Goal: Task Accomplishment & Management: Manage account settings

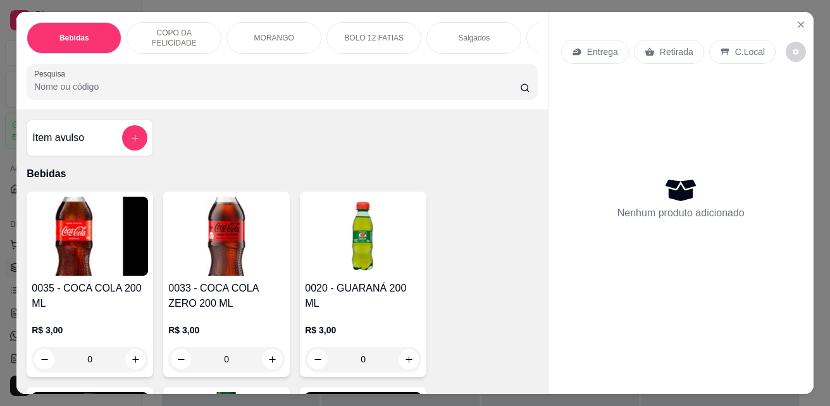
click at [471, 38] on p "Salgados" at bounding box center [474, 38] width 32 height 10
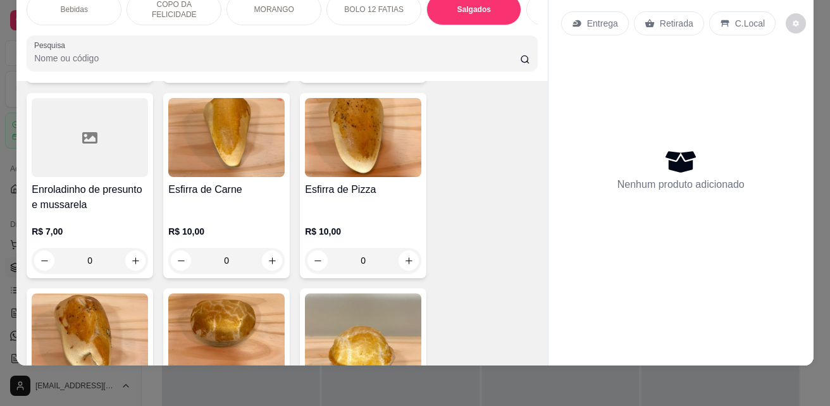
scroll to position [2494, 0]
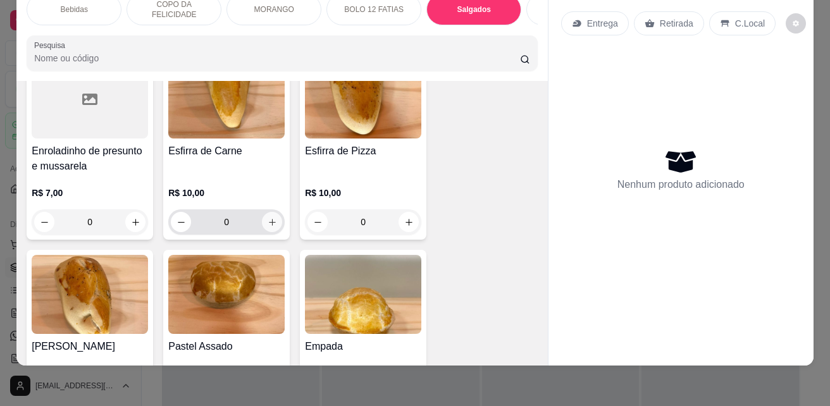
click at [268, 218] on icon "increase-product-quantity" at bounding box center [272, 222] width 9 height 9
type input "1"
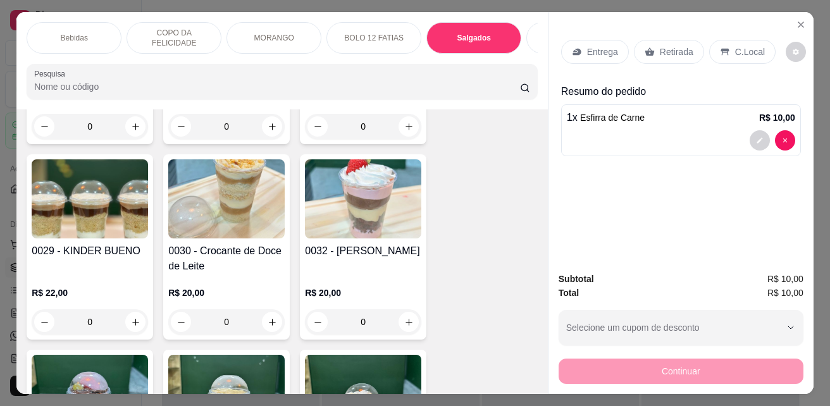
scroll to position [0, 83]
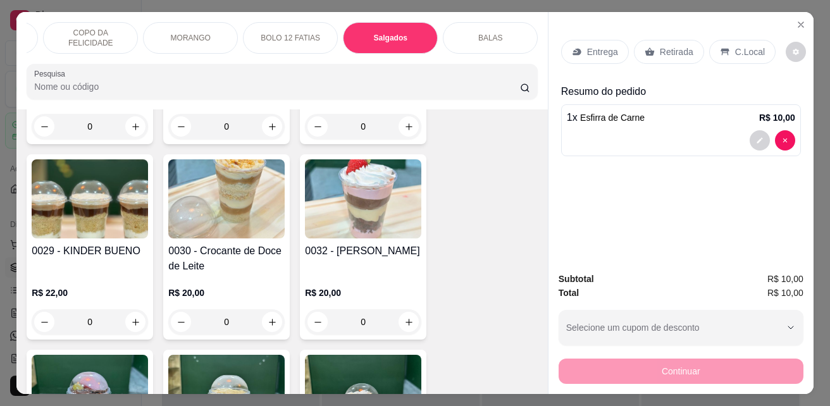
click at [471, 32] on div "BALAS" at bounding box center [490, 38] width 95 height 32
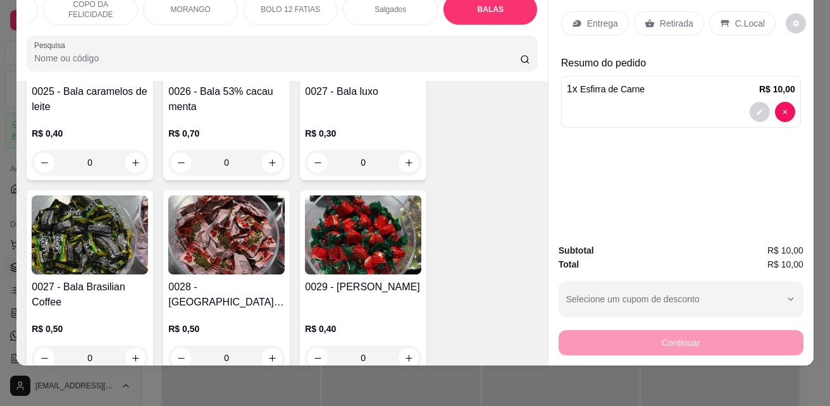
scroll to position [3378, 0]
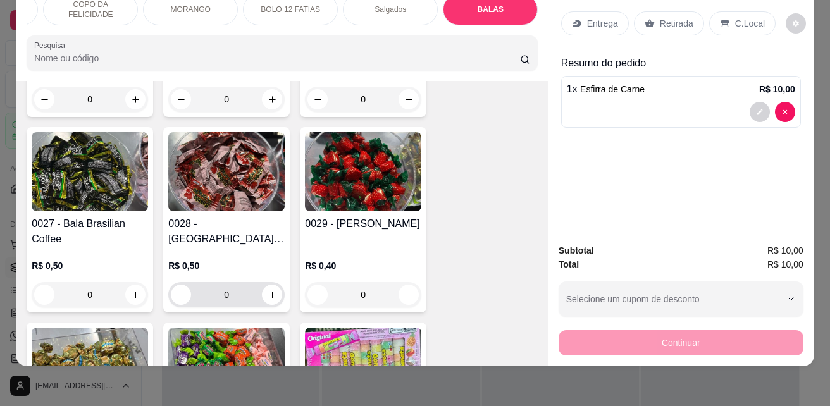
click at [224, 282] on input "0" at bounding box center [226, 294] width 71 height 25
click at [548, 194] on div "Entrega Retirada C.Local Resumo do pedido 1 x Esfirra de Carne R$ 10,00" at bounding box center [680, 108] width 265 height 249
click at [224, 282] on input "0" at bounding box center [226, 294] width 71 height 25
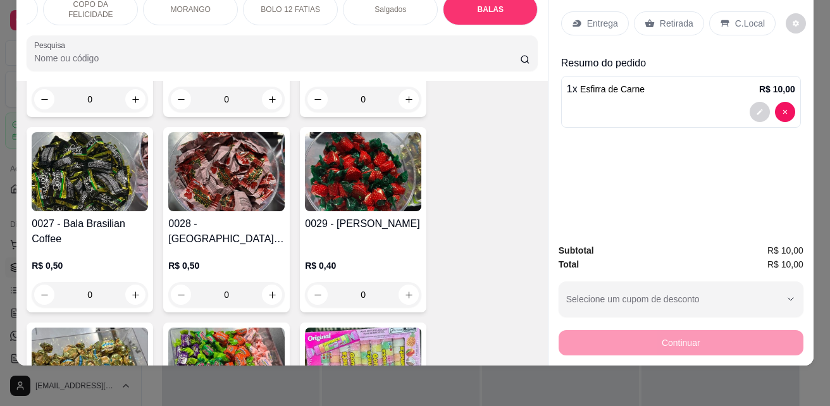
click at [224, 282] on input "0" at bounding box center [226, 294] width 71 height 25
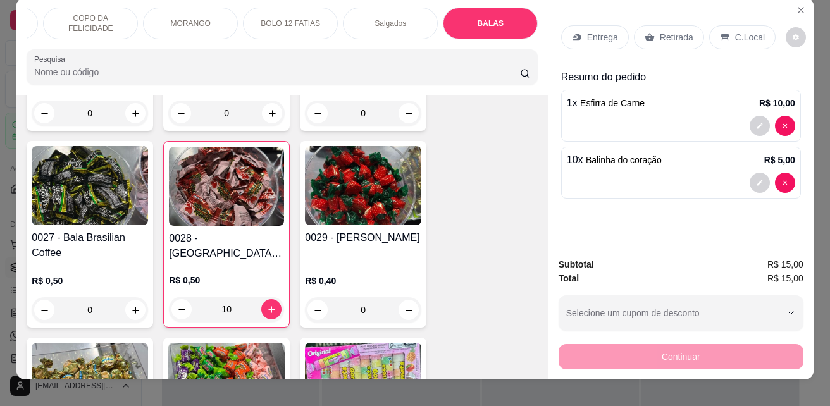
scroll to position [0, 0]
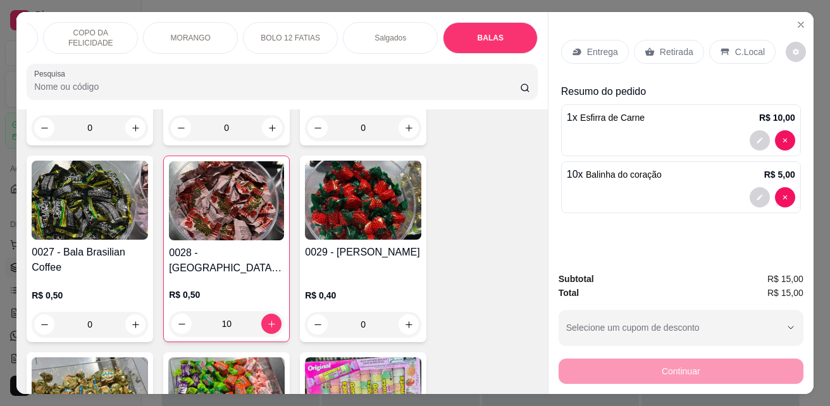
type input "10"
click at [662, 46] on p "Retirada" at bounding box center [677, 52] width 34 height 13
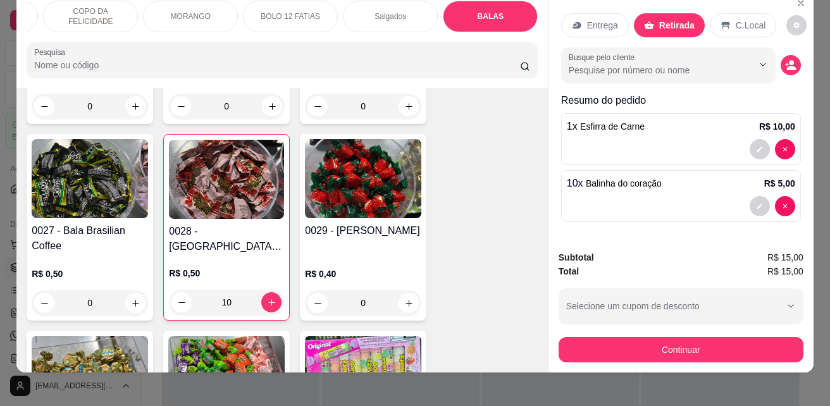
scroll to position [33, 0]
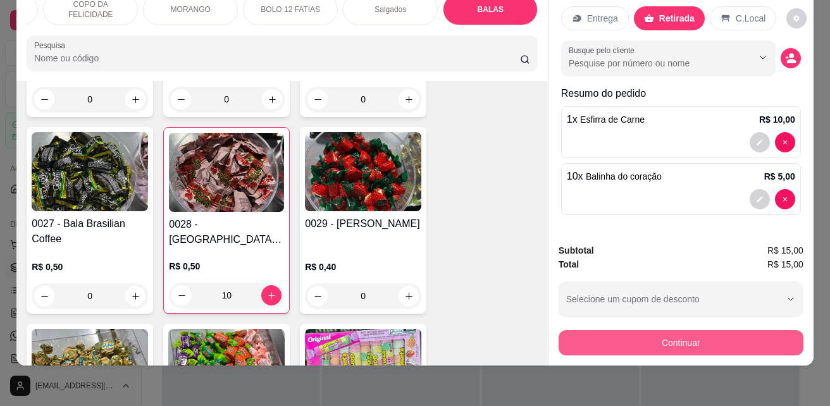
click at [670, 331] on button "Continuar" at bounding box center [680, 342] width 245 height 25
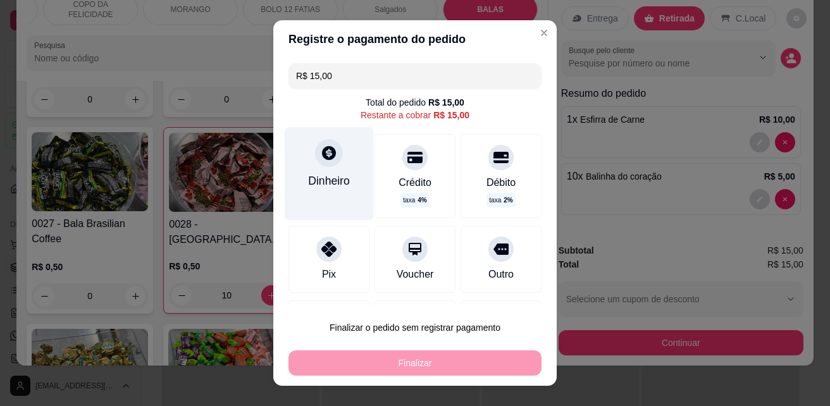
click at [327, 167] on div "Dinheiro" at bounding box center [329, 173] width 89 height 92
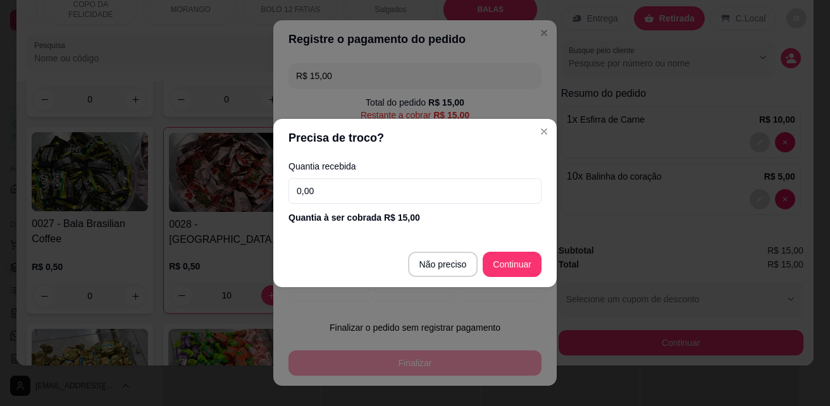
click at [365, 185] on input "0,00" at bounding box center [414, 190] width 253 height 25
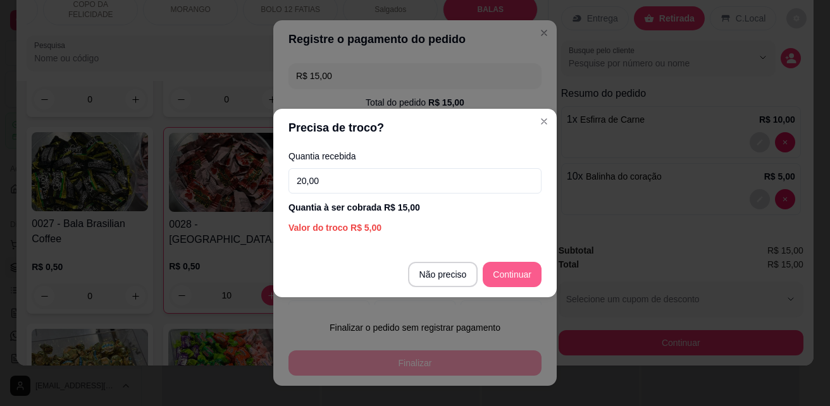
type input "20,00"
type input "R$ 0,00"
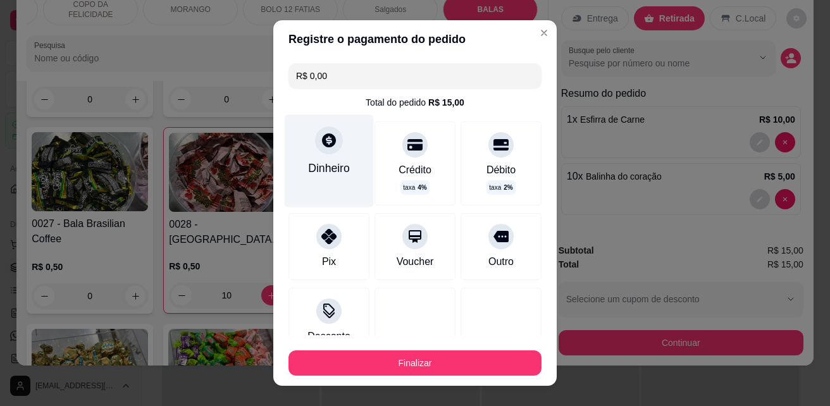
click at [316, 159] on div "Dinheiro" at bounding box center [329, 160] width 89 height 92
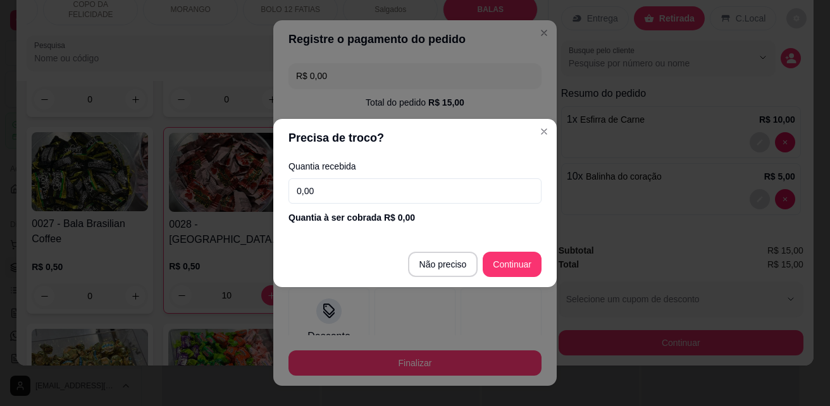
click at [363, 197] on input "0,00" at bounding box center [414, 190] width 253 height 25
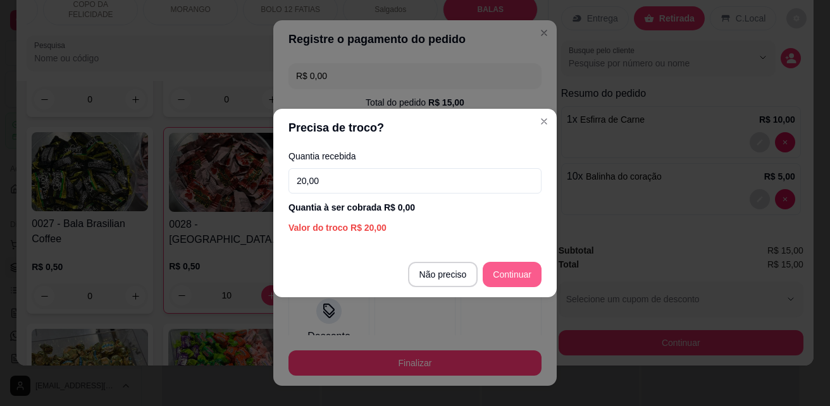
type input "20,00"
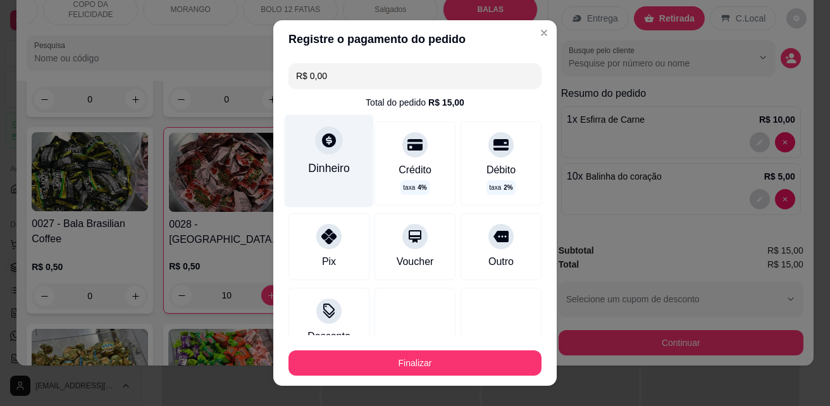
click at [338, 173] on div "Dinheiro" at bounding box center [329, 168] width 42 height 16
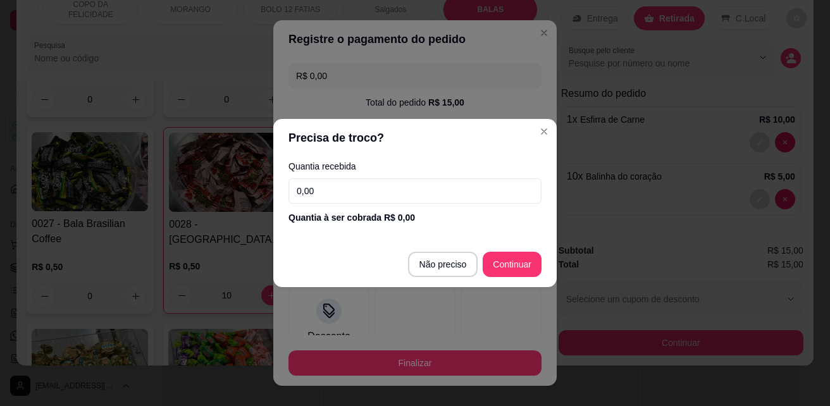
click at [398, 194] on input "0,00" at bounding box center [414, 190] width 253 height 25
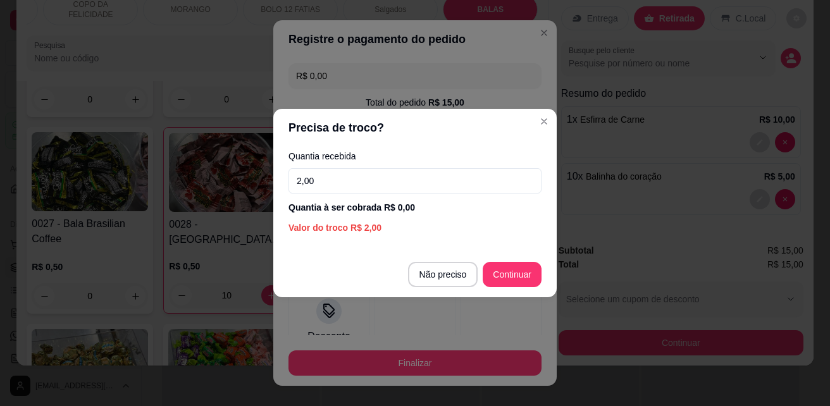
type input "20,00"
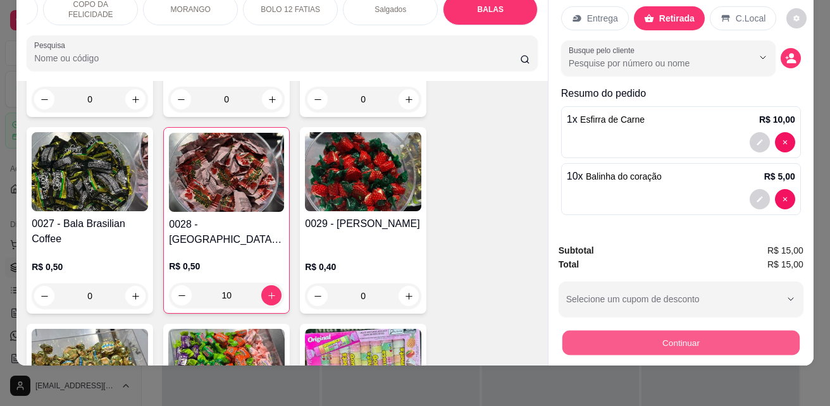
click at [646, 334] on button "Continuar" at bounding box center [680, 342] width 237 height 25
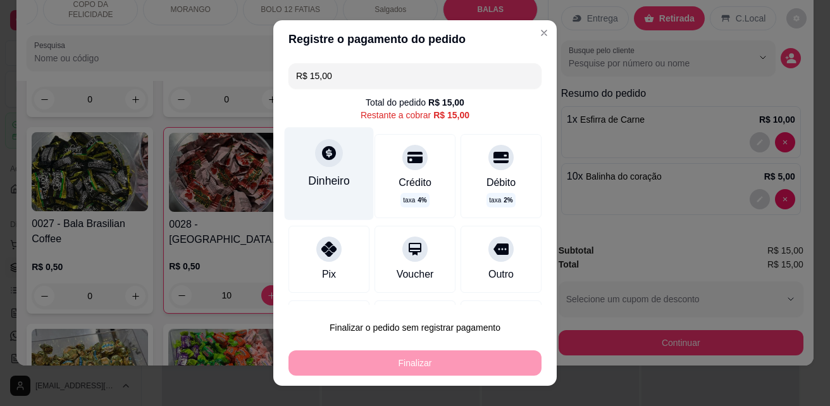
click at [329, 164] on div at bounding box center [329, 153] width 28 height 28
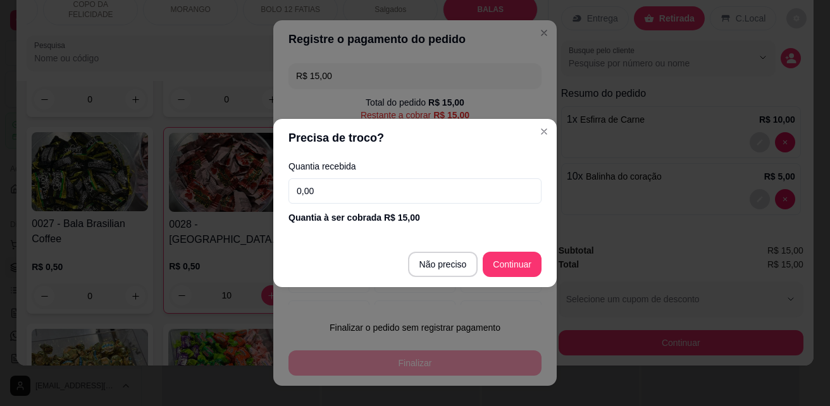
click at [381, 197] on input "0,00" at bounding box center [414, 190] width 253 height 25
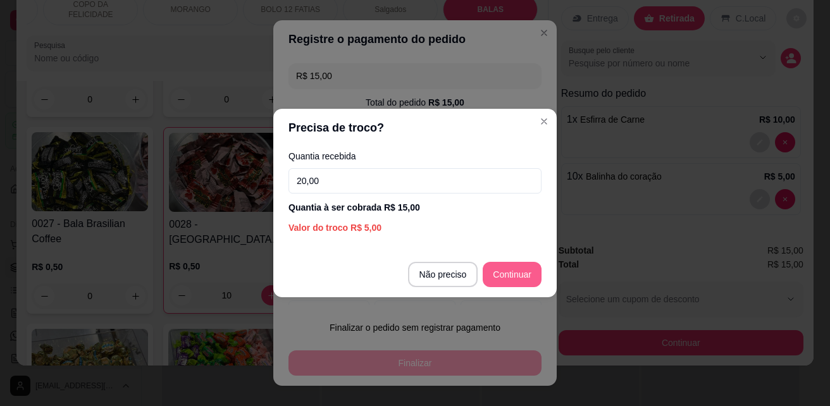
type input "20,00"
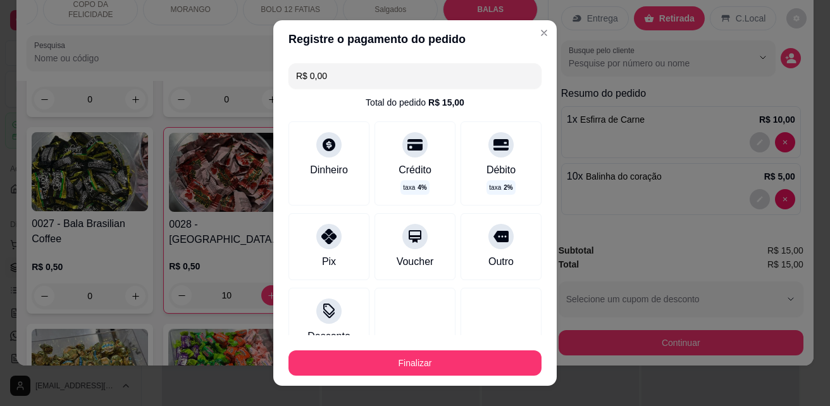
type input "R$ 0,00"
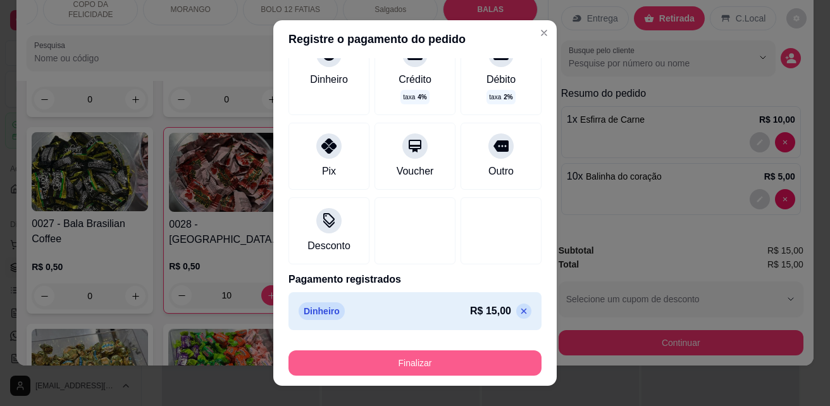
click at [414, 364] on button "Finalizar" at bounding box center [414, 362] width 253 height 25
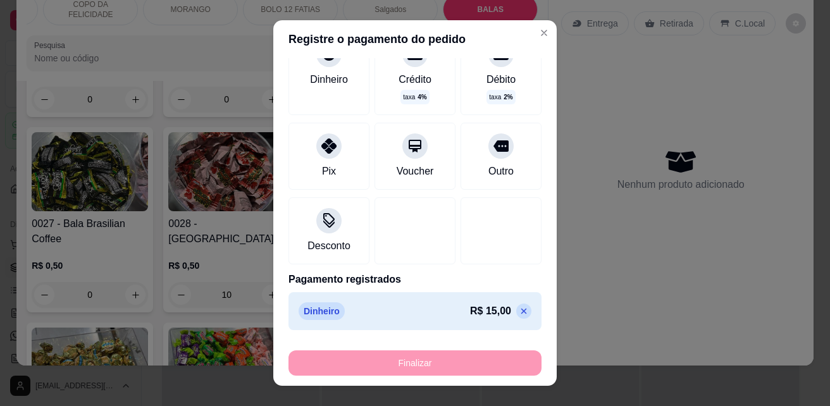
type input "0"
type input "-R$ 15,00"
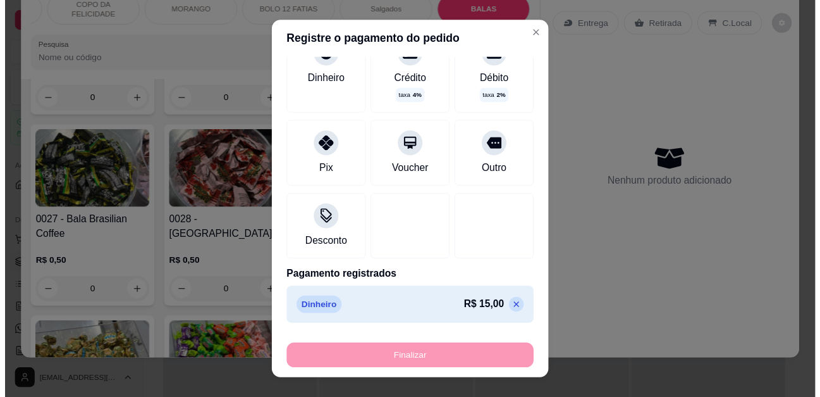
scroll to position [0, 0]
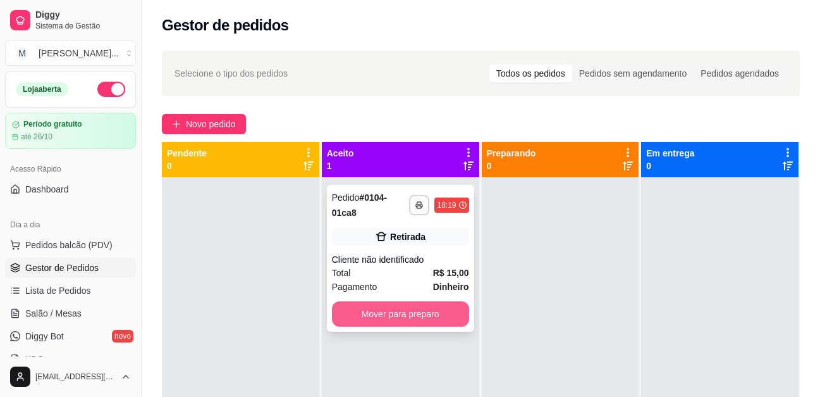
click at [412, 316] on button "Mover para preparo" at bounding box center [400, 313] width 137 height 25
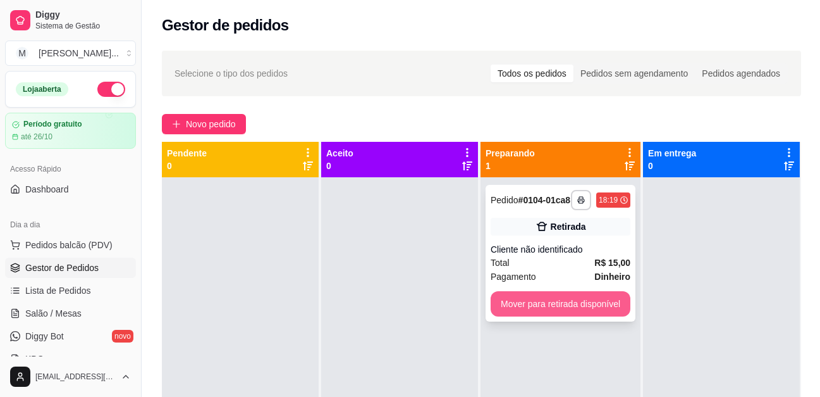
click at [545, 299] on button "Mover para retirada disponível" at bounding box center [561, 303] width 140 height 25
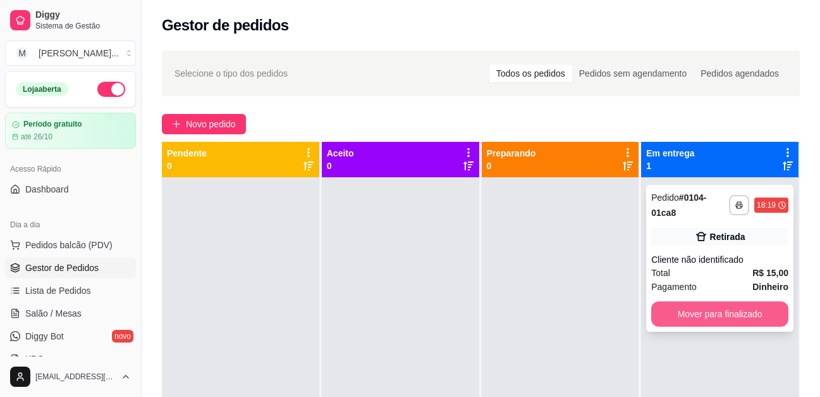
click at [684, 314] on button "Mover para finalizado" at bounding box center [719, 313] width 137 height 25
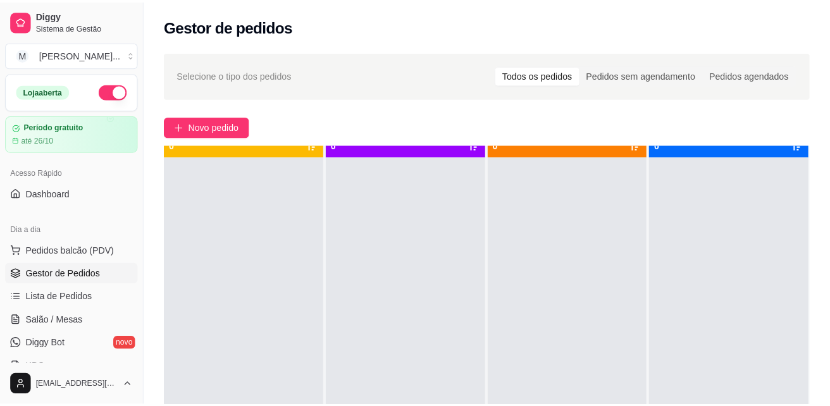
scroll to position [35, 0]
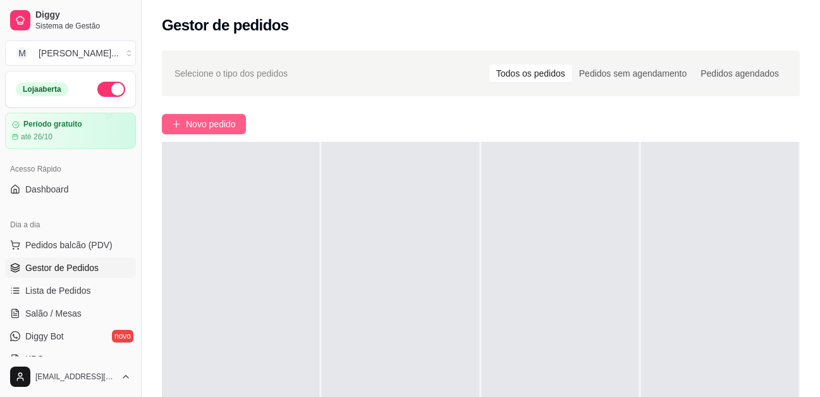
click at [198, 123] on span "Novo pedido" at bounding box center [211, 124] width 50 height 14
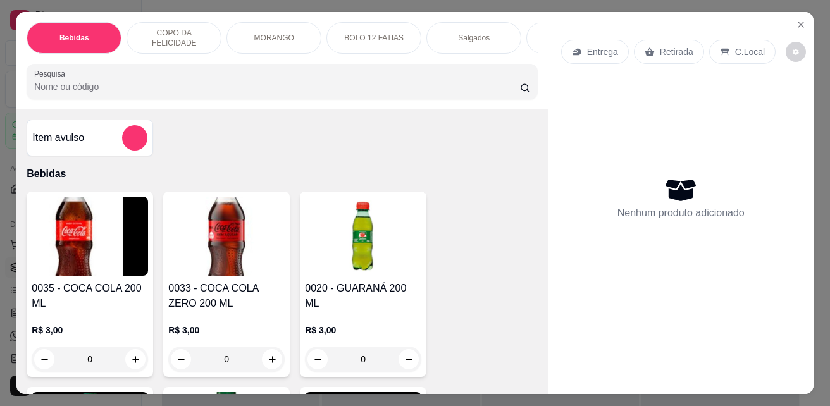
click at [489, 33] on div "Salgados" at bounding box center [473, 38] width 95 height 32
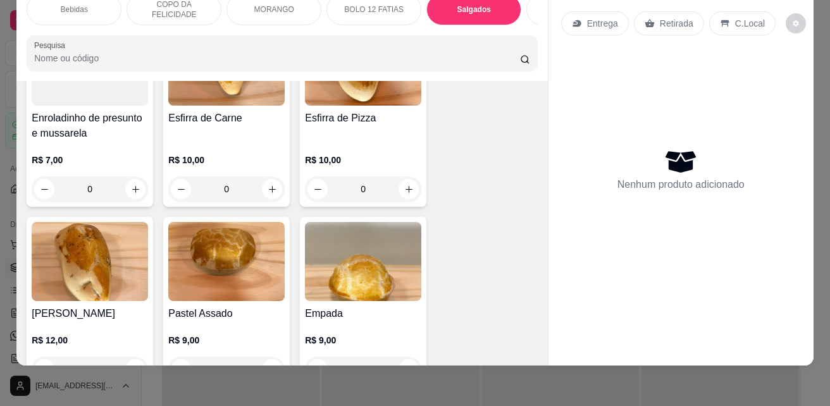
scroll to position [2558, 0]
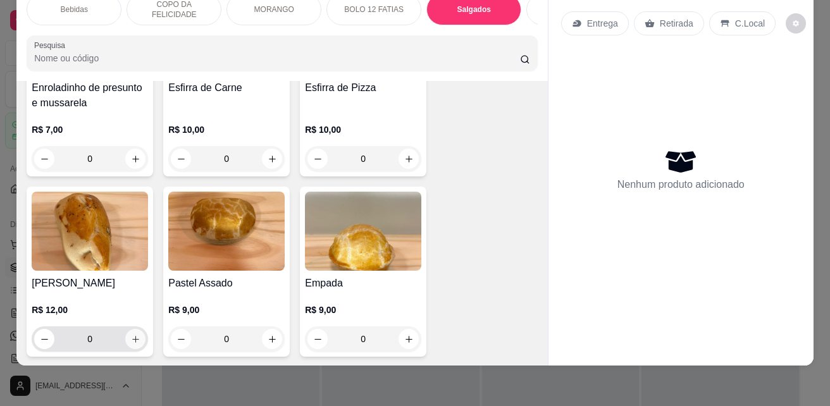
click at [136, 329] on button "increase-product-quantity" at bounding box center [135, 339] width 20 height 20
type input "1"
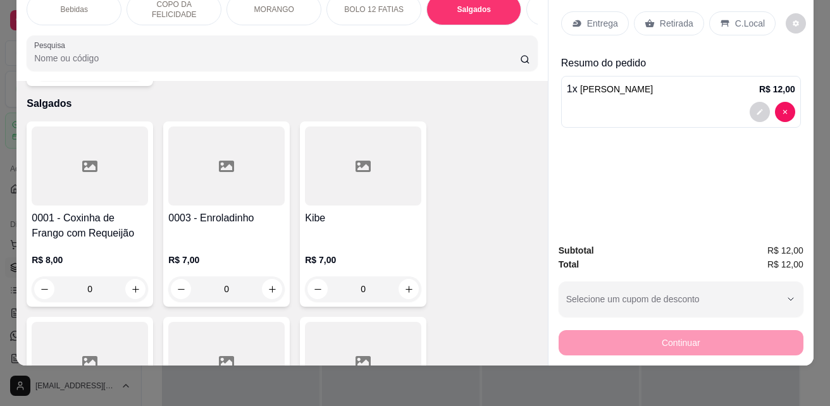
scroll to position [2305, 0]
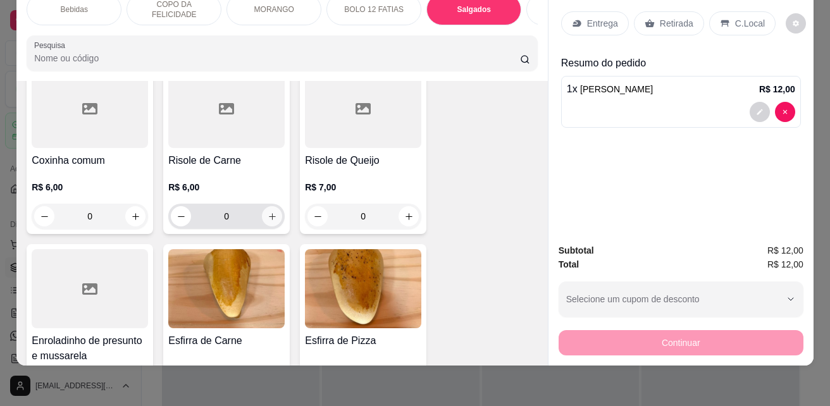
click at [271, 212] on icon "increase-product-quantity" at bounding box center [272, 216] width 9 height 9
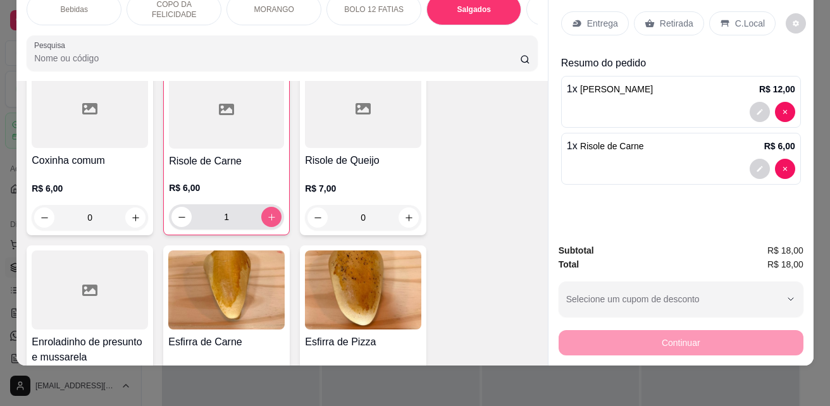
click at [271, 212] on icon "increase-product-quantity" at bounding box center [271, 216] width 9 height 9
type input "2"
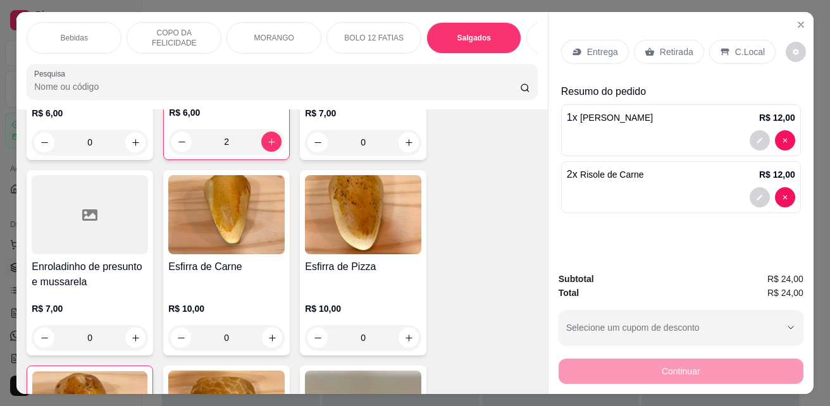
scroll to position [2403, 0]
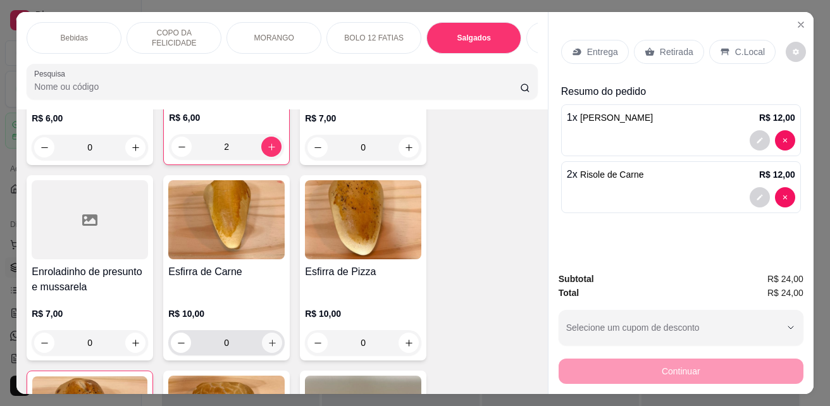
click at [273, 333] on button "increase-product-quantity" at bounding box center [272, 343] width 20 height 20
type input "1"
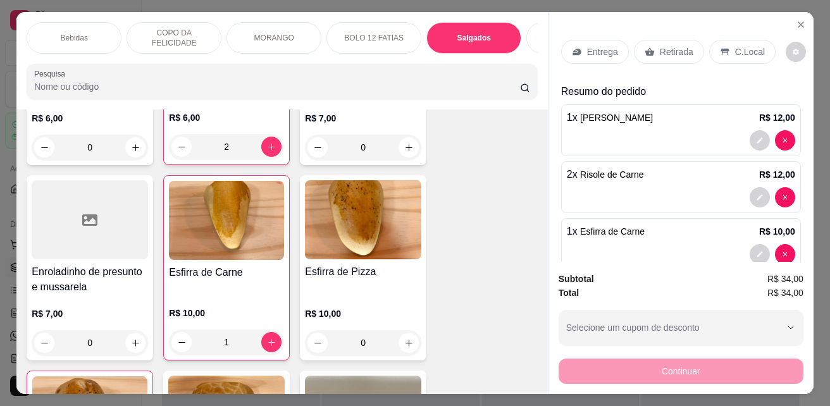
click at [660, 46] on p "Retirada" at bounding box center [677, 52] width 34 height 13
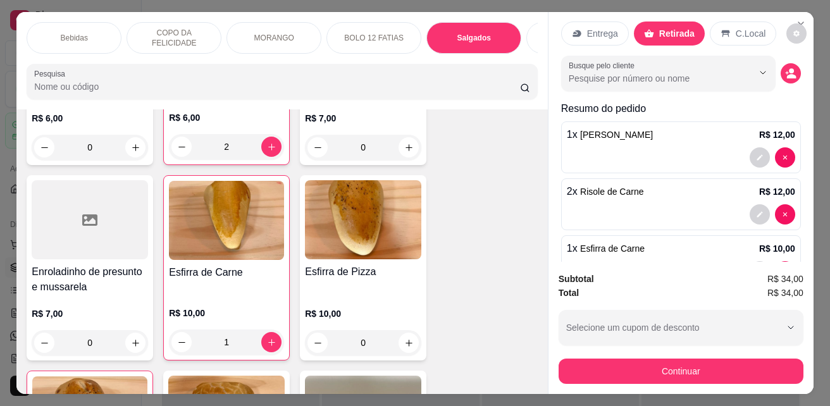
scroll to position [0, 0]
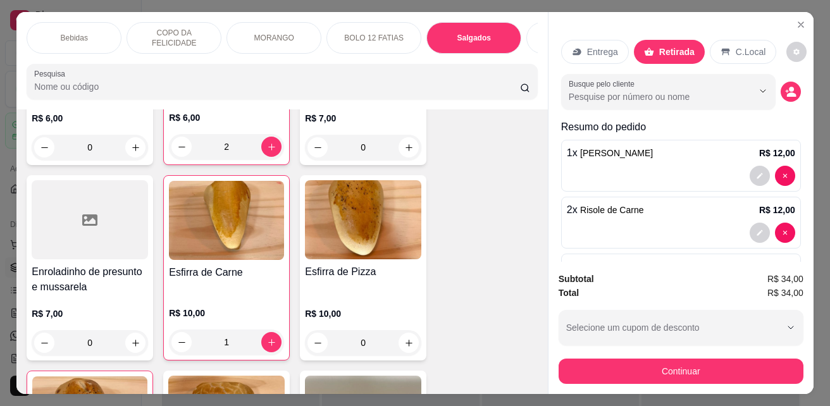
click at [736, 52] on p "C.Local" at bounding box center [751, 52] width 30 height 13
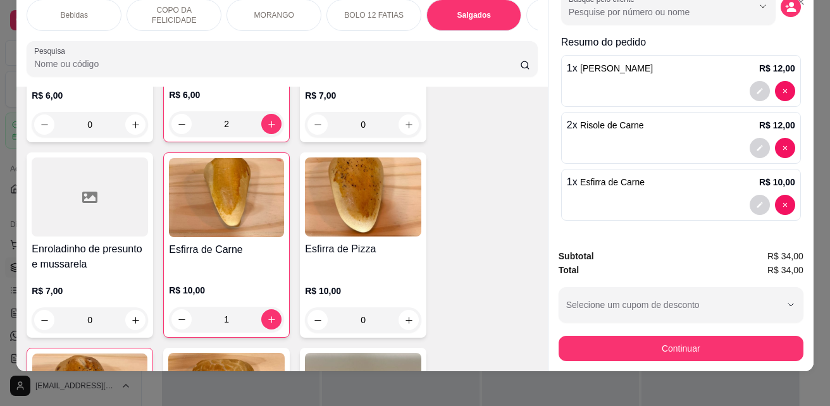
scroll to position [33, 0]
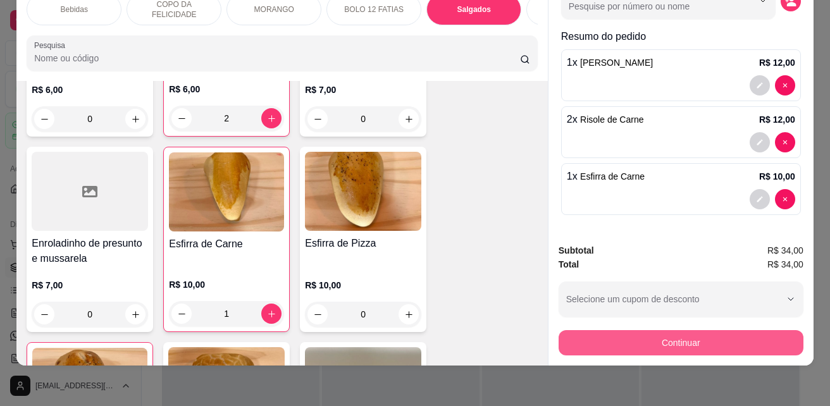
click at [679, 330] on button "Continuar" at bounding box center [680, 342] width 245 height 25
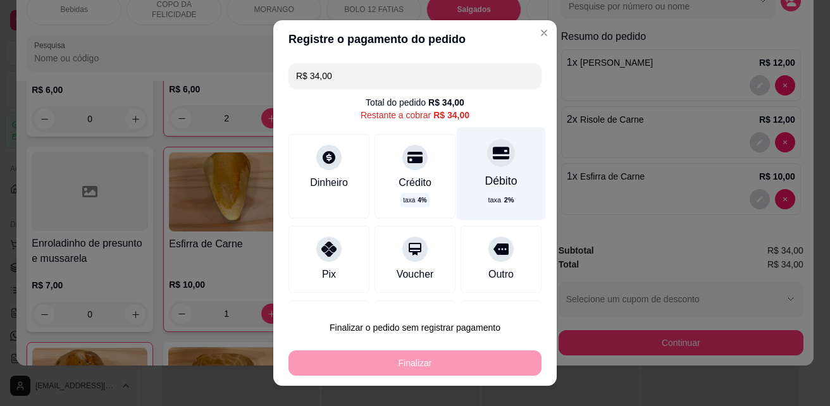
click at [474, 168] on div "Débito taxa 2 %" at bounding box center [501, 173] width 89 height 92
type input "R$ 0,00"
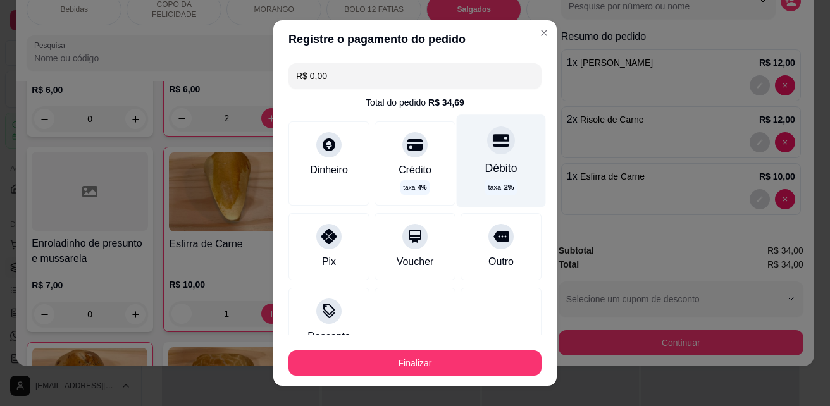
click at [485, 162] on div "Débito" at bounding box center [501, 168] width 32 height 16
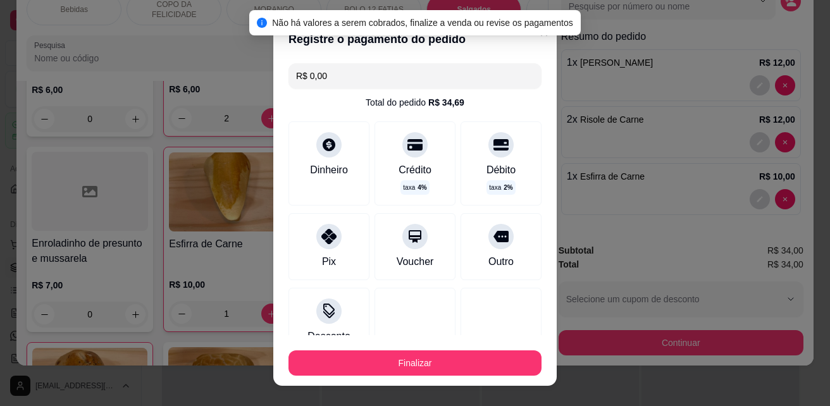
scroll to position [90, 0]
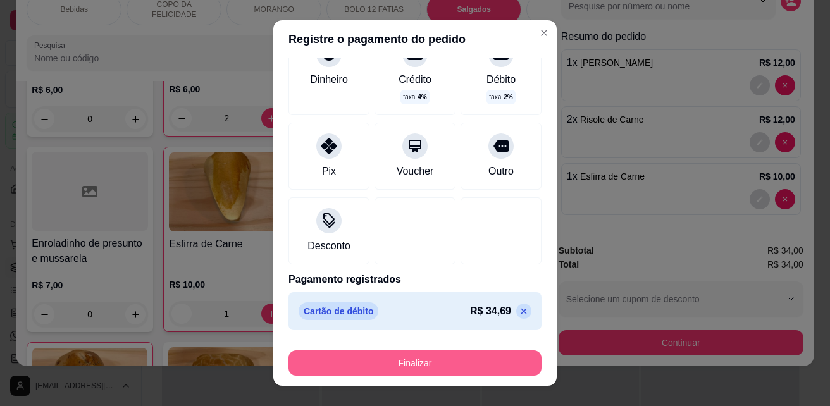
click at [442, 367] on button "Finalizar" at bounding box center [414, 362] width 253 height 25
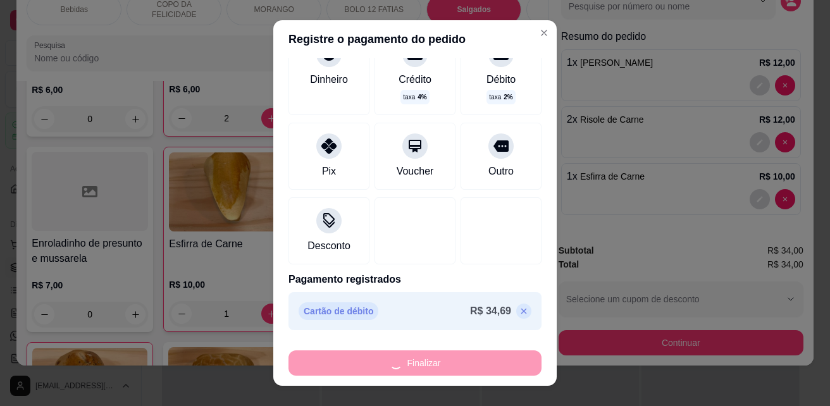
type input "0"
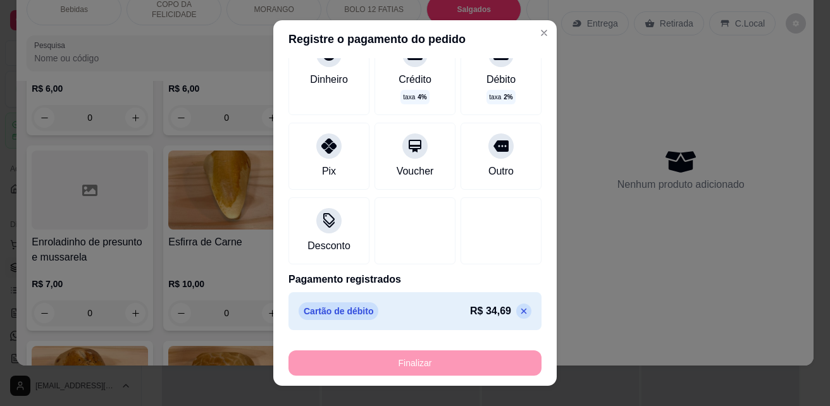
type input "-R$ 34,00"
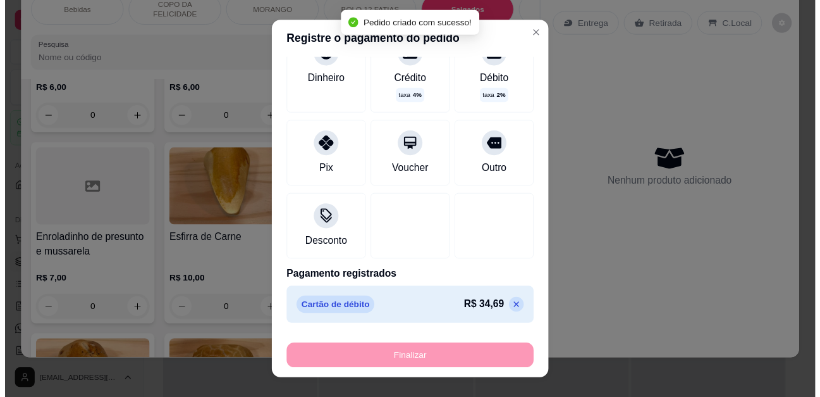
scroll to position [2402, 0]
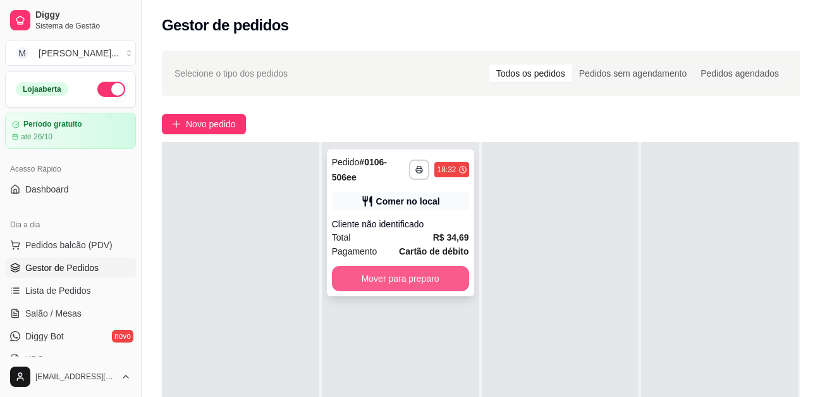
click at [409, 281] on button "Mover para preparo" at bounding box center [400, 278] width 137 height 25
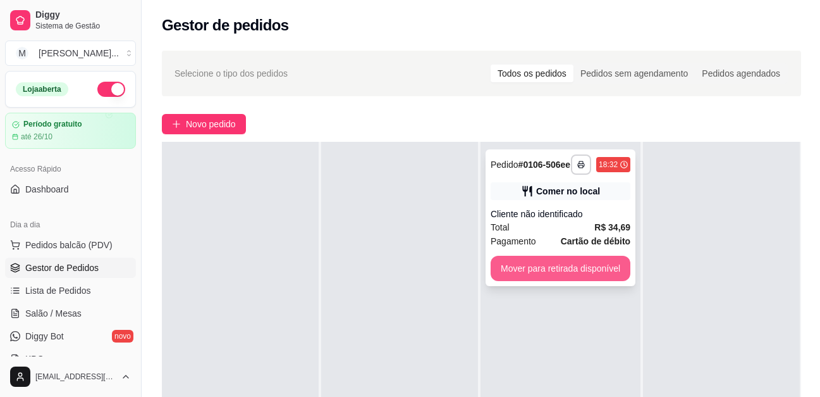
click at [548, 273] on button "Mover para retirada disponível" at bounding box center [561, 267] width 140 height 25
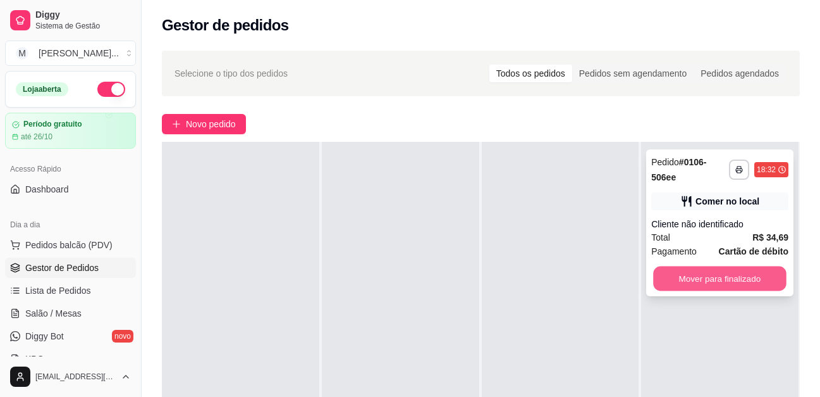
click at [720, 273] on button "Mover para finalizado" at bounding box center [720, 278] width 133 height 25
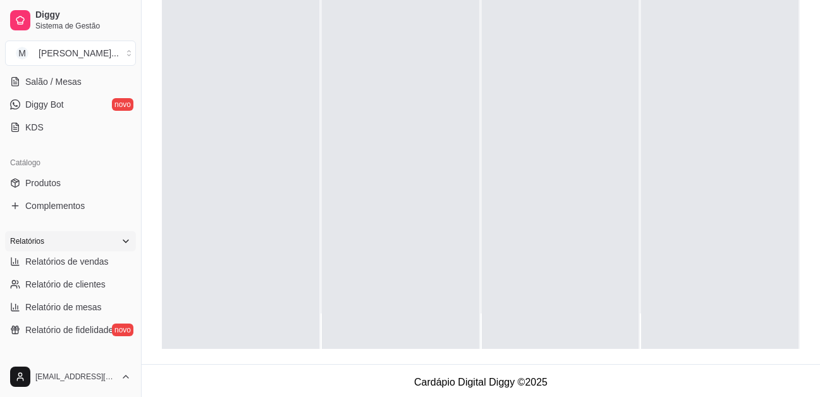
scroll to position [253, 0]
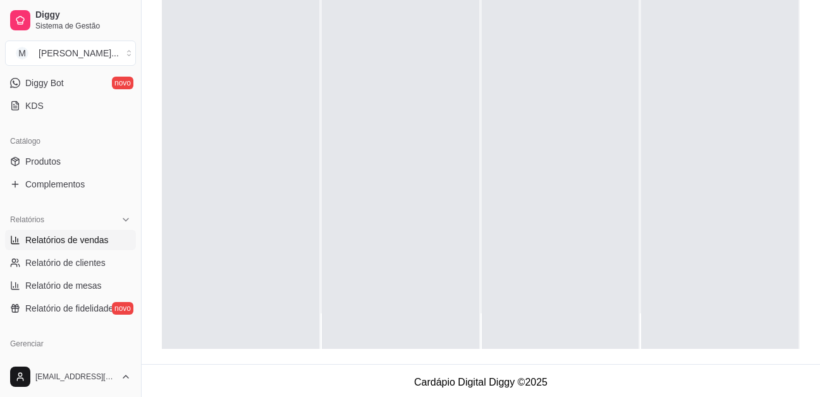
click at [86, 237] on span "Relatórios de vendas" at bounding box center [66, 239] width 83 height 13
select select "ALL"
select select "0"
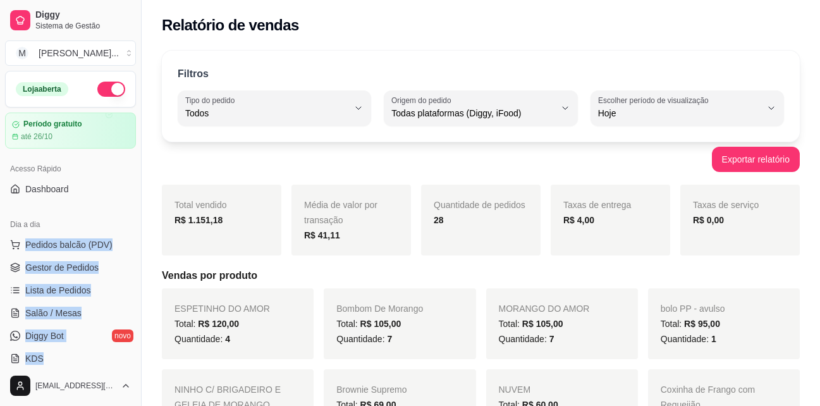
drag, startPoint x: 77, startPoint y: 296, endPoint x: 84, endPoint y: 224, distance: 72.4
click at [84, 224] on div "Loja aberta Período gratuito até 26/10 Acesso Rápido Dashboard Dia a dia Pedido…" at bounding box center [70, 218] width 141 height 295
click at [89, 244] on span "Pedidos balcão (PDV)" at bounding box center [68, 244] width 87 height 13
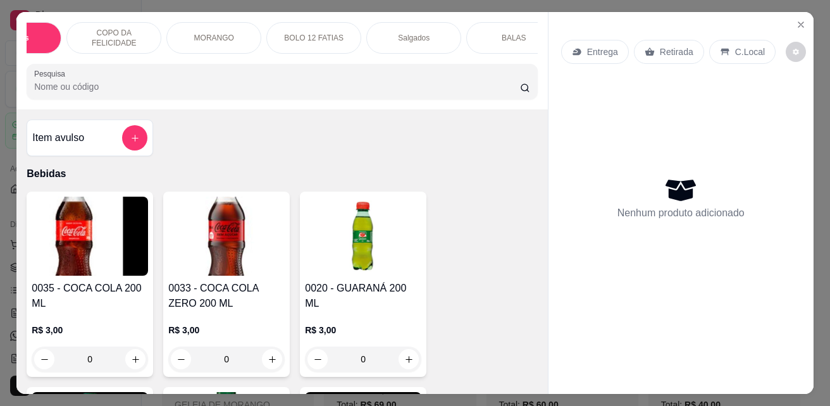
scroll to position [0, 83]
click at [491, 34] on p "BALAS" at bounding box center [490, 38] width 25 height 10
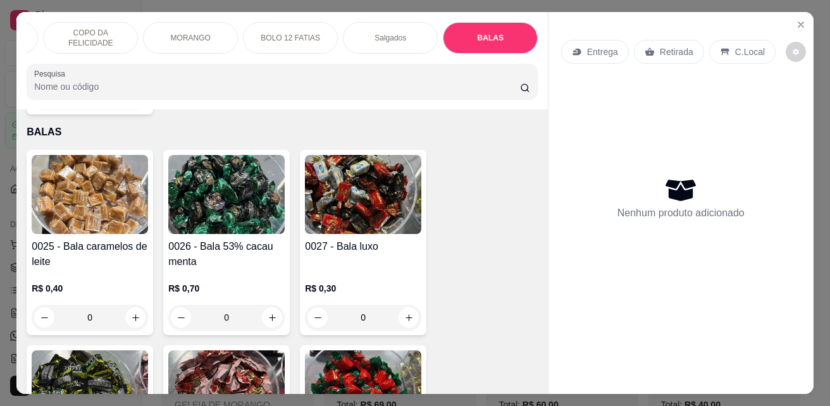
scroll to position [33, 0]
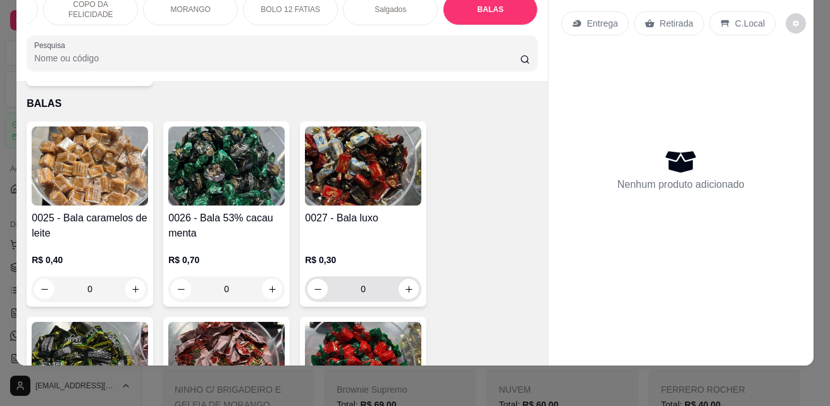
click at [356, 279] on input "0" at bounding box center [363, 288] width 71 height 25
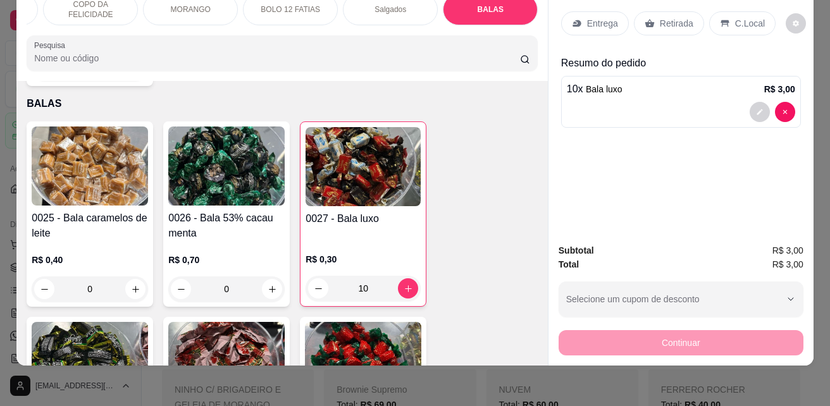
click at [362, 276] on input "10" at bounding box center [363, 288] width 70 height 25
click at [362, 276] on input "8" at bounding box center [363, 288] width 70 height 25
click at [359, 276] on input "6" at bounding box center [363, 288] width 70 height 25
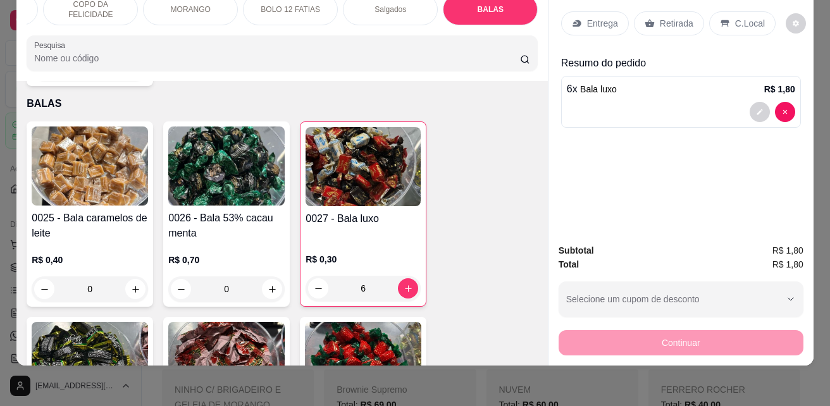
click at [359, 276] on input "6" at bounding box center [363, 288] width 70 height 25
type input "7"
click at [663, 17] on p "Retirada" at bounding box center [677, 23] width 34 height 13
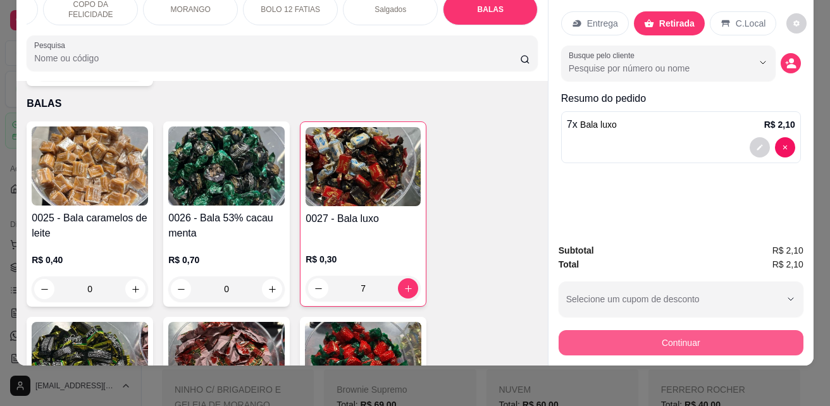
click at [658, 331] on button "Continuar" at bounding box center [680, 342] width 245 height 25
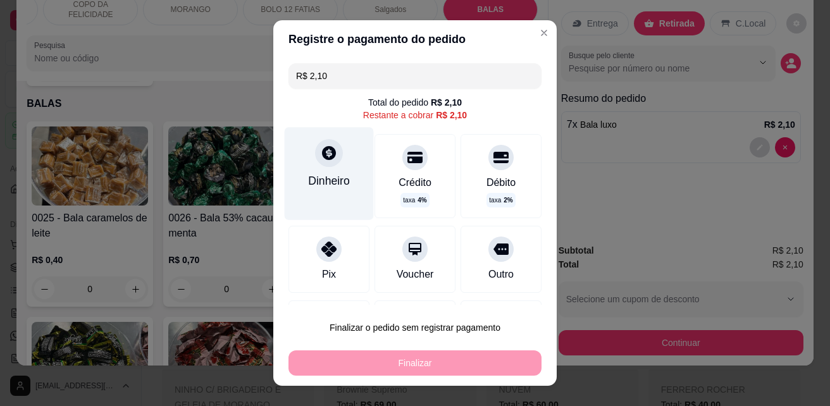
click at [319, 170] on div "Dinheiro" at bounding box center [329, 173] width 89 height 92
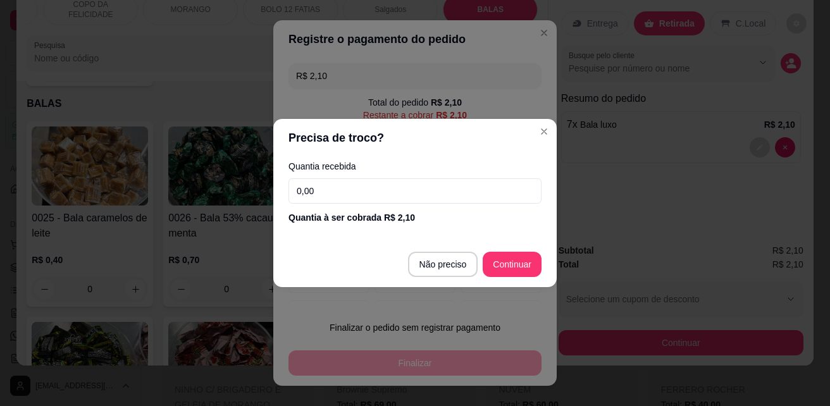
click at [391, 186] on input "0,00" at bounding box center [414, 190] width 253 height 25
type input "2,00"
type input "R$ 0,00"
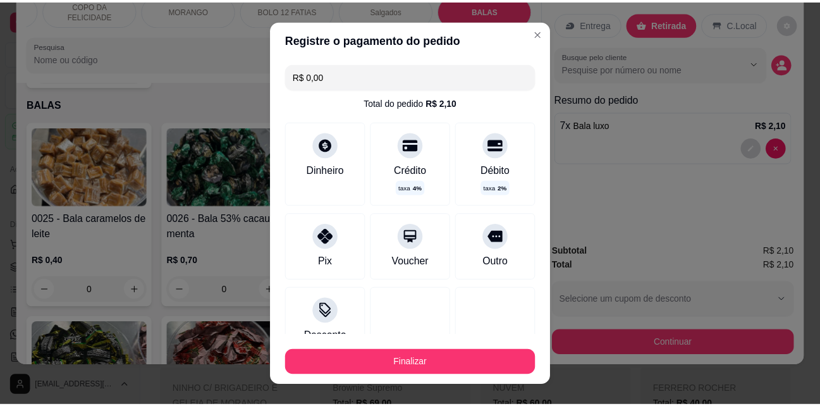
scroll to position [90, 0]
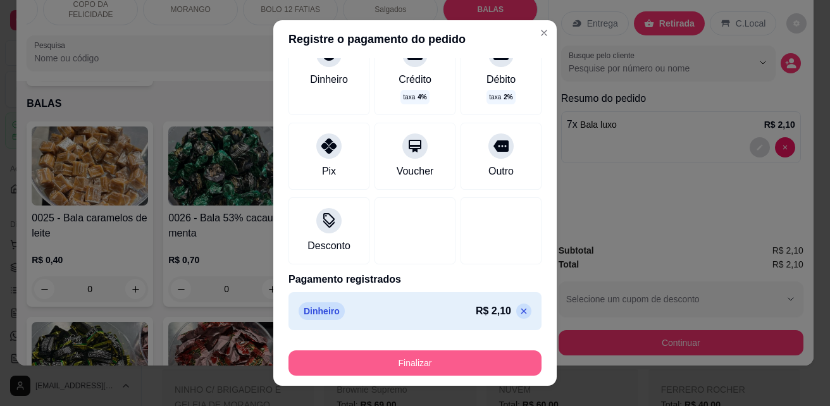
click at [393, 365] on button "Finalizar" at bounding box center [414, 362] width 253 height 25
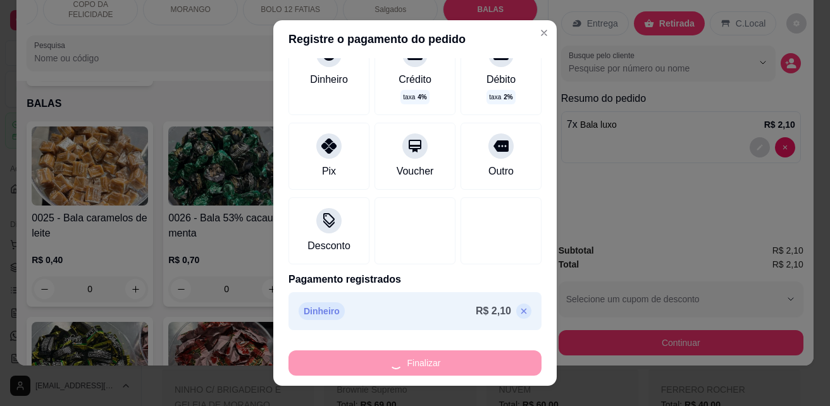
type input "0"
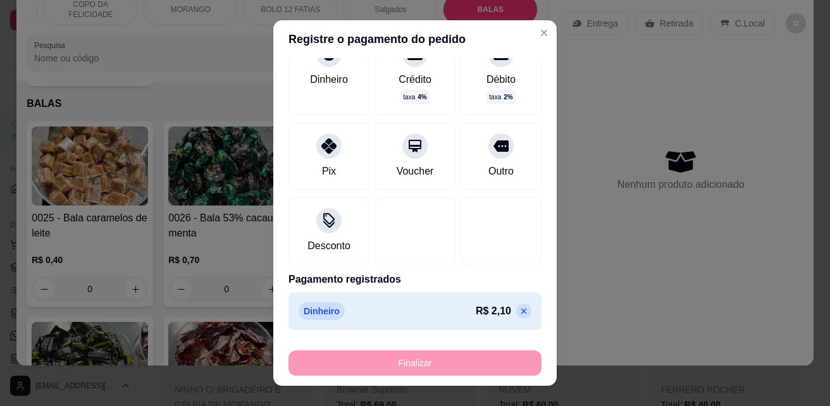
type input "-R$ 2,10"
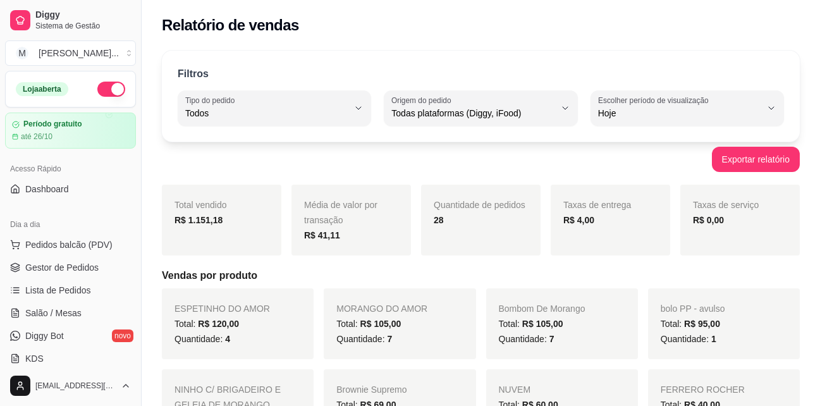
click at [72, 247] on span "Pedidos balcão (PDV)" at bounding box center [68, 244] width 87 height 13
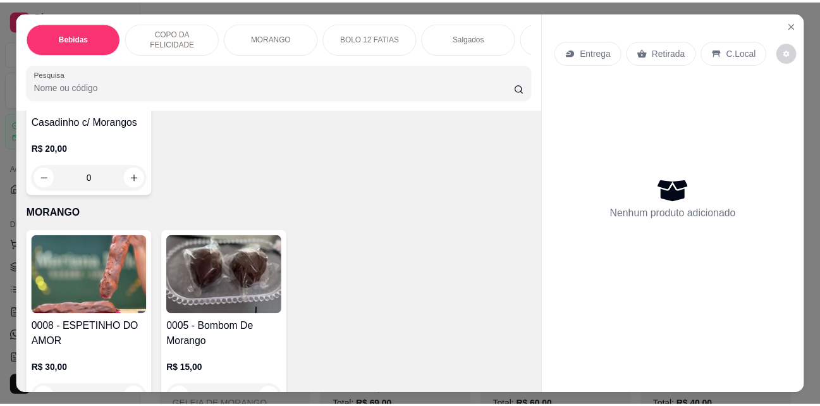
scroll to position [1708, 0]
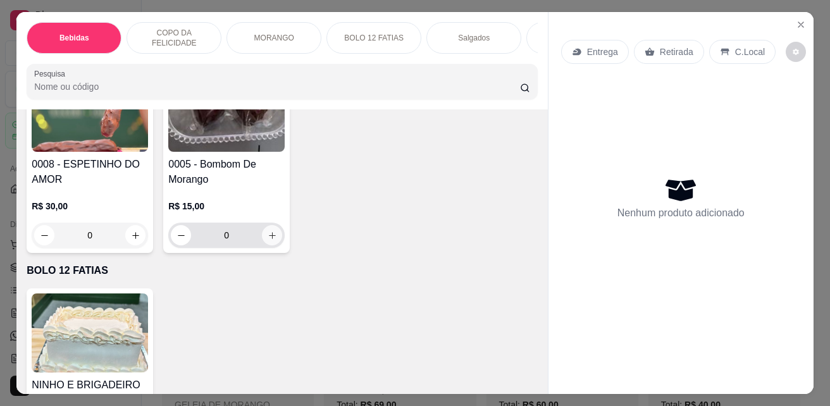
click at [268, 231] on icon "increase-product-quantity" at bounding box center [272, 235] width 9 height 9
type input "1"
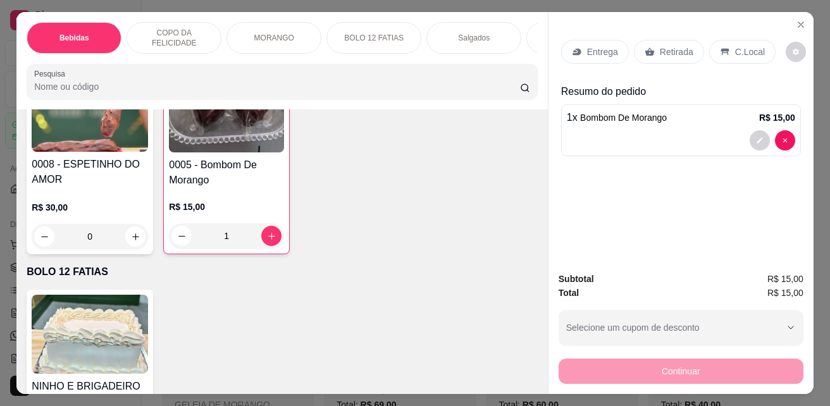
click at [742, 40] on div "C.Local" at bounding box center [742, 52] width 66 height 24
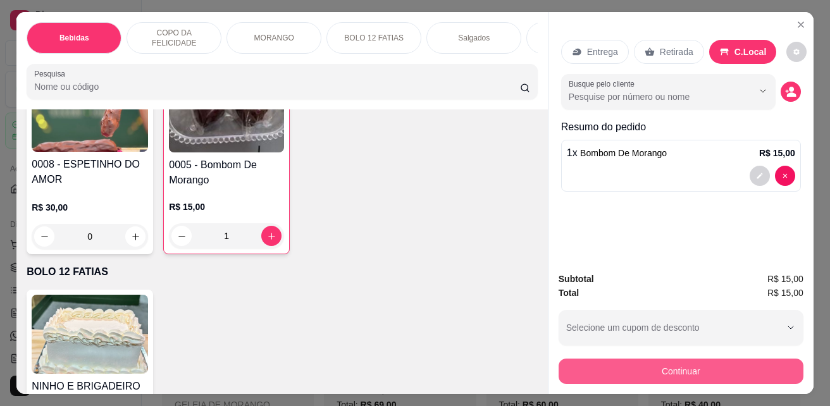
click at [717, 366] on button "Continuar" at bounding box center [680, 371] width 245 height 25
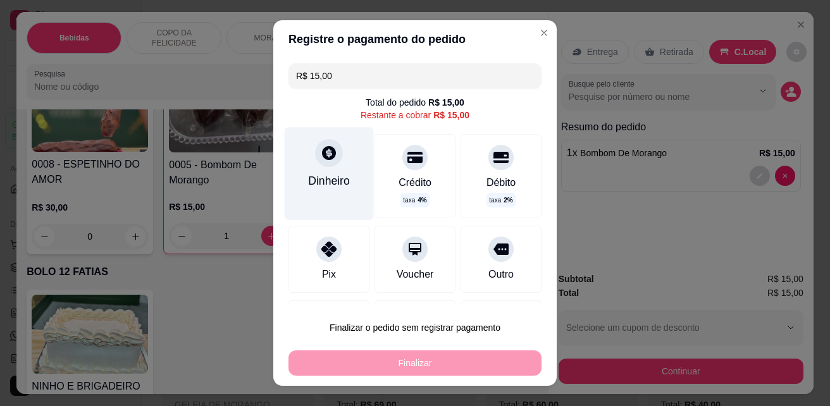
click at [345, 195] on div "Dinheiro" at bounding box center [329, 173] width 89 height 92
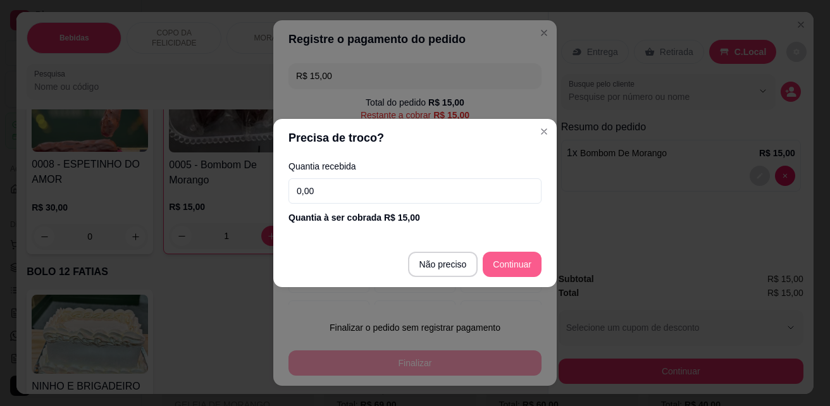
type input "R$ 0,00"
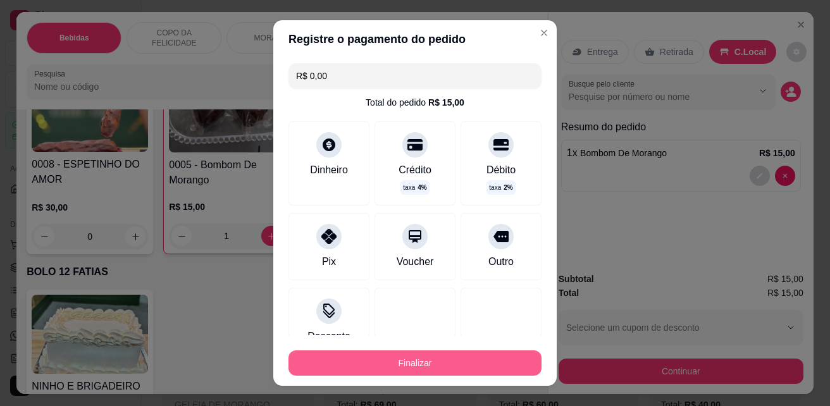
click at [477, 360] on button "Finalizar" at bounding box center [414, 362] width 253 height 25
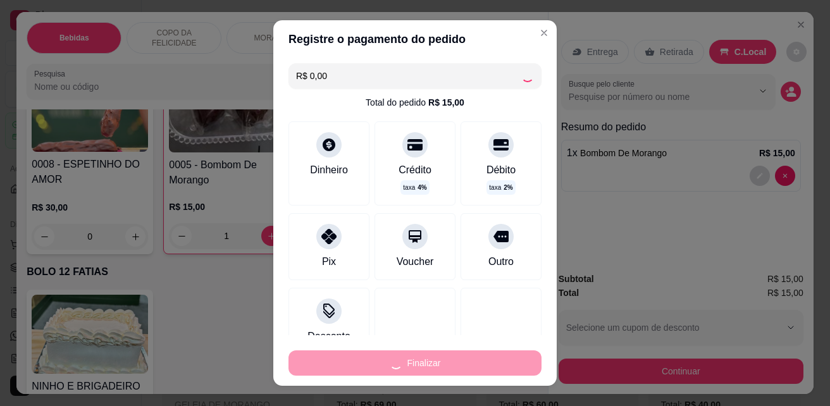
type input "0"
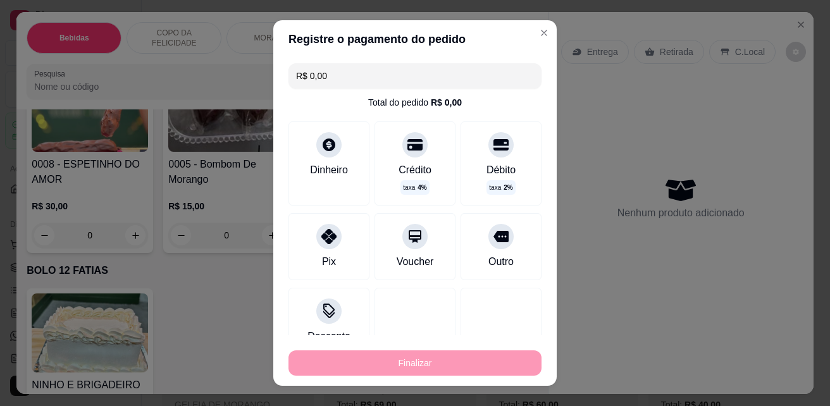
type input "-R$ 15,00"
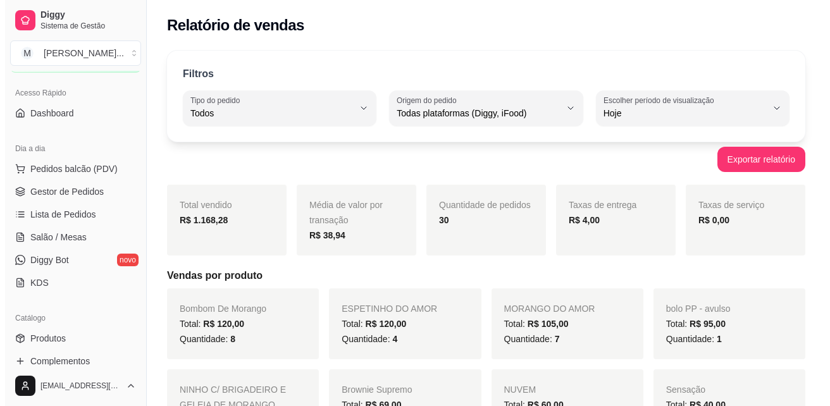
scroll to position [190, 0]
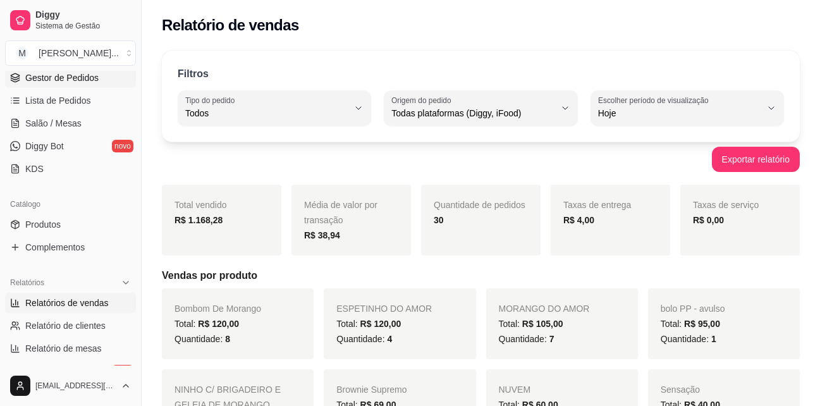
click at [87, 81] on span "Gestor de Pedidos" at bounding box center [61, 77] width 73 height 13
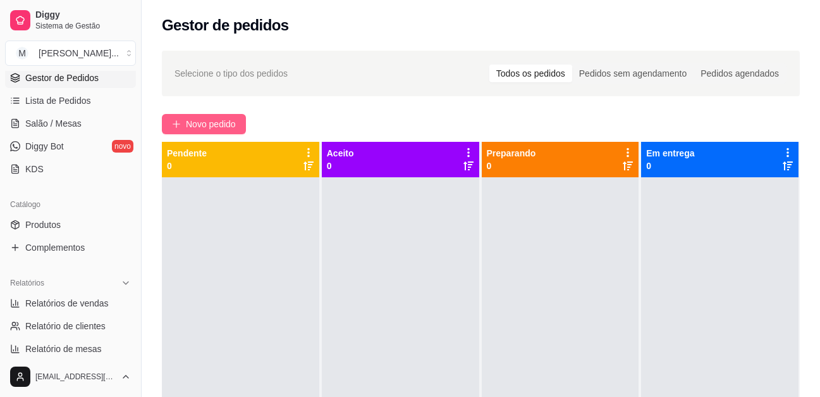
click at [228, 122] on span "Novo pedido" at bounding box center [211, 124] width 50 height 14
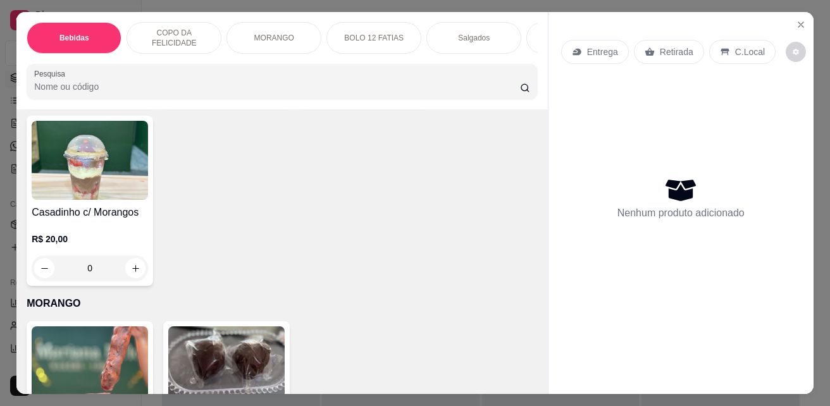
scroll to position [1455, 0]
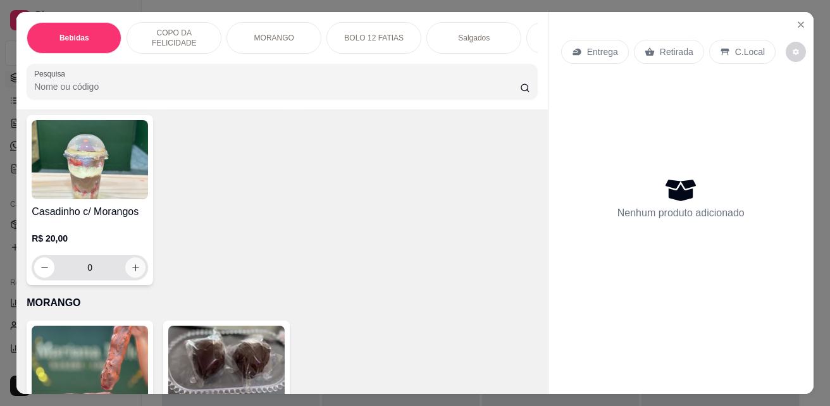
click at [131, 263] on icon "increase-product-quantity" at bounding box center [135, 267] width 9 height 9
type input "1"
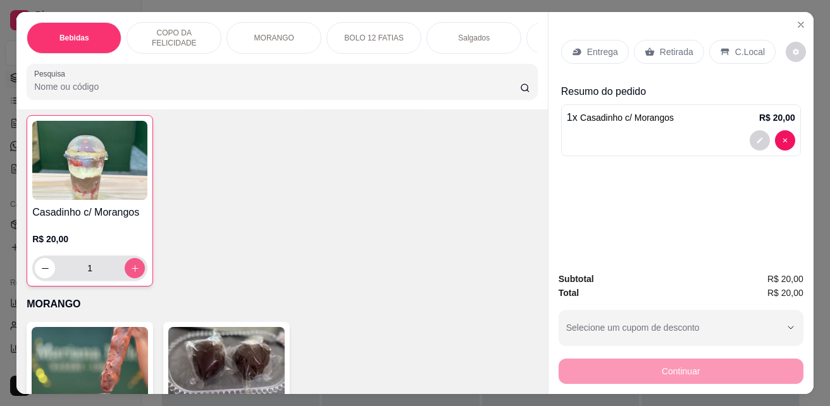
scroll to position [1455, 0]
click at [722, 34] on div "Entrega Retirada C.Local" at bounding box center [681, 52] width 240 height 44
click at [723, 44] on div "C.Local" at bounding box center [742, 52] width 66 height 24
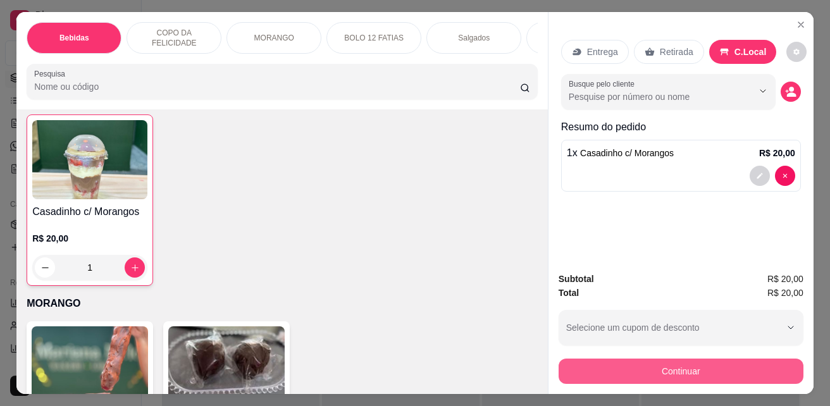
click at [748, 365] on button "Continuar" at bounding box center [680, 371] width 245 height 25
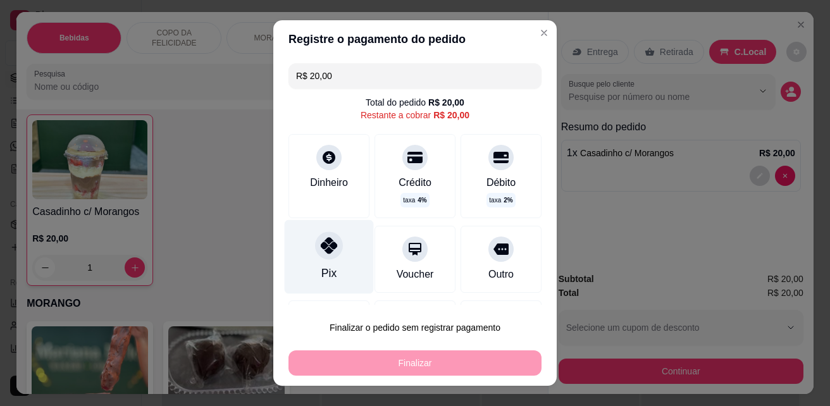
click at [331, 262] on div "Pix" at bounding box center [329, 257] width 89 height 74
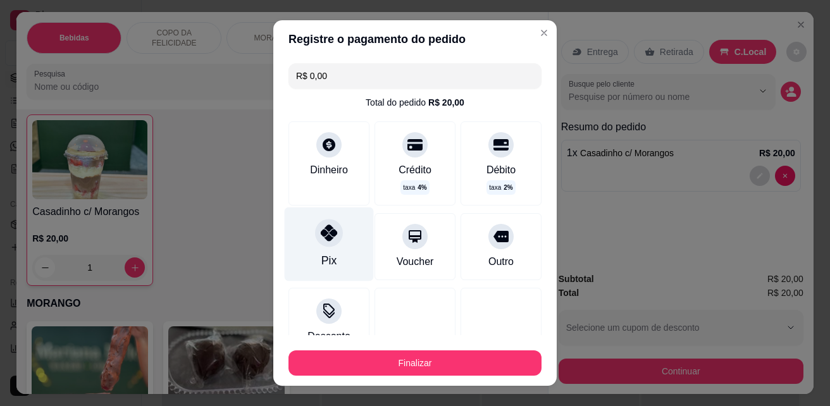
type input "R$ 0,00"
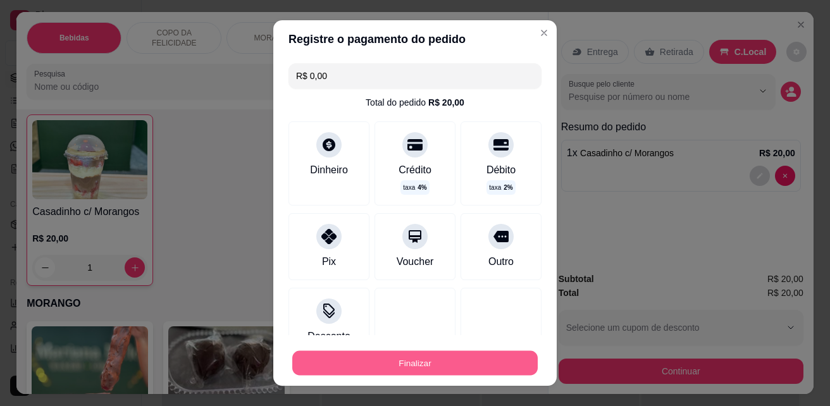
click at [455, 368] on button "Finalizar" at bounding box center [414, 363] width 245 height 25
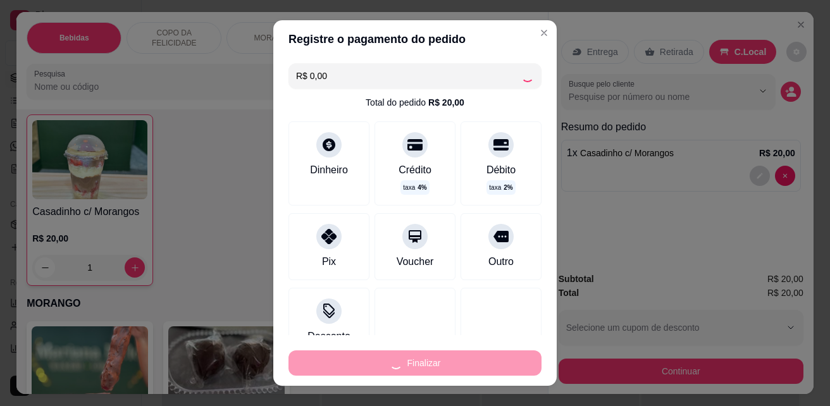
type input "0"
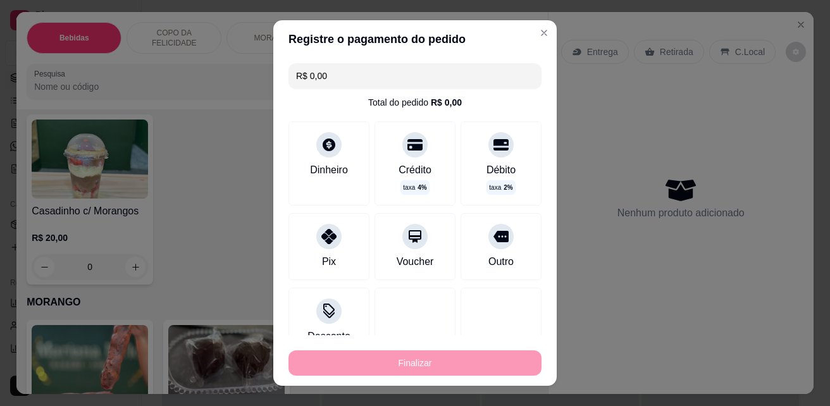
type input "-R$ 20,00"
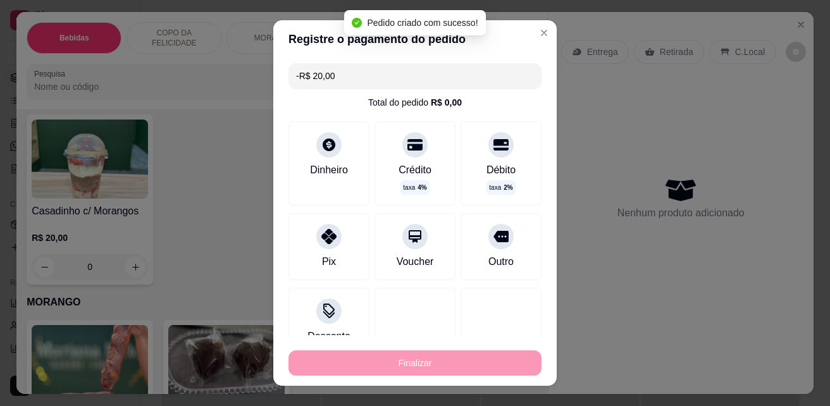
scroll to position [1455, 0]
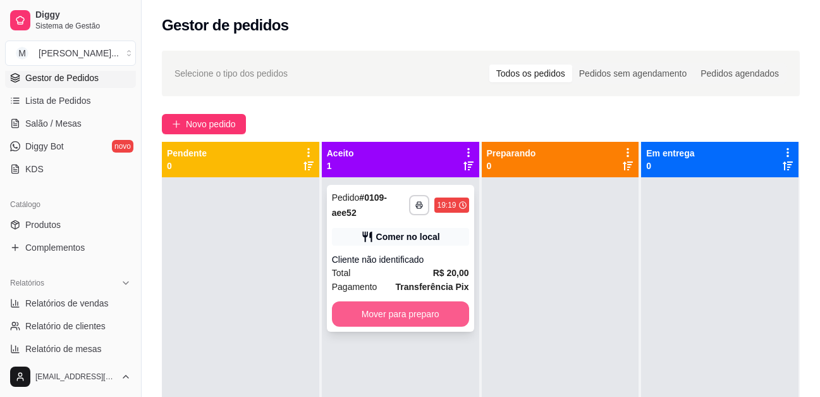
click at [428, 316] on button "Mover para preparo" at bounding box center [400, 313] width 137 height 25
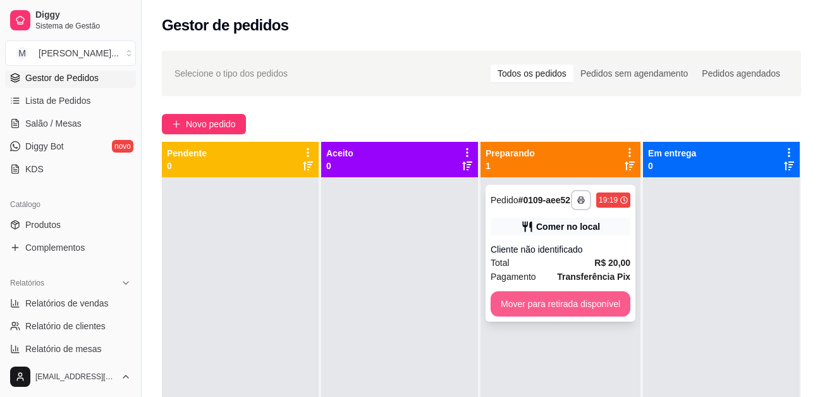
click at [558, 308] on button "Mover para retirada disponível" at bounding box center [561, 303] width 140 height 25
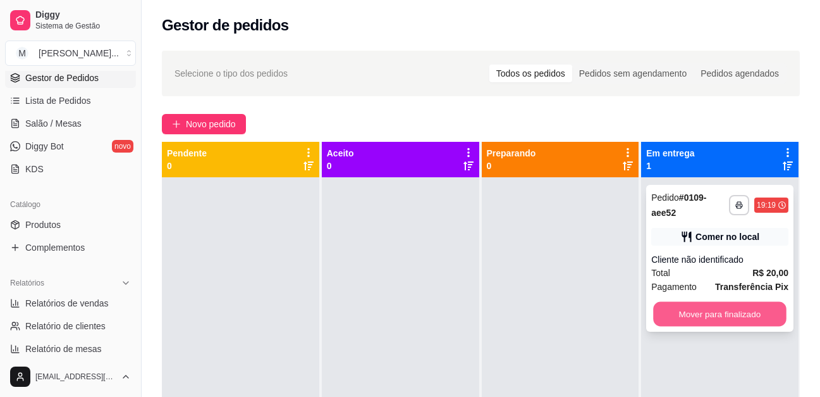
click at [723, 308] on button "Mover para finalizado" at bounding box center [720, 314] width 133 height 25
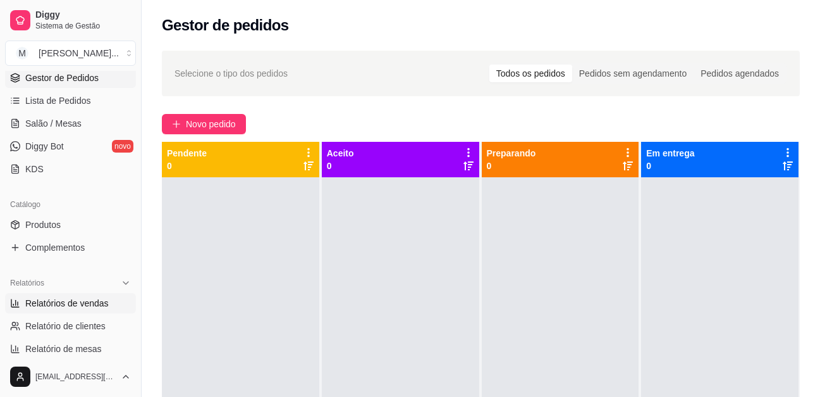
click at [97, 305] on span "Relatórios de vendas" at bounding box center [66, 303] width 83 height 13
select select "ALL"
select select "0"
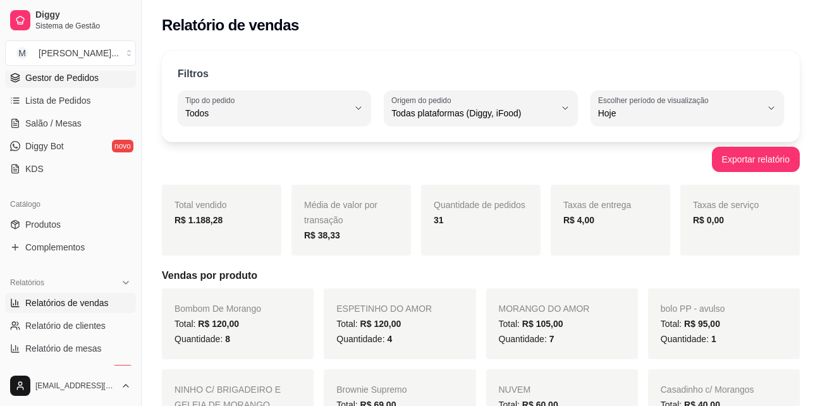
click at [82, 77] on span "Gestor de Pedidos" at bounding box center [61, 77] width 73 height 13
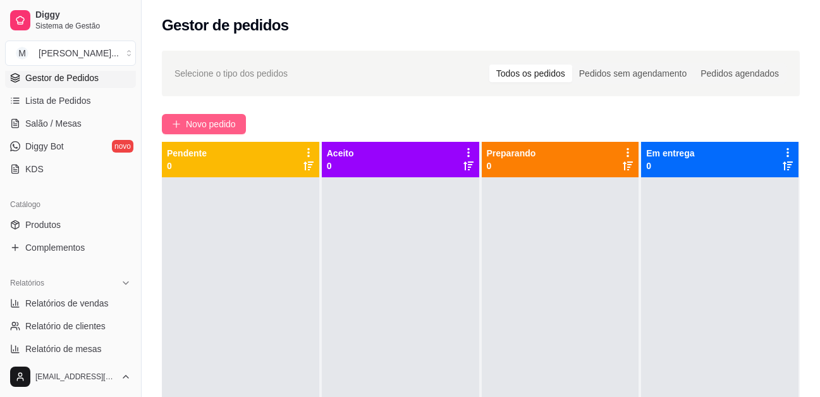
click at [185, 126] on button "Novo pedido" at bounding box center [204, 124] width 84 height 20
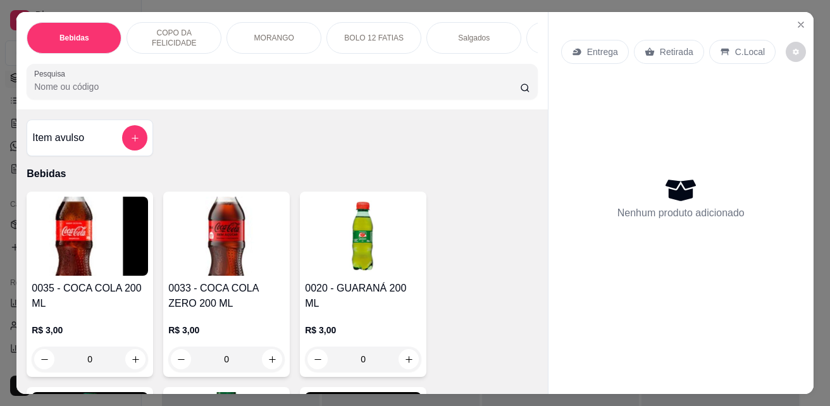
click at [177, 124] on div "Item avulso Bebidas 0035 - COCA COLA 200 ML R$ 3,00 0 0033 - COCA COLA ZERO 200…" at bounding box center [281, 251] width 531 height 284
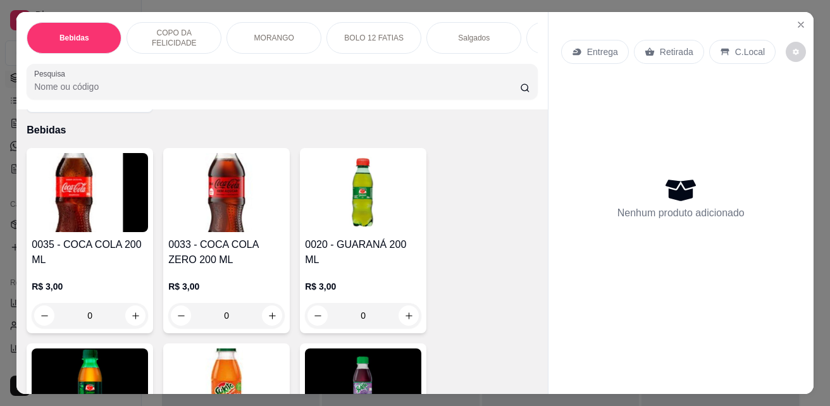
scroll to position [126, 0]
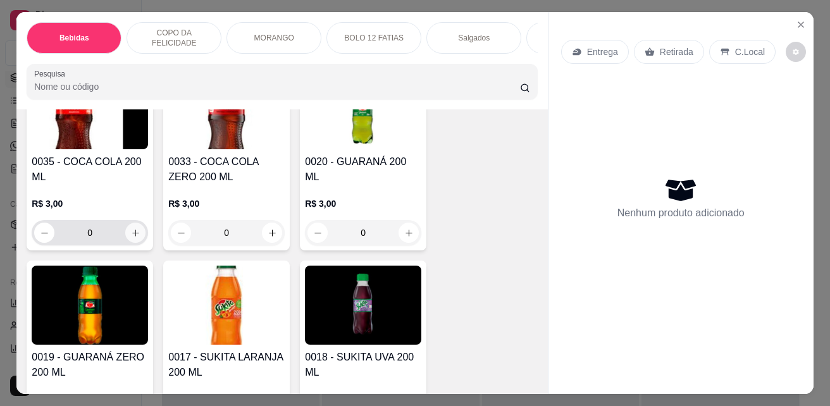
click at [133, 237] on icon "increase-product-quantity" at bounding box center [135, 232] width 9 height 9
type input "1"
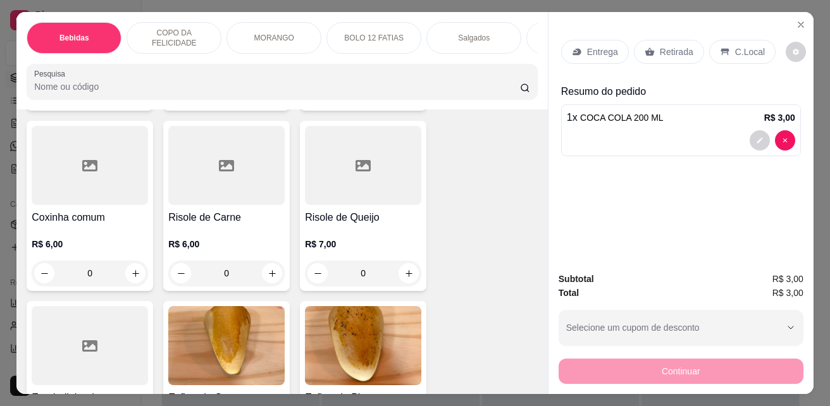
scroll to position [2024, 0]
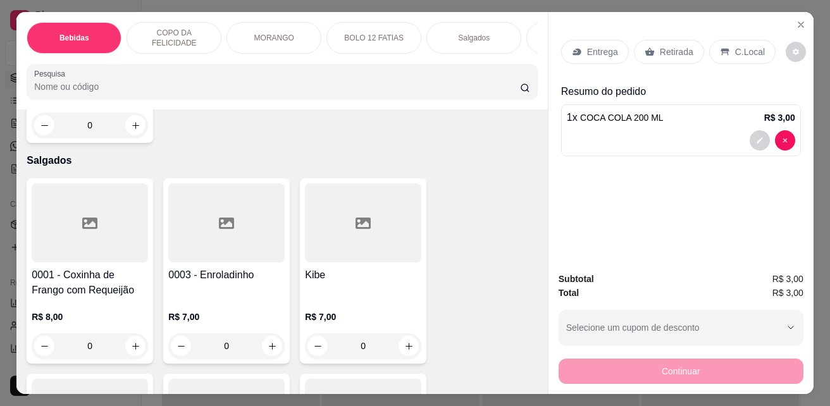
click at [272, 342] on icon "increase-product-quantity" at bounding box center [272, 346] width 9 height 9
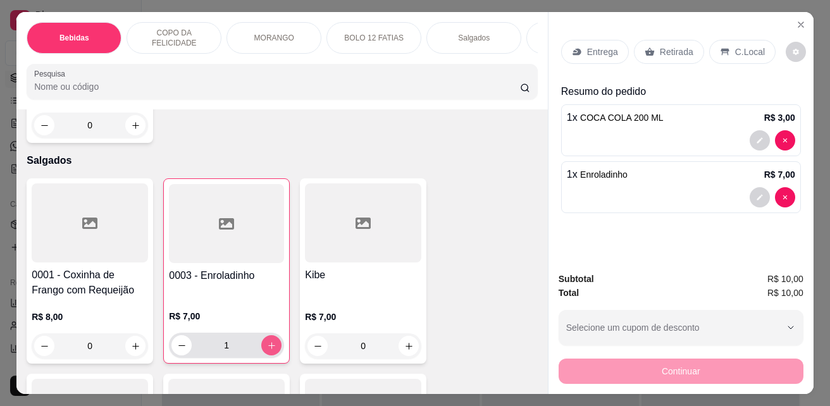
type input "1"
click at [635, 369] on div "Continuar" at bounding box center [680, 369] width 245 height 28
click at [742, 46] on p "C.Local" at bounding box center [750, 52] width 30 height 13
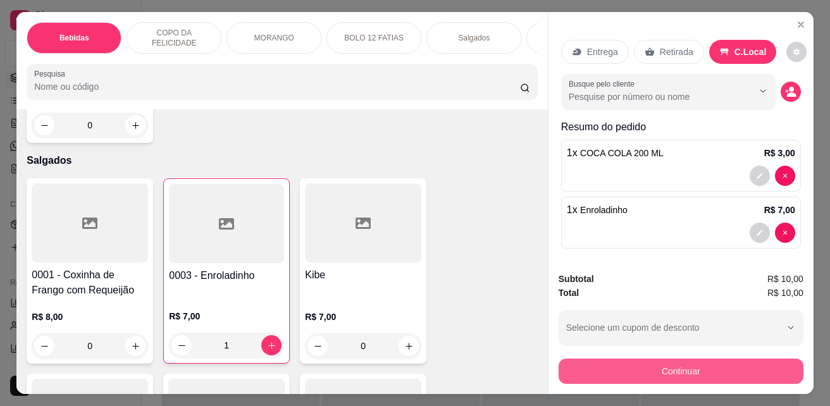
click at [730, 363] on button "Continuar" at bounding box center [680, 371] width 245 height 25
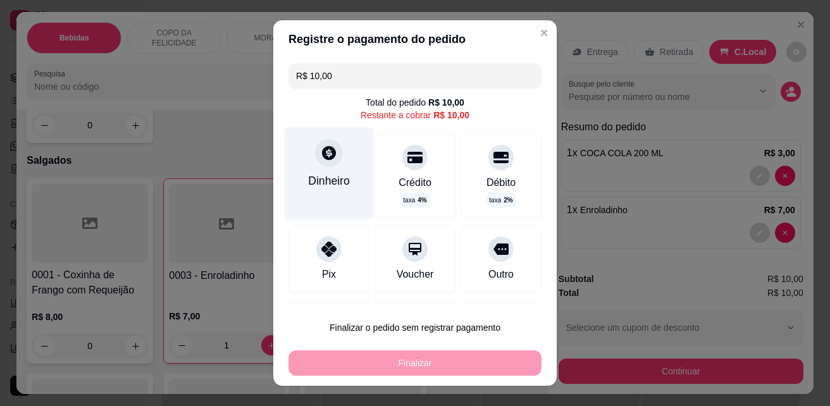
click at [316, 176] on div "Dinheiro" at bounding box center [329, 181] width 42 height 16
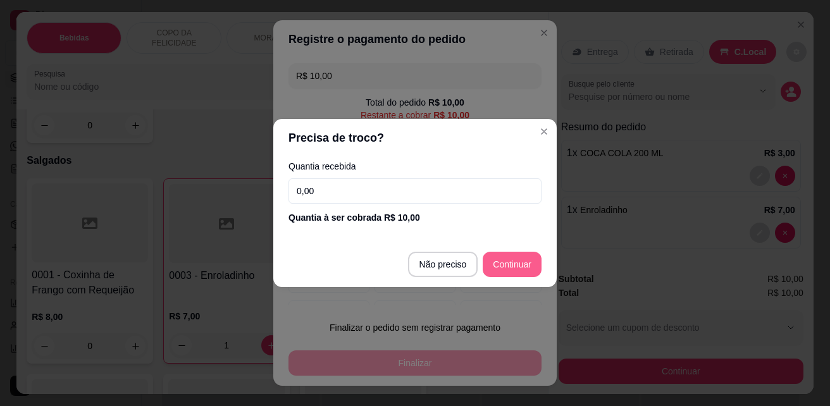
type input "R$ 0,00"
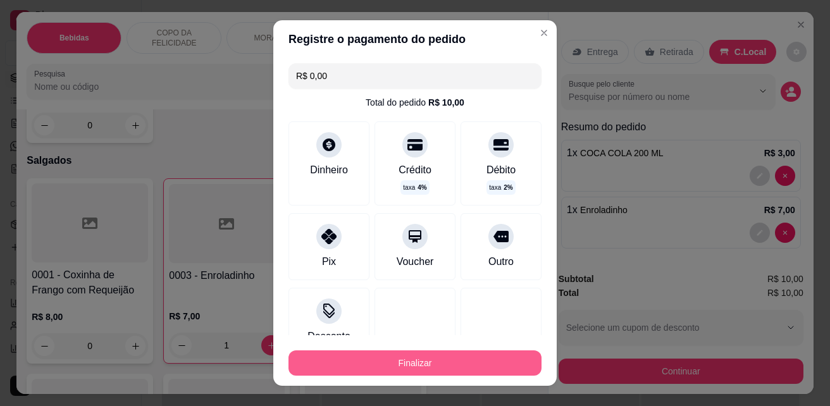
click at [484, 360] on button "Finalizar" at bounding box center [414, 362] width 253 height 25
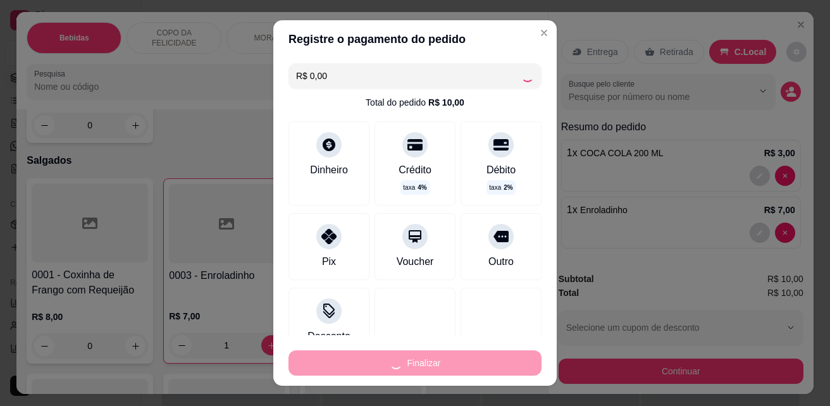
type input "0"
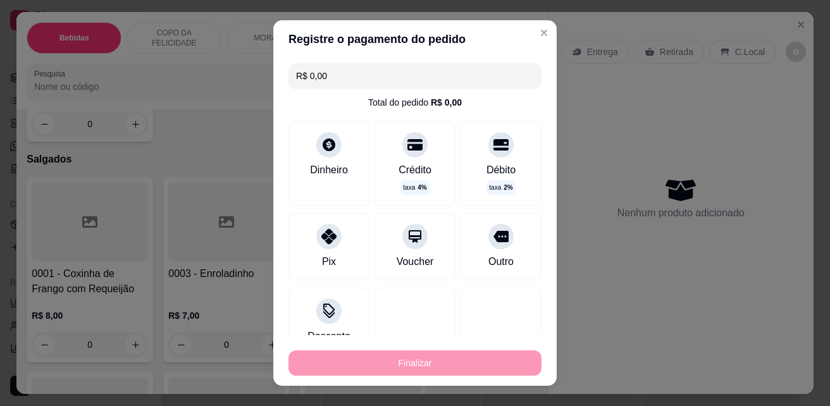
type input "-R$ 10,00"
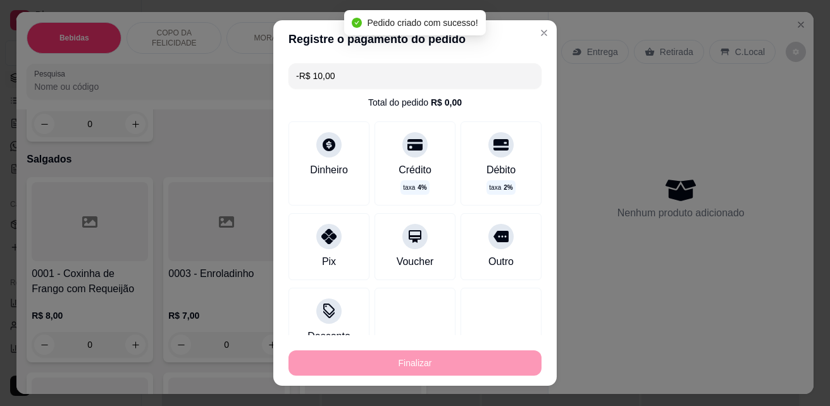
scroll to position [2023, 0]
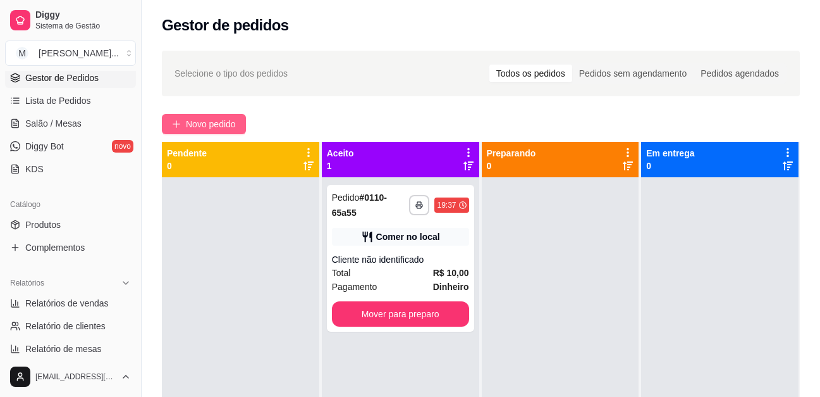
click at [211, 121] on span "Novo pedido" at bounding box center [211, 124] width 50 height 14
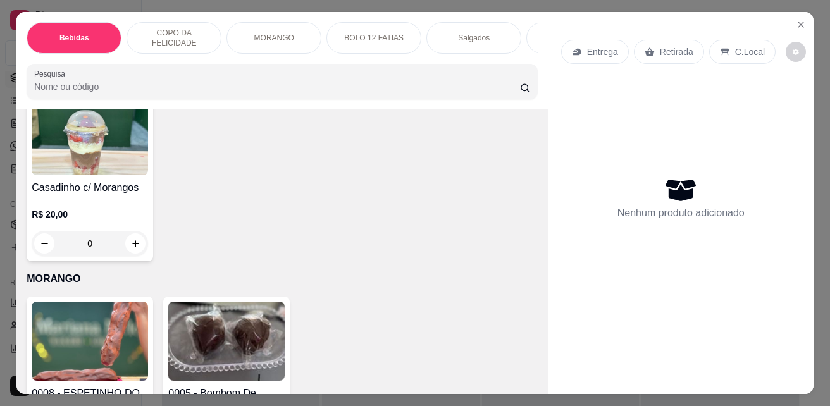
scroll to position [1708, 0]
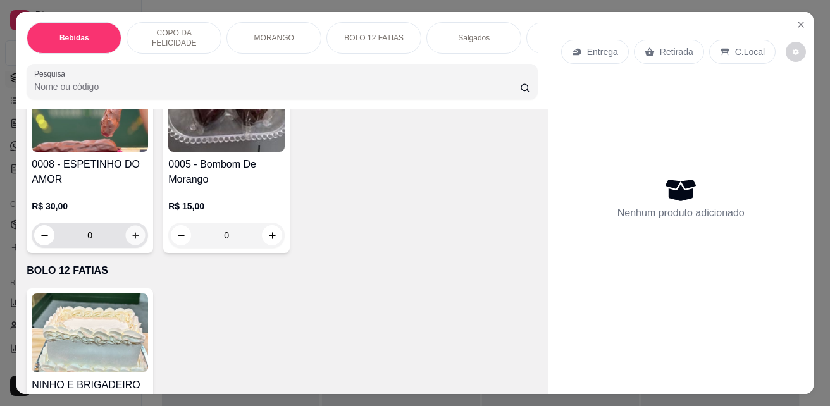
click at [133, 231] on icon "increase-product-quantity" at bounding box center [135, 235] width 9 height 9
type input "1"
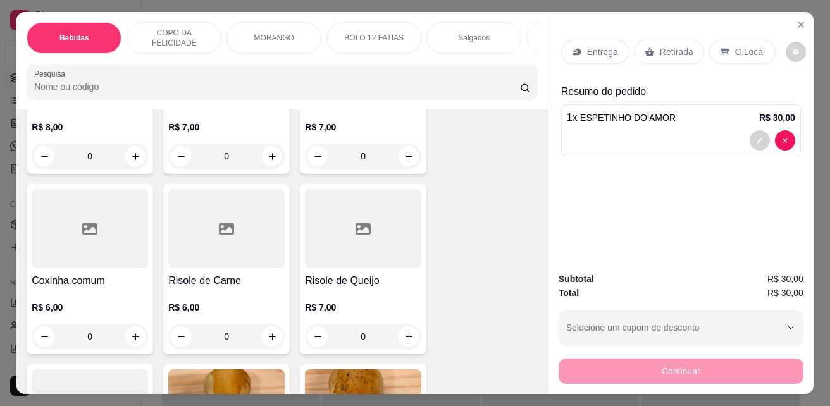
scroll to position [2467, 0]
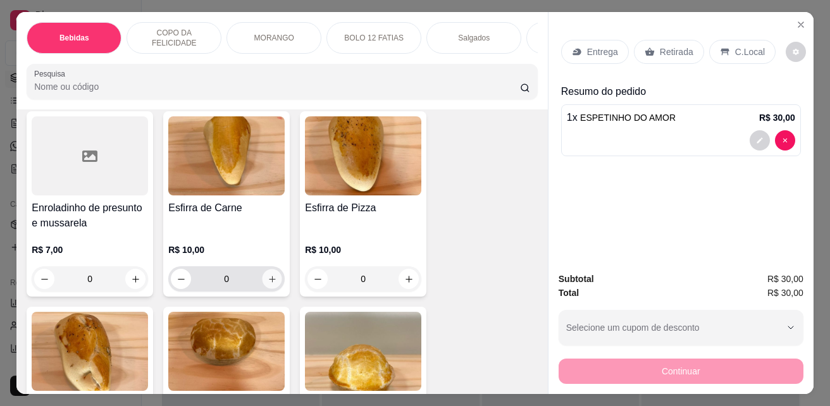
click at [276, 269] on button "increase-product-quantity" at bounding box center [272, 279] width 20 height 20
type input "1"
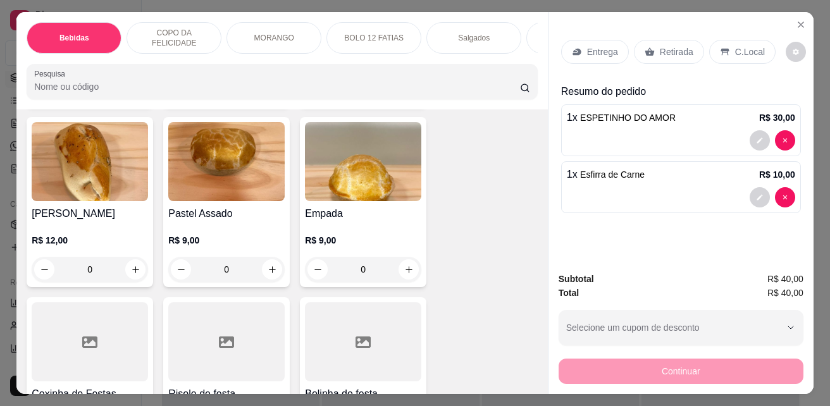
scroll to position [2594, 0]
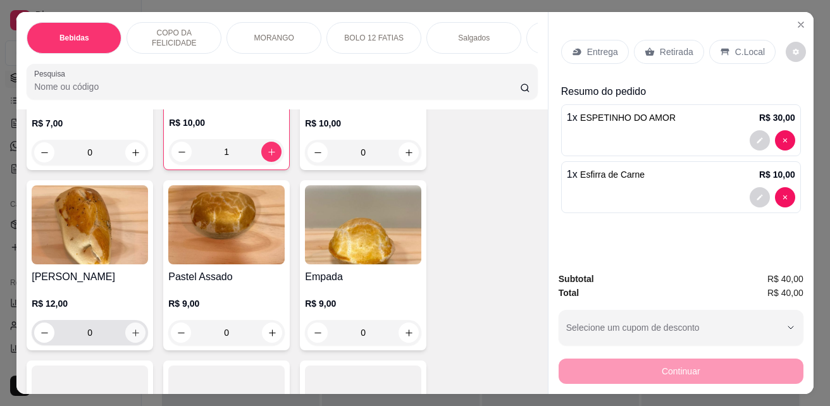
click at [131, 328] on icon "increase-product-quantity" at bounding box center [135, 332] width 9 height 9
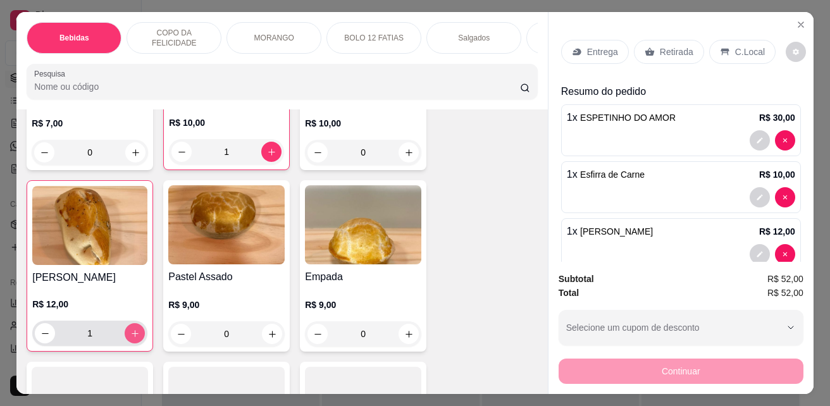
click at [132, 329] on icon "increase-product-quantity" at bounding box center [134, 333] width 9 height 9
type input "2"
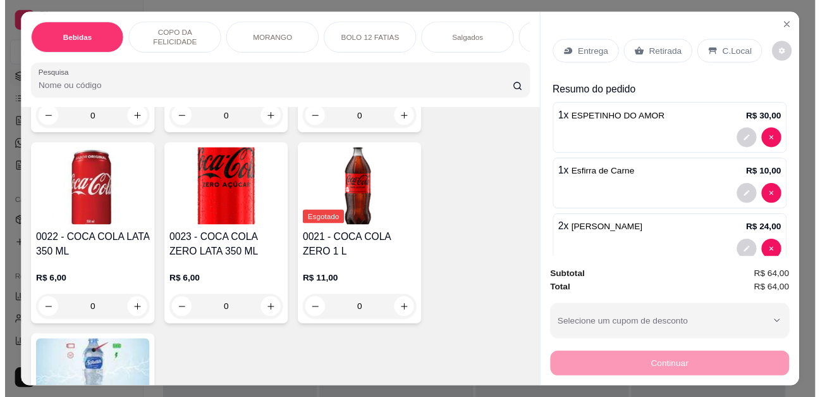
scroll to position [443, 0]
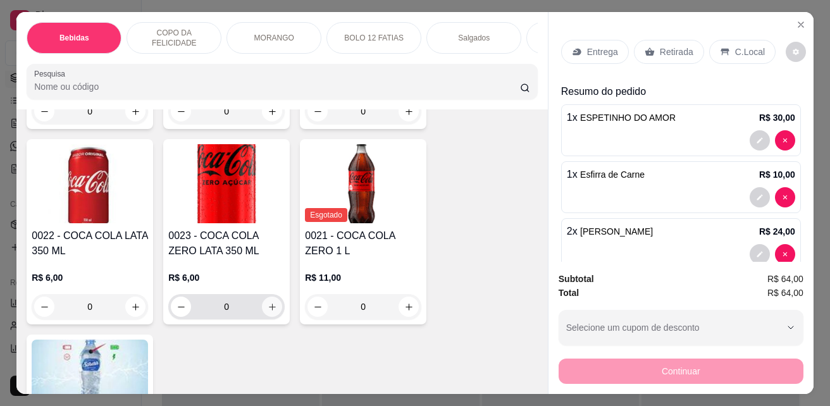
click at [273, 309] on button "increase-product-quantity" at bounding box center [272, 307] width 20 height 20
type input "1"
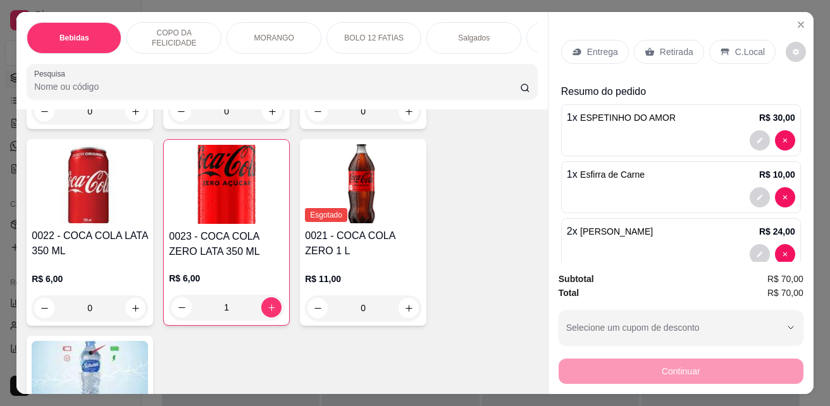
click at [744, 46] on p "C.Local" at bounding box center [750, 52] width 30 height 13
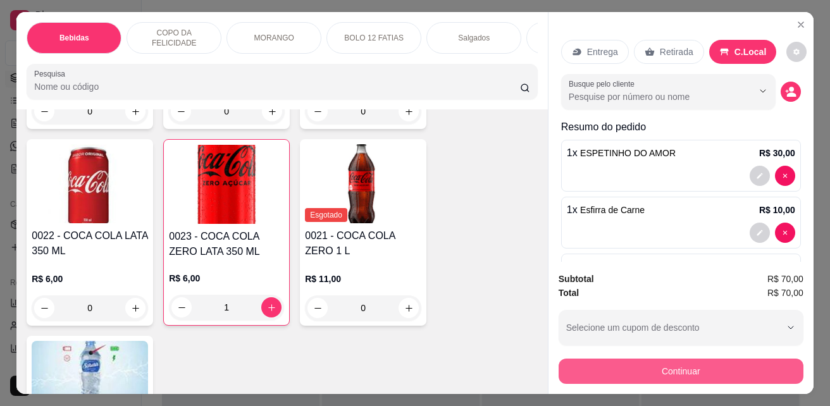
click at [744, 360] on button "Continuar" at bounding box center [680, 371] width 245 height 25
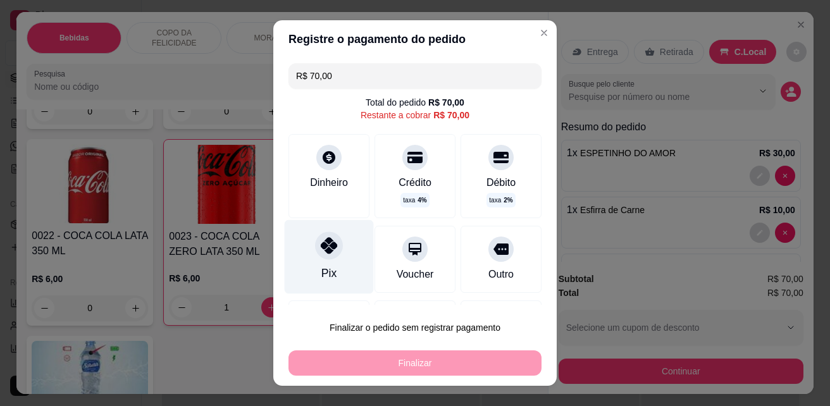
click at [321, 249] on icon at bounding box center [329, 245] width 16 height 16
type input "R$ 0,00"
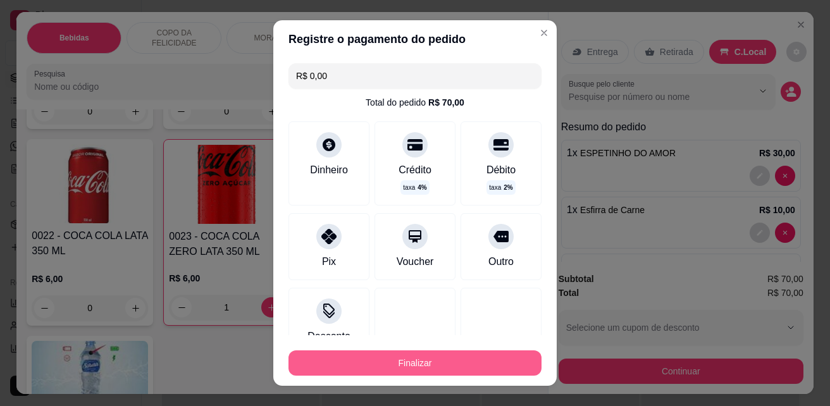
click at [376, 360] on button "Finalizar" at bounding box center [414, 362] width 253 height 25
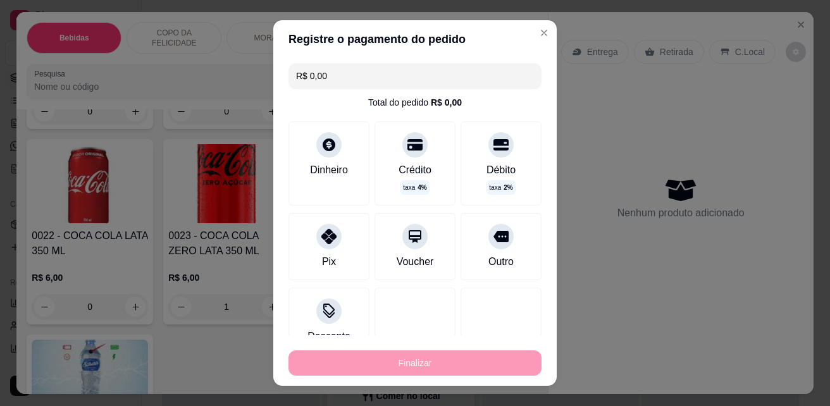
type input "0"
type input "-R$ 70,00"
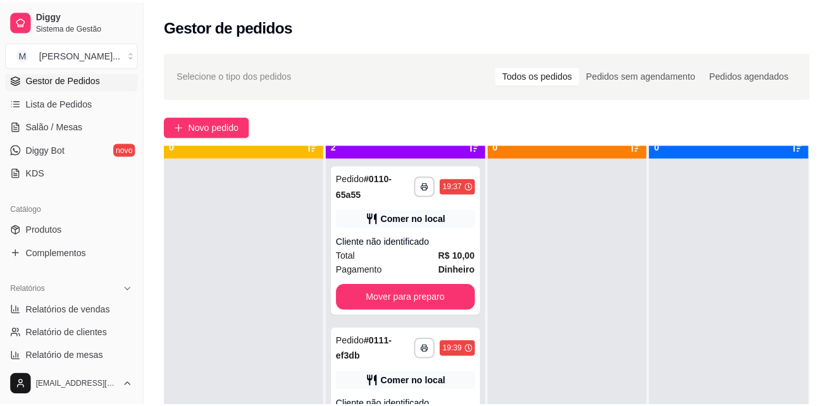
scroll to position [35, 0]
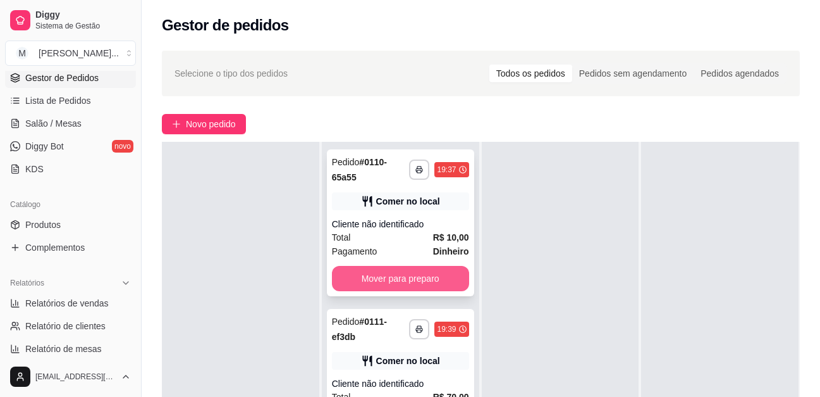
click at [429, 274] on button "Mover para preparo" at bounding box center [400, 278] width 137 height 25
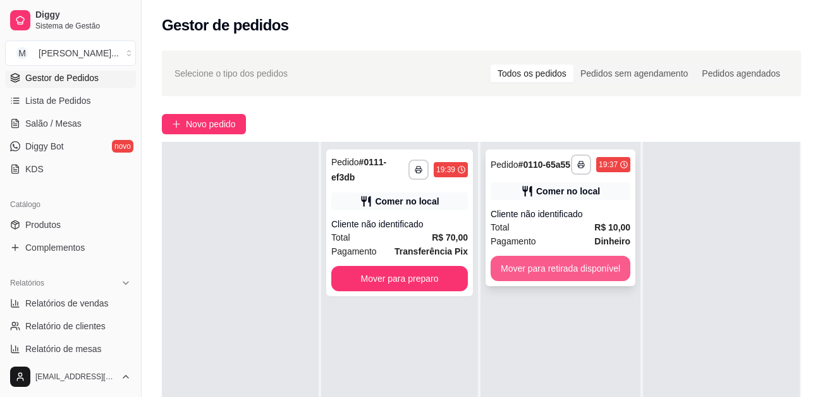
click at [583, 272] on button "Mover para retirada disponível" at bounding box center [561, 267] width 140 height 25
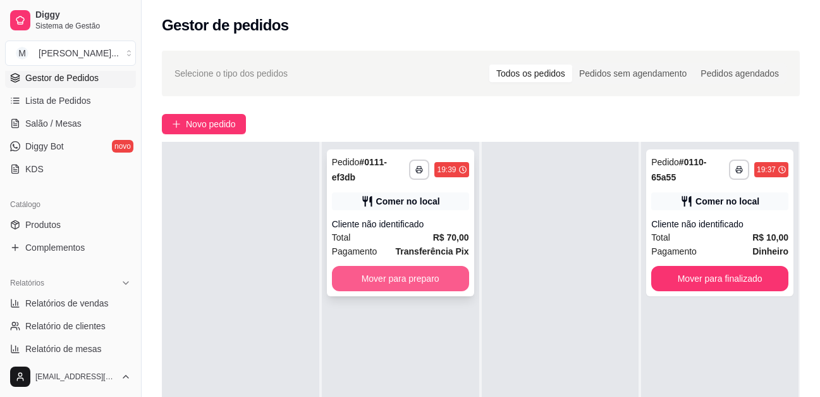
click at [429, 268] on button "Mover para preparo" at bounding box center [400, 278] width 137 height 25
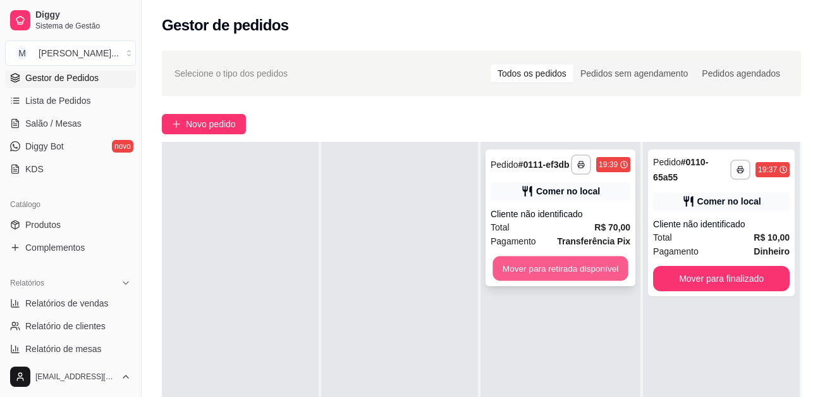
click at [546, 269] on button "Mover para retirada disponível" at bounding box center [560, 268] width 135 height 25
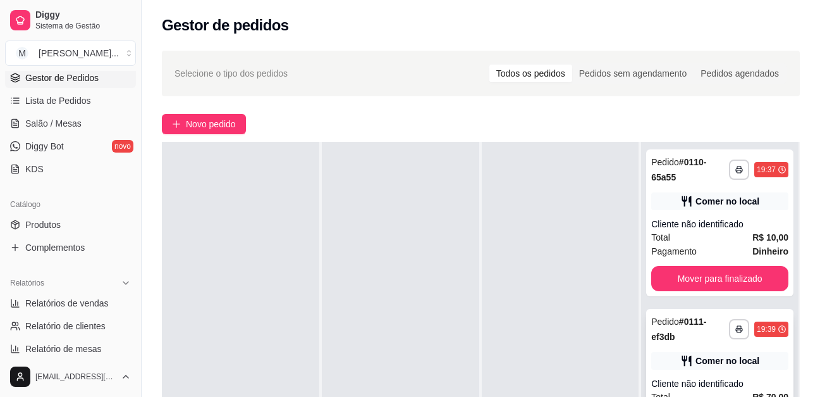
click at [712, 359] on div "Comer no local" at bounding box center [719, 361] width 137 height 18
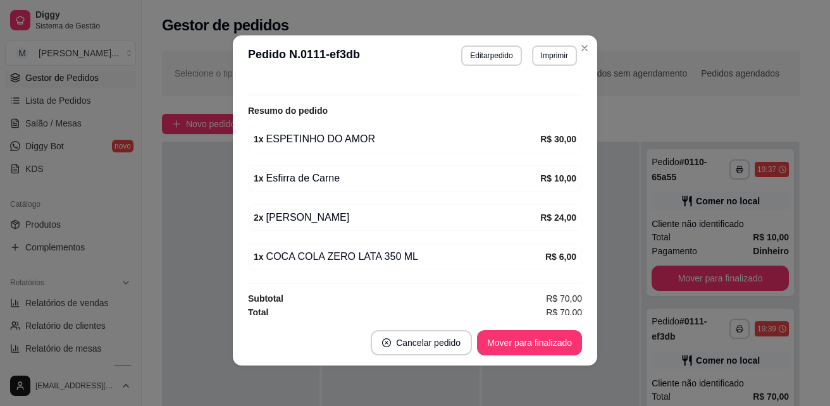
scroll to position [211, 0]
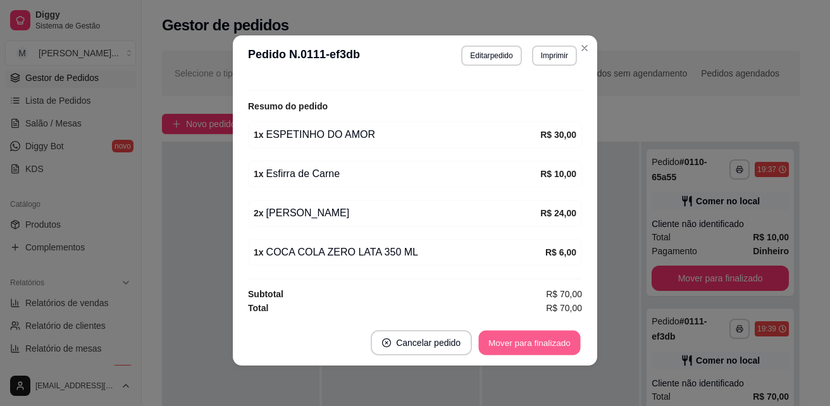
click at [519, 340] on button "Mover para finalizado" at bounding box center [530, 343] width 102 height 25
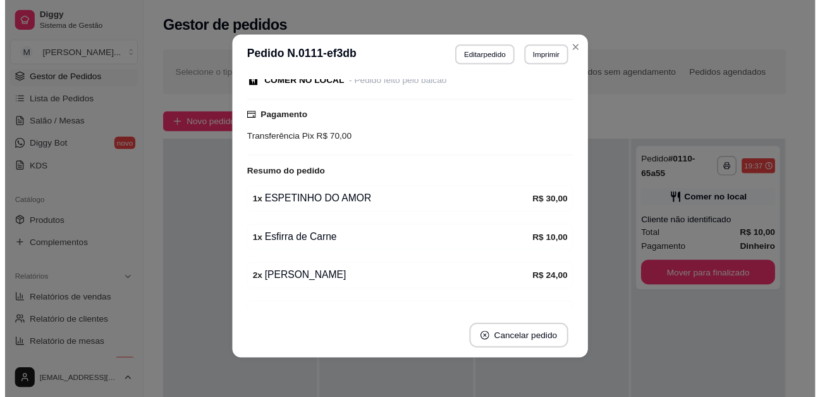
scroll to position [0, 0]
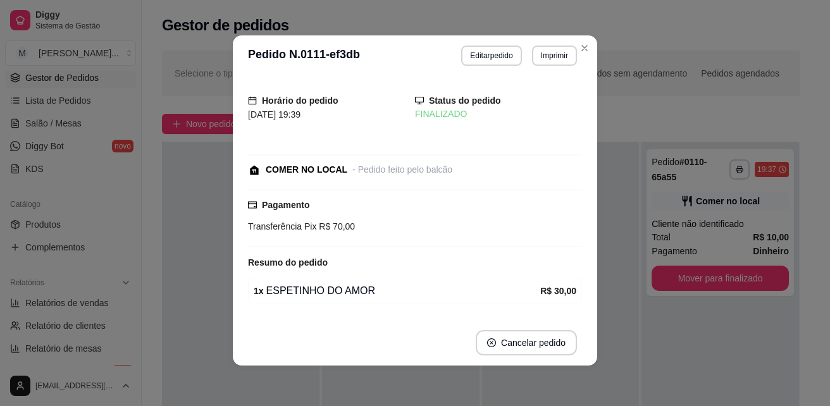
click at [463, 196] on div "Pagamento Transferência Pix R$ 70,00" at bounding box center [415, 218] width 334 height 58
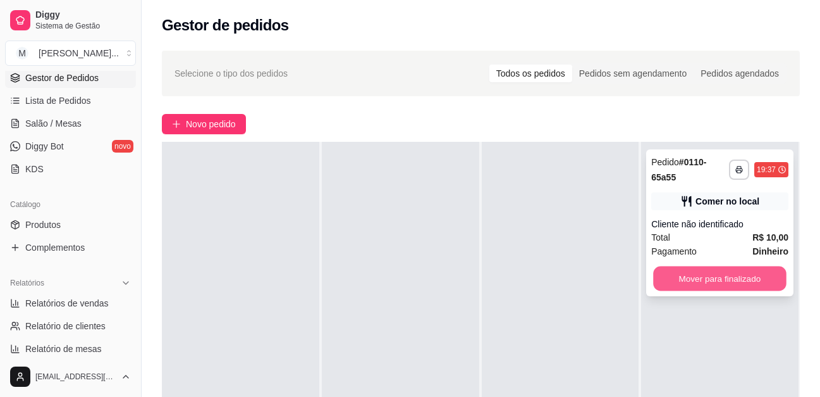
click at [739, 278] on button "Mover para finalizado" at bounding box center [720, 278] width 133 height 25
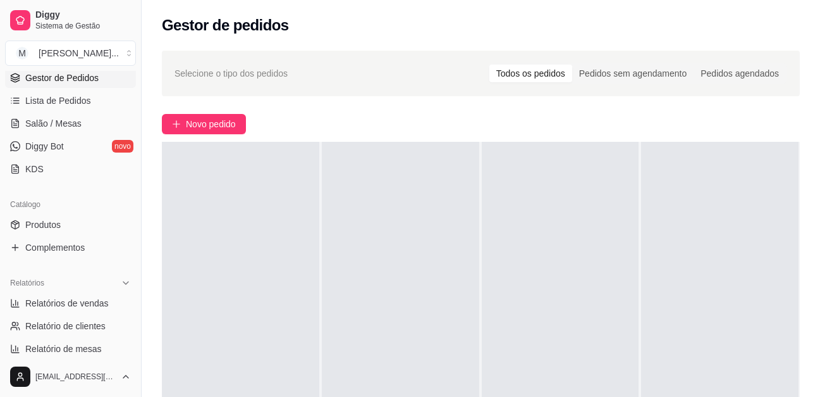
click at [517, 73] on div "Todos os pedidos" at bounding box center [530, 74] width 83 height 18
click at [489, 65] on input "Todos os pedidos" at bounding box center [489, 65] width 0 height 0
click at [255, 75] on span "Selecione o tipo dos pedidos" at bounding box center [231, 73] width 113 height 14
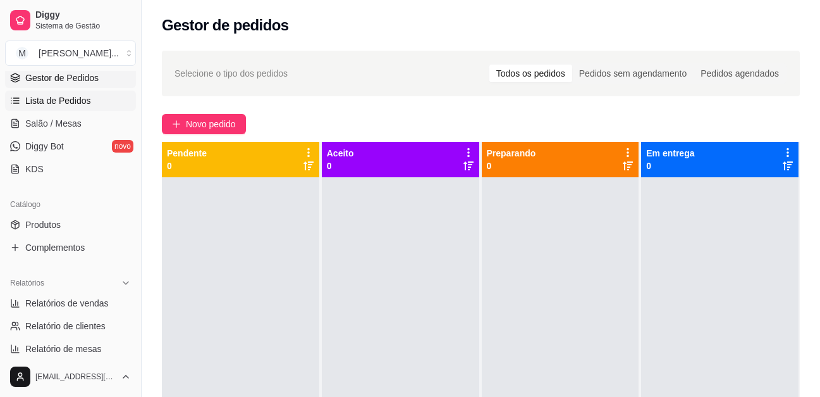
click at [71, 98] on span "Lista de Pedidos" at bounding box center [58, 100] width 66 height 13
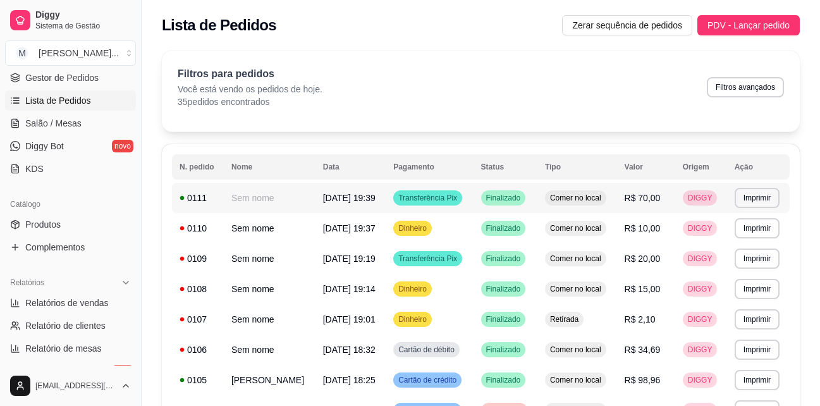
click at [473, 201] on td "Transferência Pix" at bounding box center [429, 198] width 87 height 30
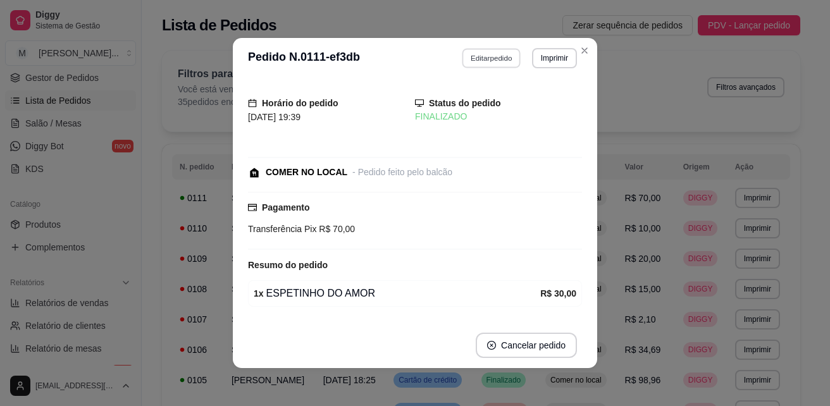
click at [479, 52] on button "Editar pedido" at bounding box center [491, 58] width 59 height 20
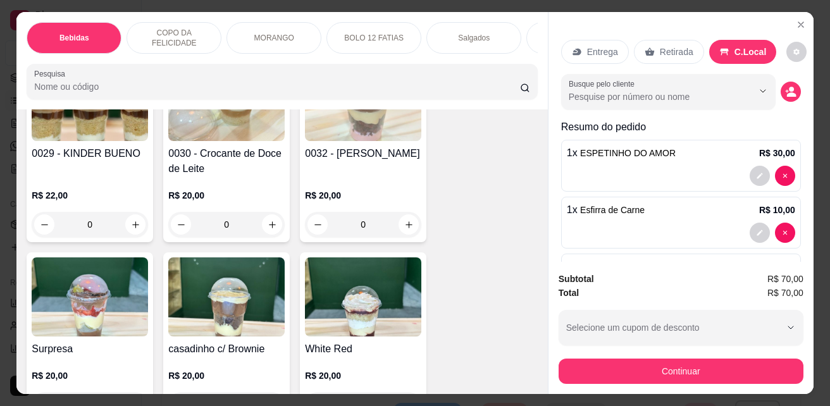
scroll to position [1265, 0]
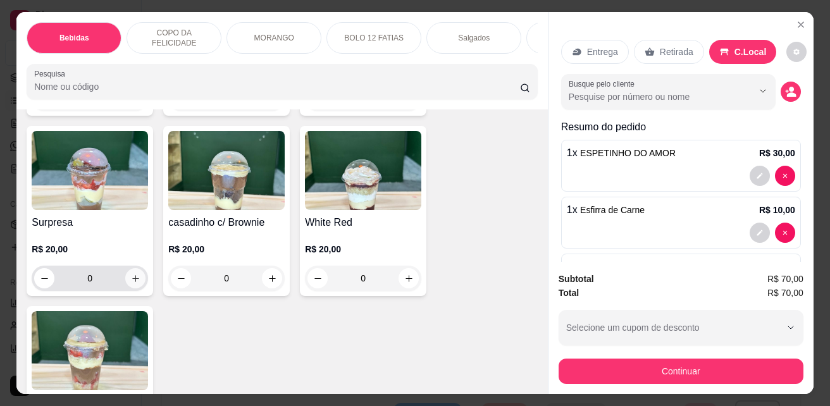
click at [133, 274] on icon "increase-product-quantity" at bounding box center [135, 278] width 9 height 9
type input "1"
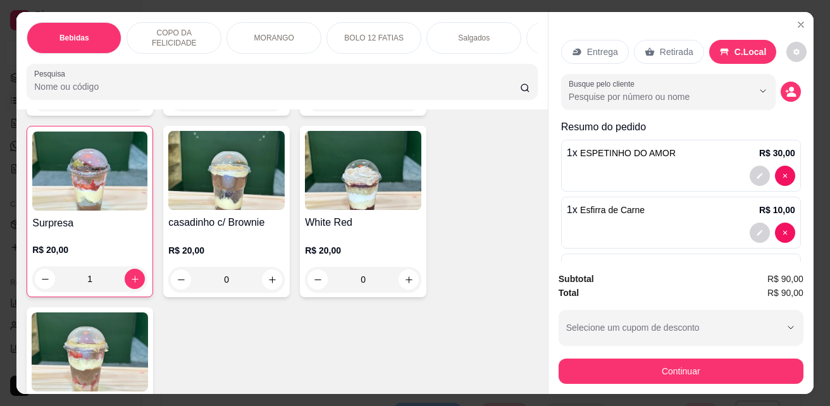
click at [606, 46] on p "Entrega" at bounding box center [602, 52] width 31 height 13
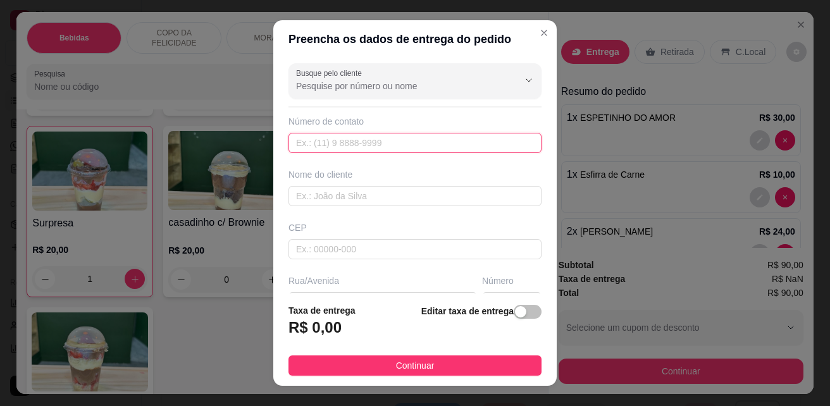
click at [367, 138] on input "text" at bounding box center [414, 143] width 253 height 20
type input "(33) 99844-8496"
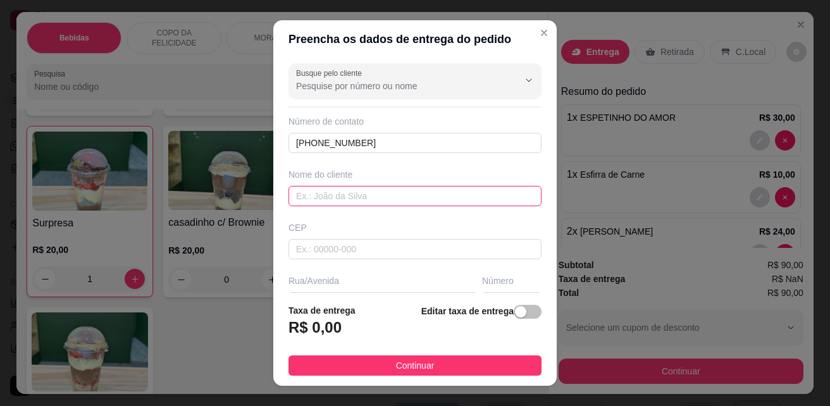
click at [394, 203] on input "text" at bounding box center [414, 196] width 253 height 20
type input "Urcely"
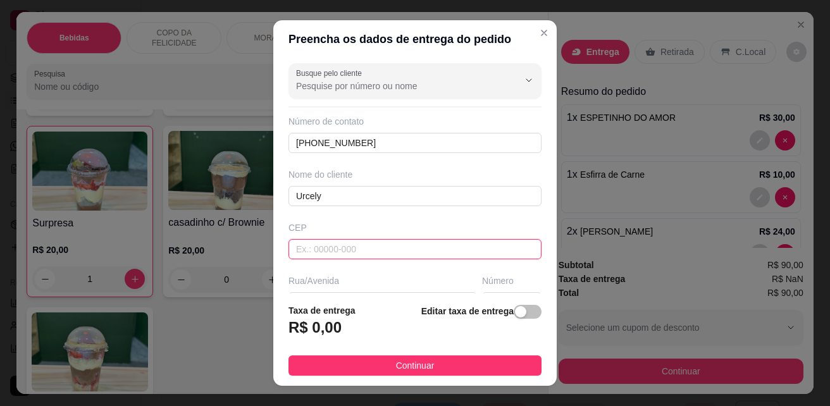
click at [390, 240] on input "text" at bounding box center [414, 249] width 253 height 20
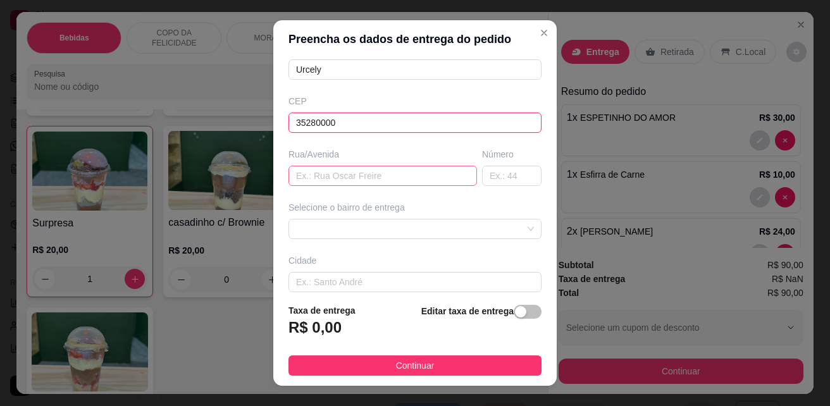
type input "35280000"
click at [401, 169] on input "text" at bounding box center [382, 176] width 188 height 20
type input "Avenida Prefeito Joel Heringer"
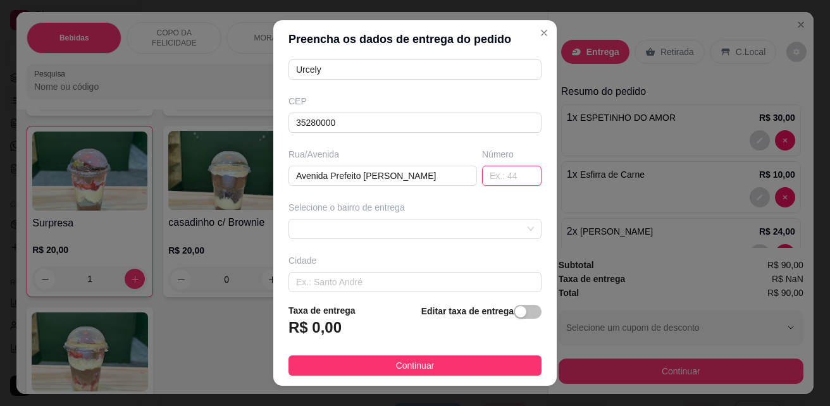
click at [482, 177] on input "text" at bounding box center [511, 176] width 59 height 20
click at [371, 230] on span at bounding box center [415, 228] width 238 height 19
type input "956"
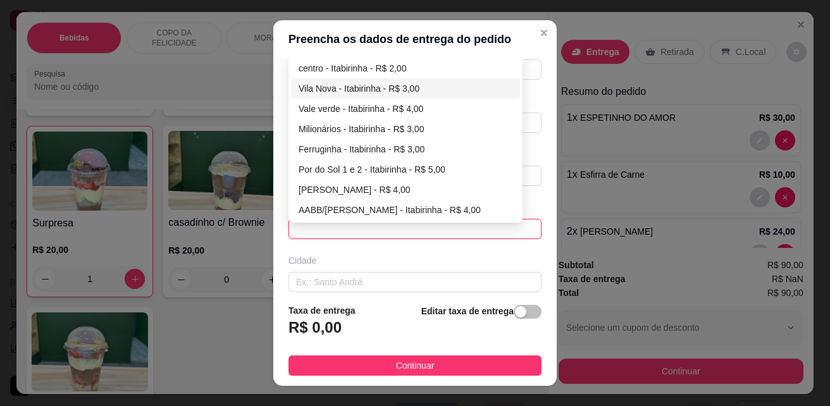
click at [369, 90] on div "Vila Nova - Itabirinha - R$ 3,00" at bounding box center [406, 89] width 214 height 14
type input "Itabirinha"
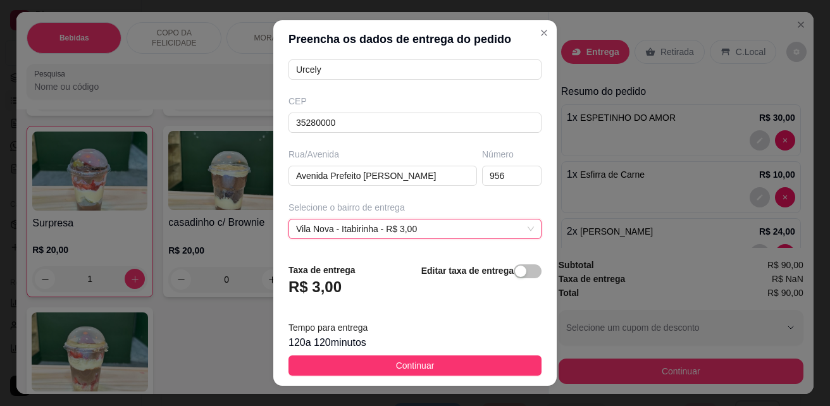
scroll to position [20, 0]
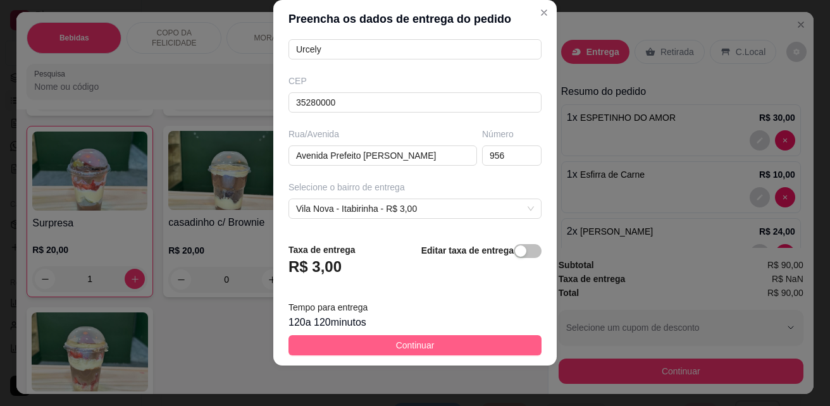
click at [421, 345] on span "Continuar" at bounding box center [415, 345] width 39 height 14
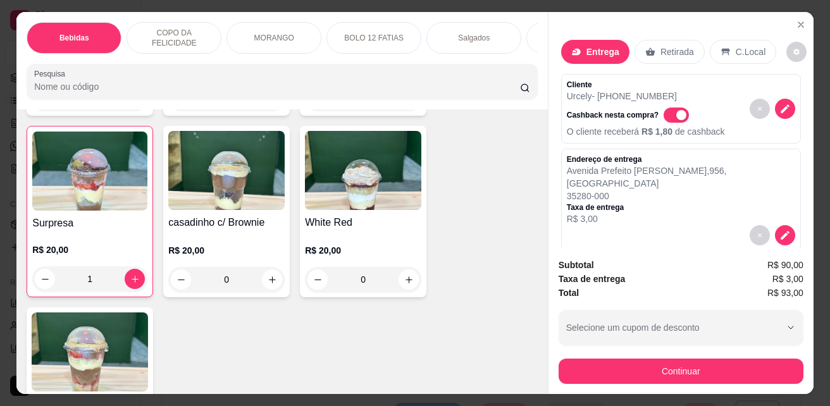
click at [676, 111] on span "Automatic updates" at bounding box center [681, 115] width 10 height 10
click at [668, 118] on input "Automatic updates" at bounding box center [667, 122] width 8 height 8
checkbox input "false"
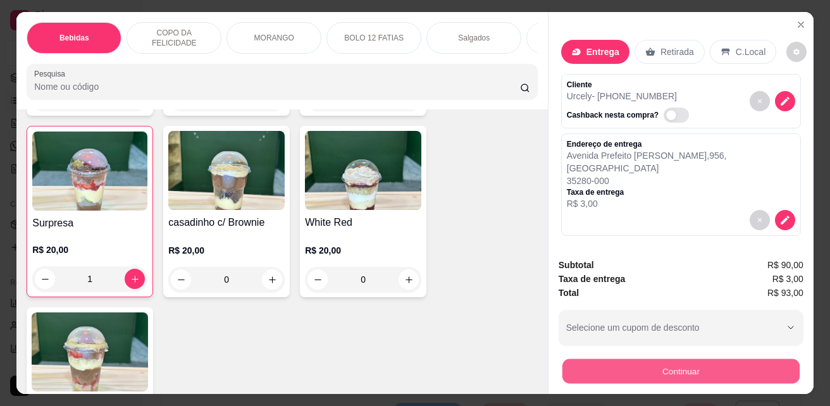
click at [682, 360] on button "Continuar" at bounding box center [680, 371] width 237 height 25
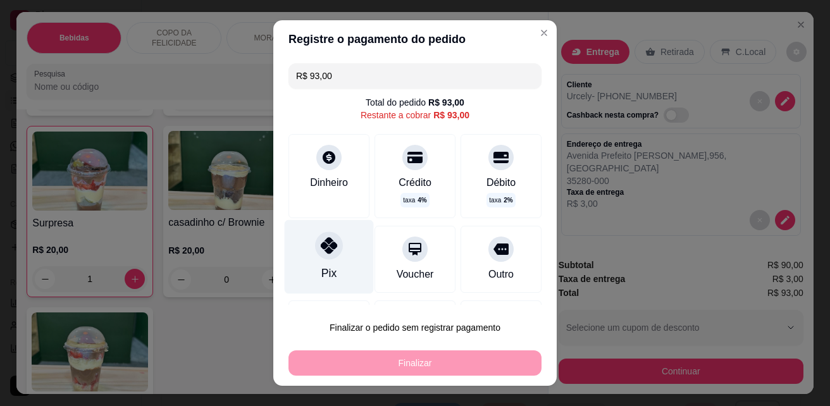
click at [340, 270] on div "Pix" at bounding box center [329, 257] width 89 height 74
type input "R$ 0,00"
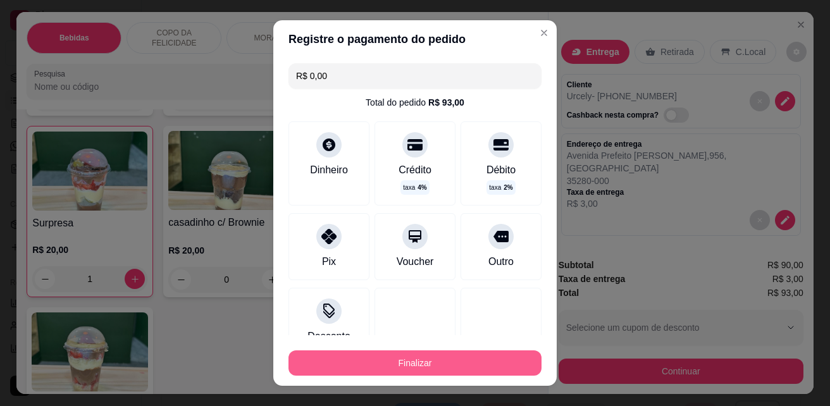
click at [409, 365] on button "Finalizar" at bounding box center [414, 362] width 253 height 25
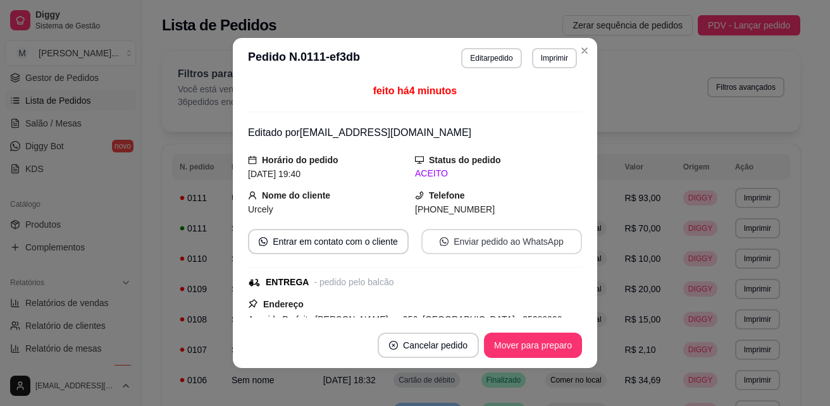
click at [510, 247] on button "Enviar pedido ao WhatsApp" at bounding box center [501, 241] width 161 height 25
click at [536, 347] on button "Mover para preparo" at bounding box center [533, 345] width 98 height 25
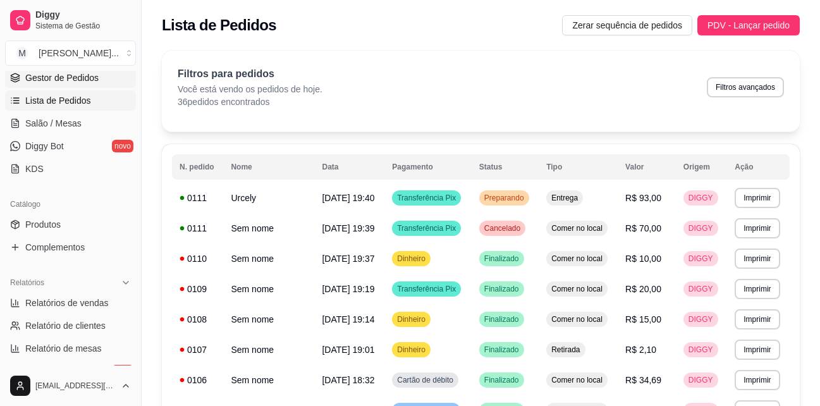
click at [59, 76] on span "Gestor de Pedidos" at bounding box center [61, 77] width 73 height 13
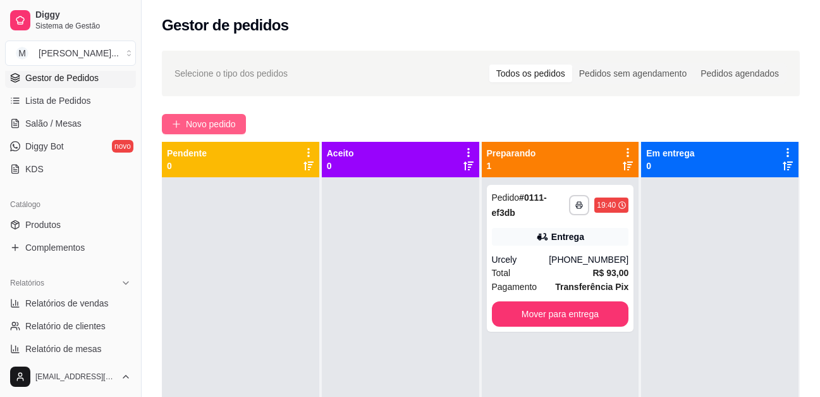
click at [206, 123] on span "Novo pedido" at bounding box center [211, 124] width 50 height 14
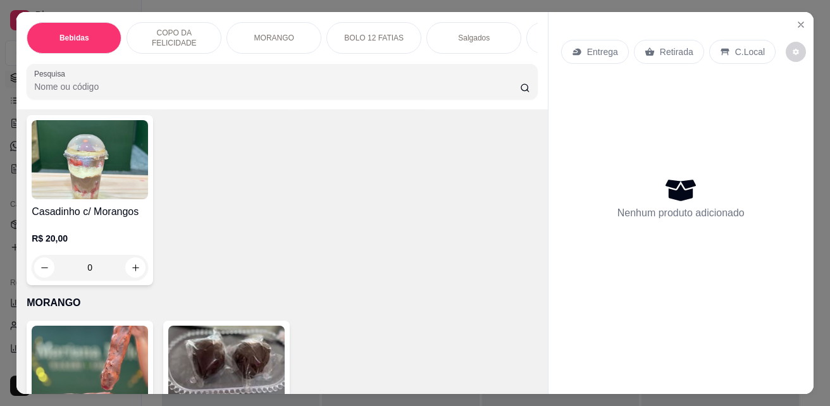
scroll to position [1581, 0]
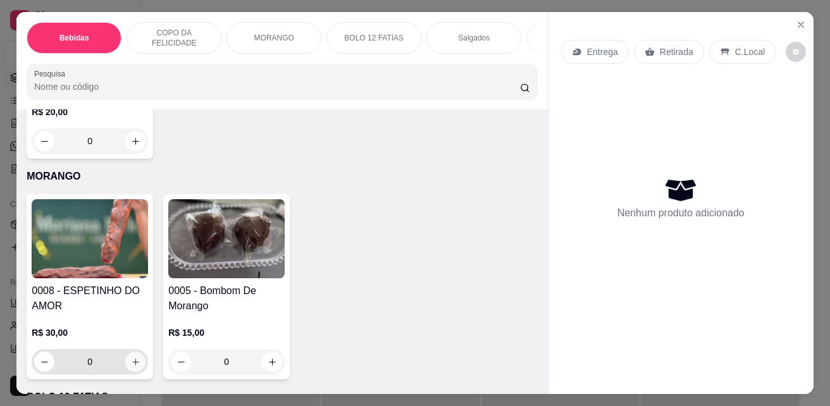
click at [134, 357] on icon "increase-product-quantity" at bounding box center [135, 361] width 9 height 9
type input "1"
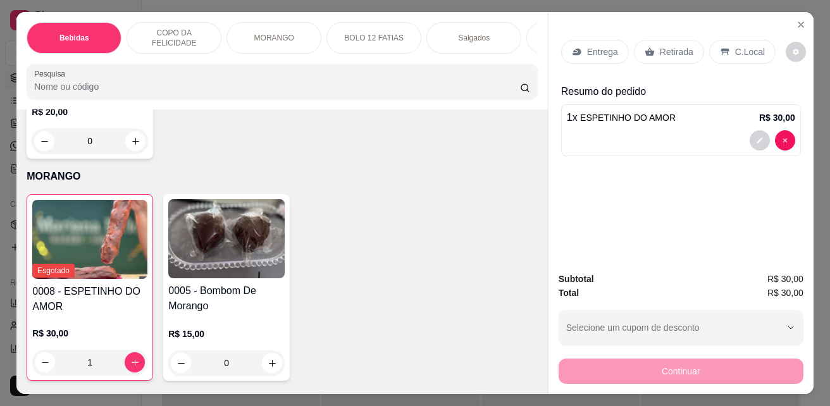
click at [596, 46] on p "Entrega" at bounding box center [602, 52] width 31 height 13
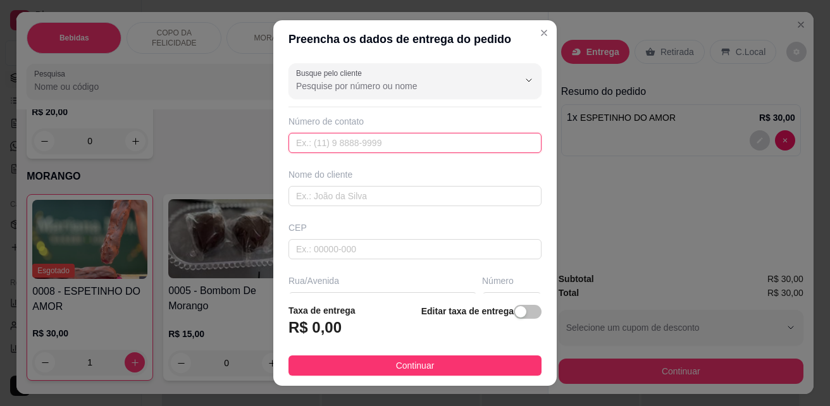
click at [331, 140] on input "text" at bounding box center [414, 143] width 253 height 20
type input "(33) 98866-6569"
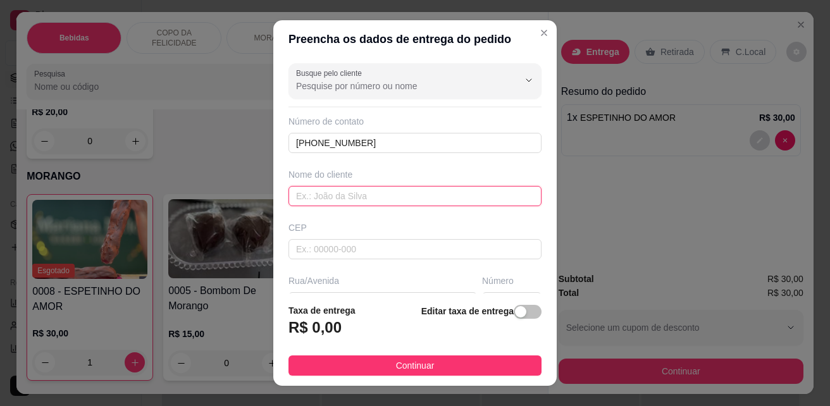
click at [357, 195] on input "text" at bounding box center [414, 196] width 253 height 20
type input "Gessica"
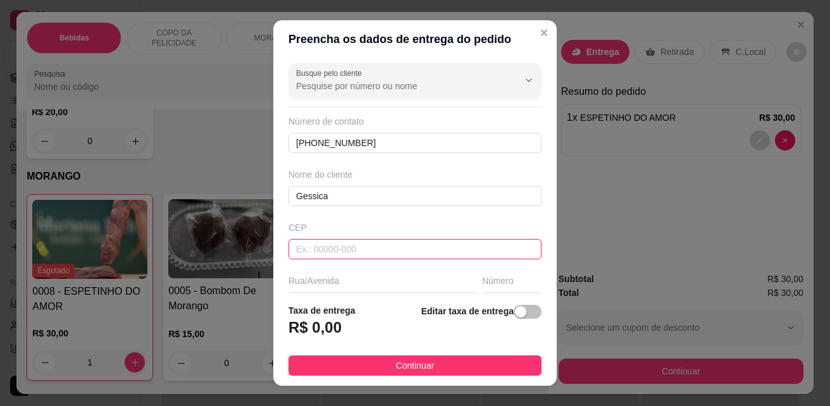
click at [355, 249] on input "text" at bounding box center [414, 249] width 253 height 20
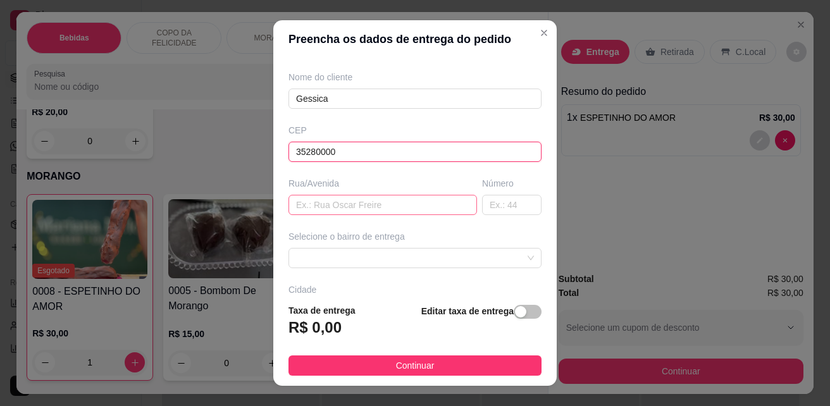
scroll to position [190, 0]
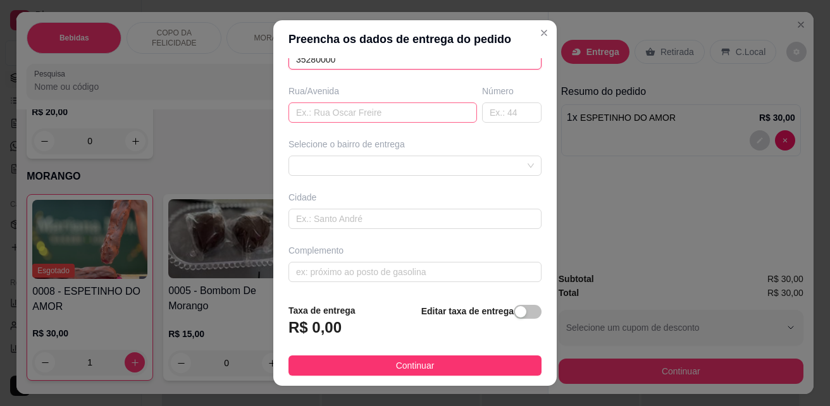
type input "35280000"
click at [328, 116] on input "text" at bounding box center [382, 112] width 188 height 20
type input "Rua claudio Jose Guedes"
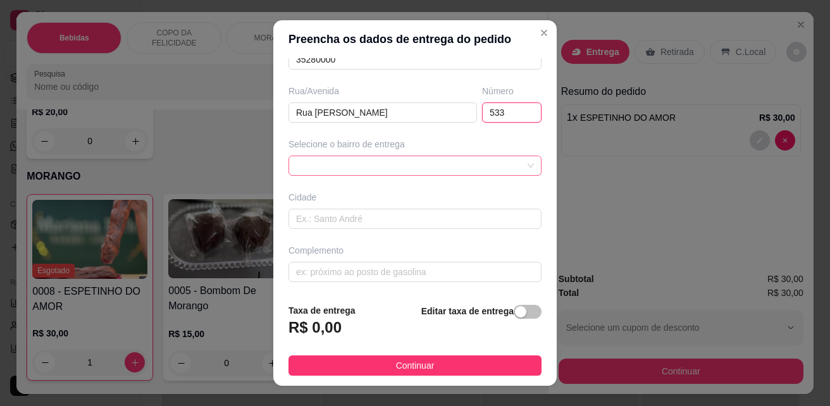
click at [399, 169] on div at bounding box center [414, 166] width 253 height 20
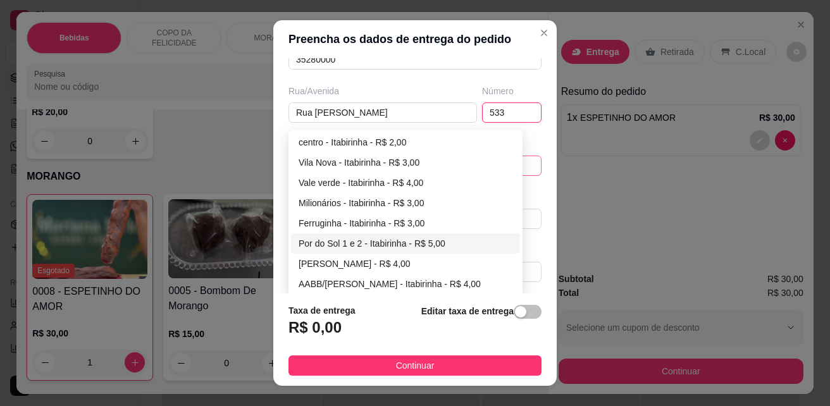
scroll to position [192, 0]
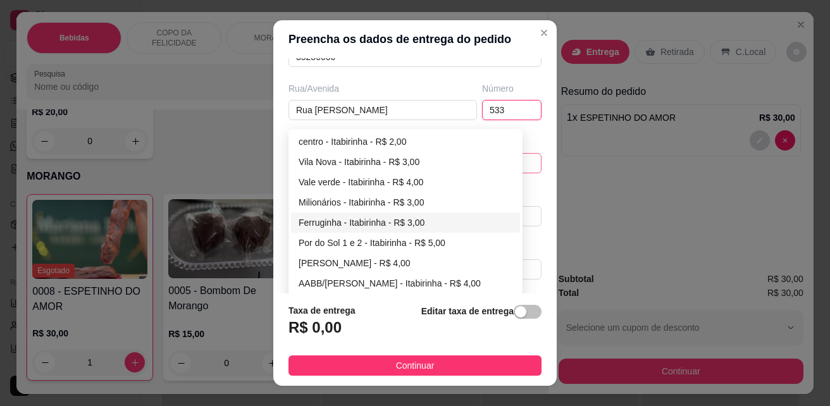
type input "533"
click at [418, 222] on div "Ferruginha - Itabirinha - R$ 3,00" at bounding box center [406, 223] width 214 height 14
type input "Itabirinha"
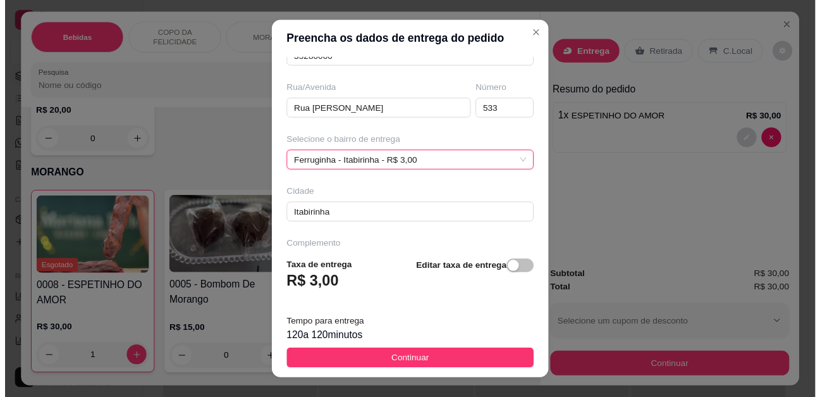
scroll to position [231, 0]
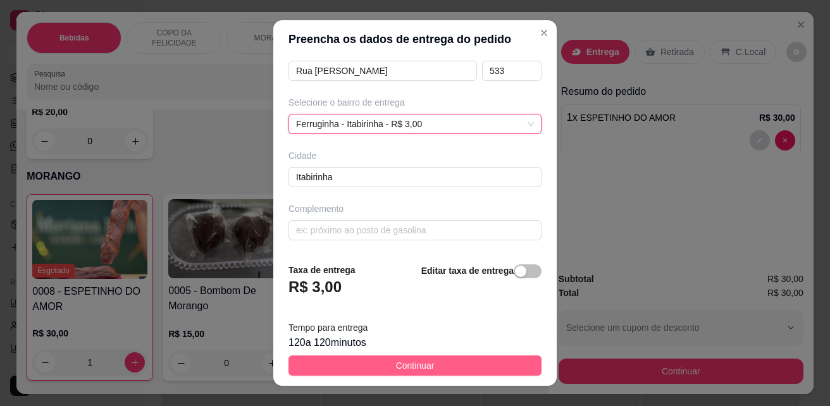
click at [447, 364] on button "Continuar" at bounding box center [414, 365] width 253 height 20
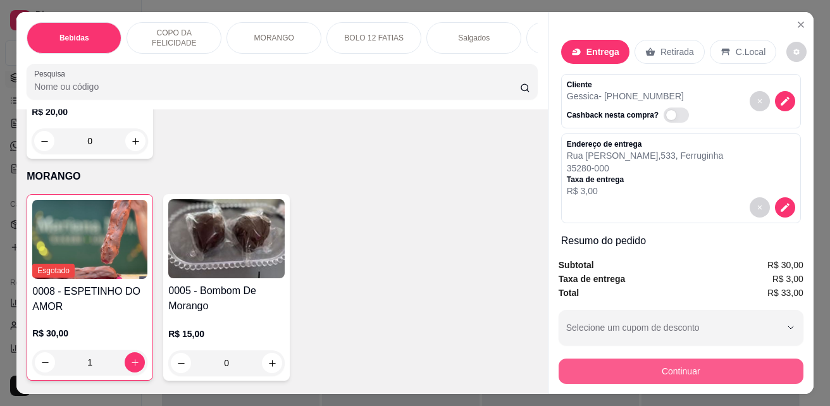
click at [734, 366] on button "Continuar" at bounding box center [680, 371] width 245 height 25
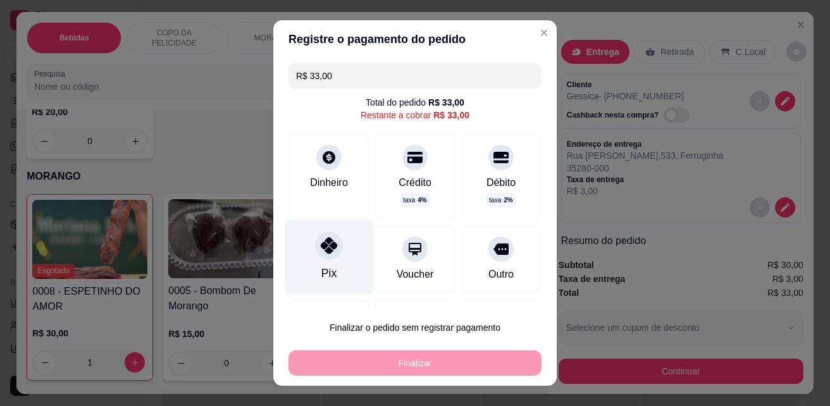
click at [342, 247] on div "Pix" at bounding box center [329, 257] width 89 height 74
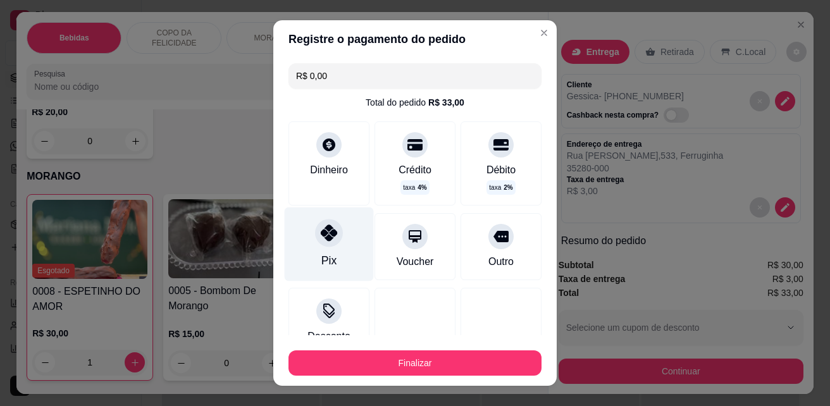
type input "R$ 0,00"
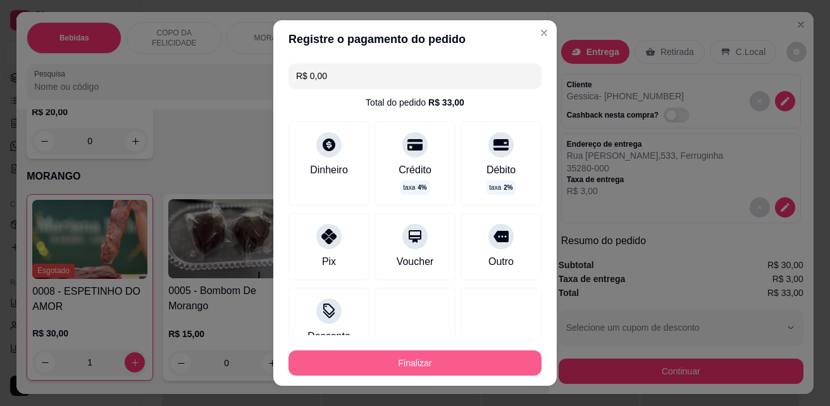
click at [394, 363] on button "Finalizar" at bounding box center [414, 362] width 253 height 25
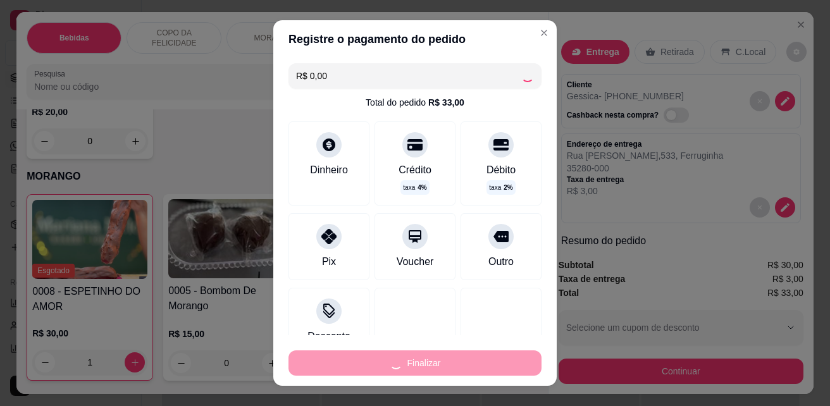
type input "0"
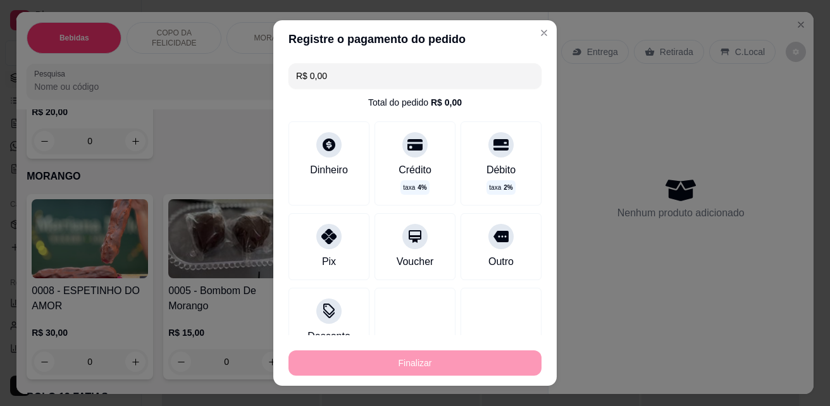
type input "-R$ 33,00"
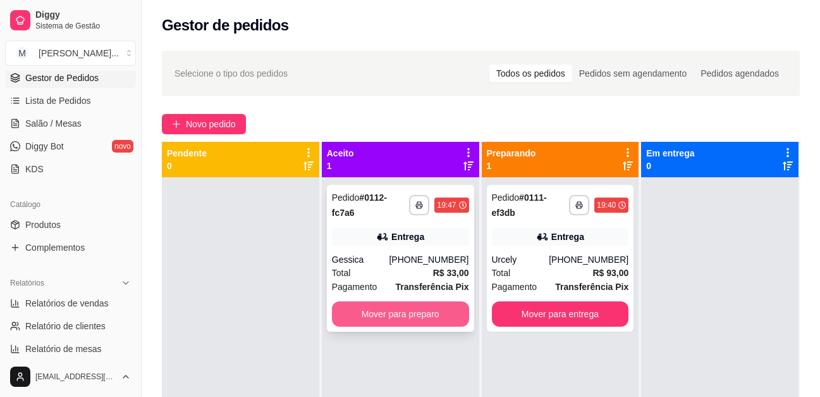
click at [419, 303] on button "Mover para preparo" at bounding box center [400, 313] width 137 height 25
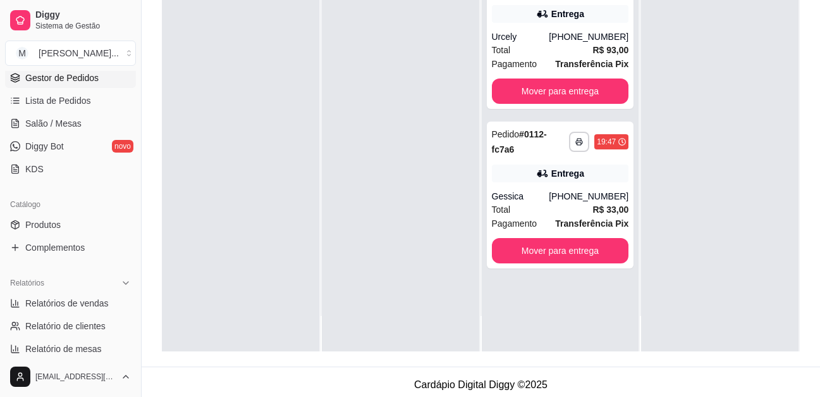
scroll to position [190, 0]
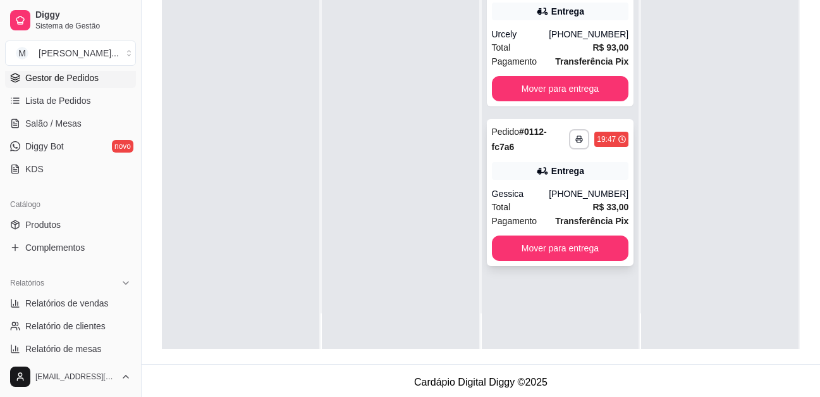
click at [560, 161] on div "**********" at bounding box center [560, 192] width 147 height 147
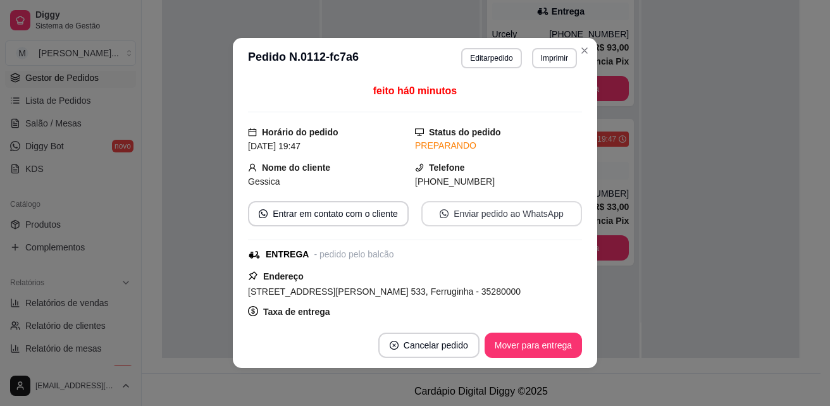
click at [532, 211] on button "Enviar pedido ao WhatsApp" at bounding box center [501, 213] width 161 height 25
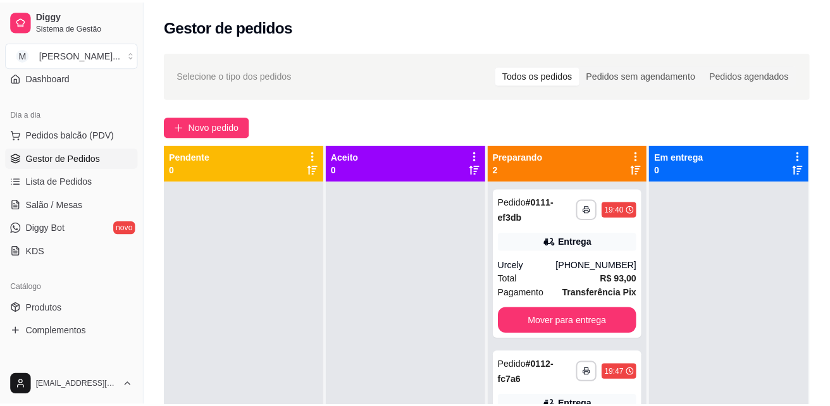
scroll to position [0, 0]
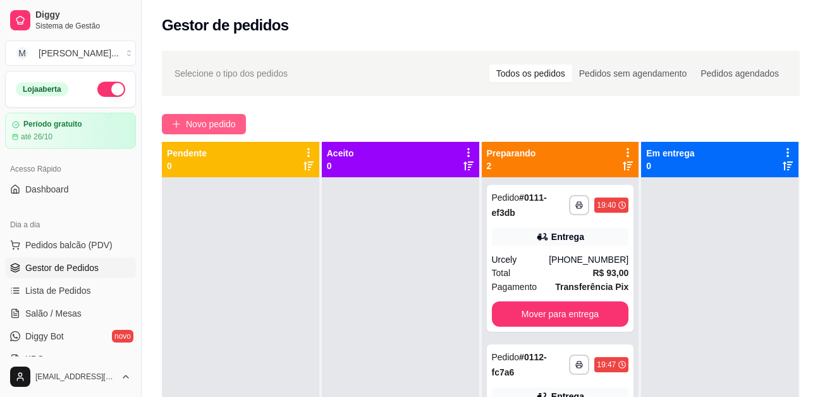
click at [194, 125] on span "Novo pedido" at bounding box center [211, 124] width 50 height 14
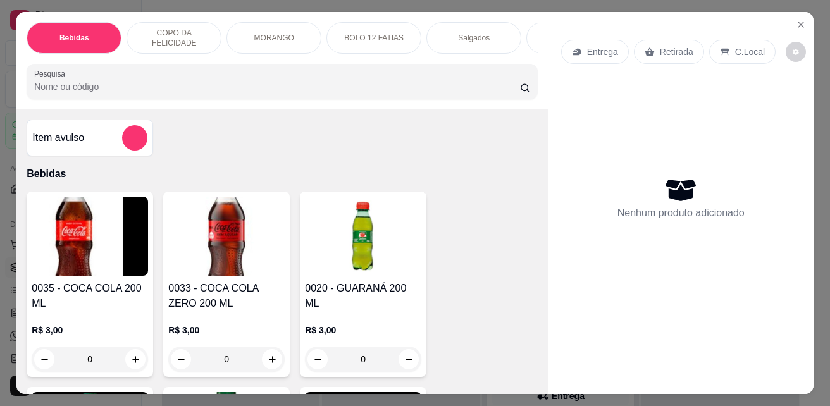
click at [462, 34] on p "Salgados" at bounding box center [474, 38] width 32 height 10
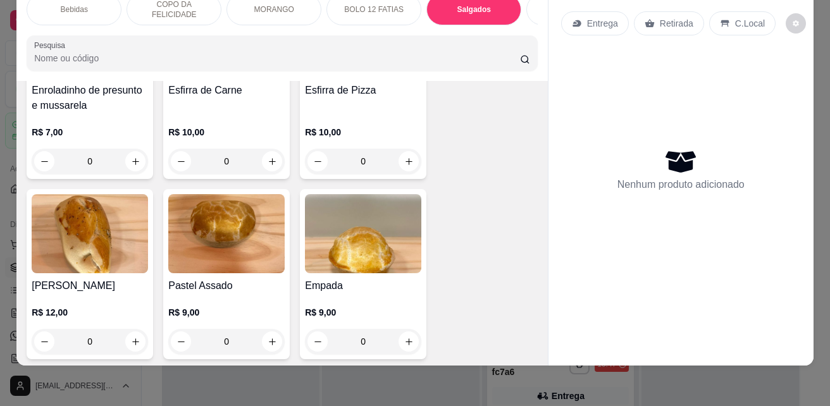
scroll to position [2558, 0]
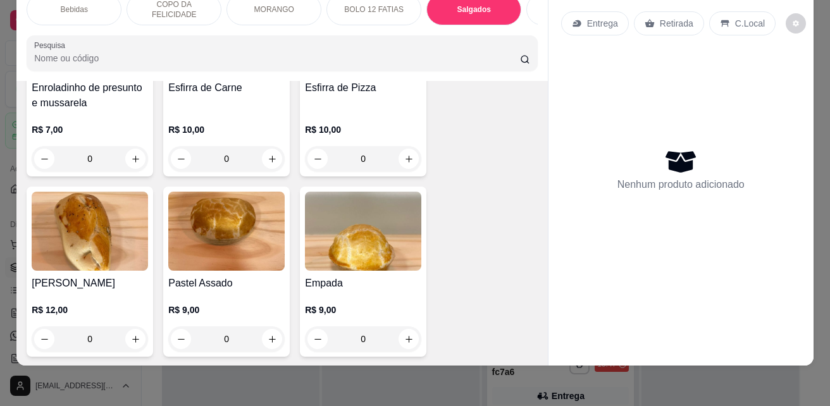
click at [82, 216] on img at bounding box center [90, 231] width 116 height 79
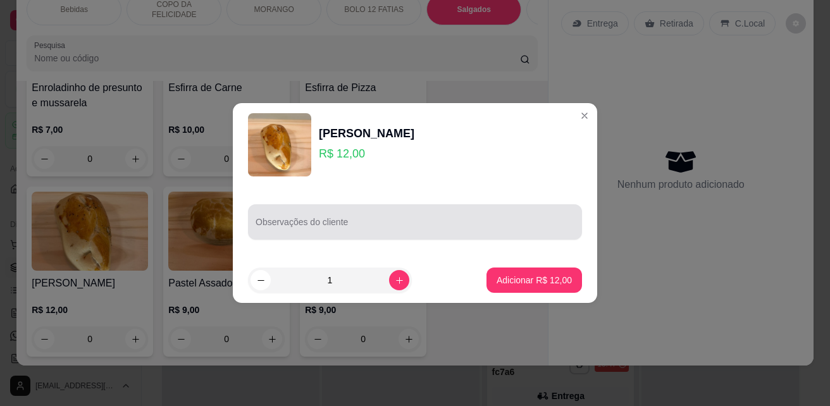
click at [322, 218] on div at bounding box center [414, 221] width 319 height 25
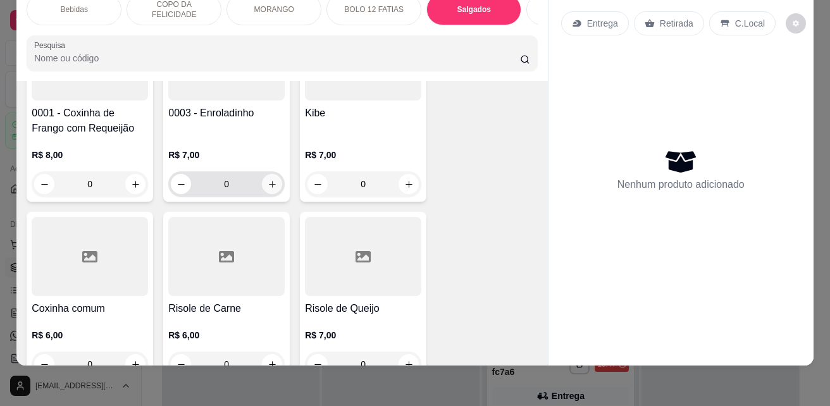
scroll to position [2178, 0]
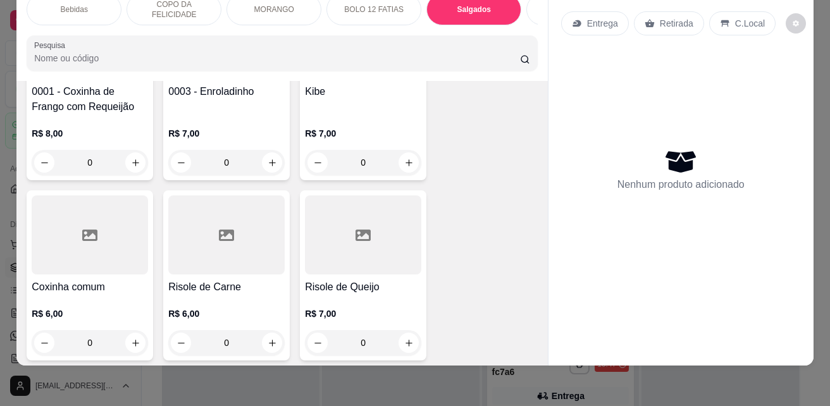
click at [367, 218] on div at bounding box center [363, 234] width 116 height 79
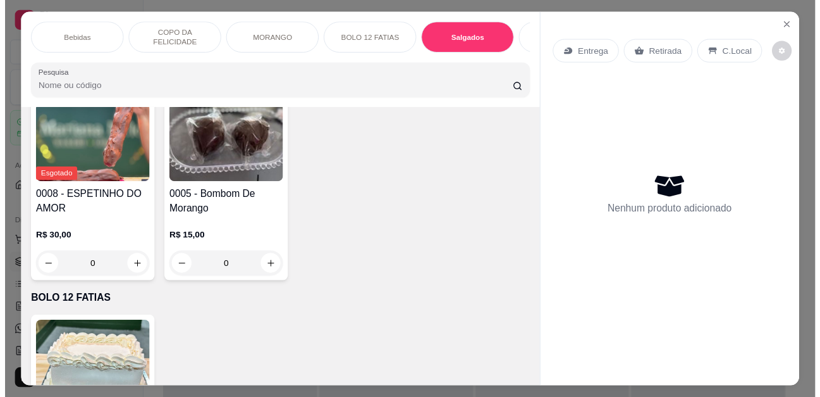
scroll to position [1677, 0]
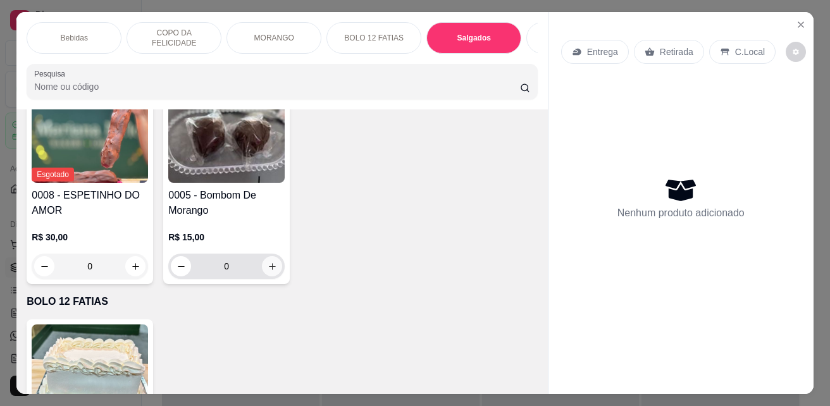
click at [262, 256] on button "increase-product-quantity" at bounding box center [272, 266] width 20 height 20
type input "1"
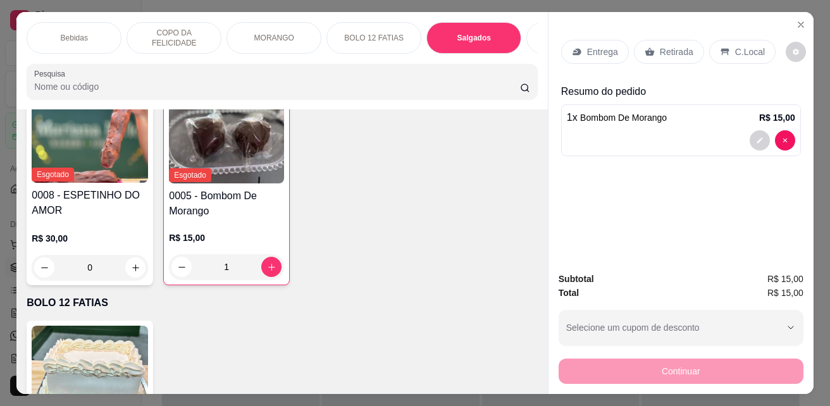
click at [741, 49] on p "C.Local" at bounding box center [750, 52] width 30 height 13
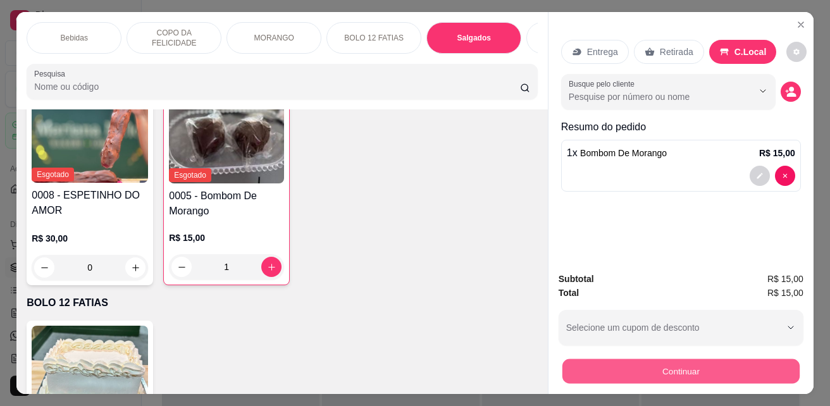
click at [753, 368] on button "Continuar" at bounding box center [680, 371] width 237 height 25
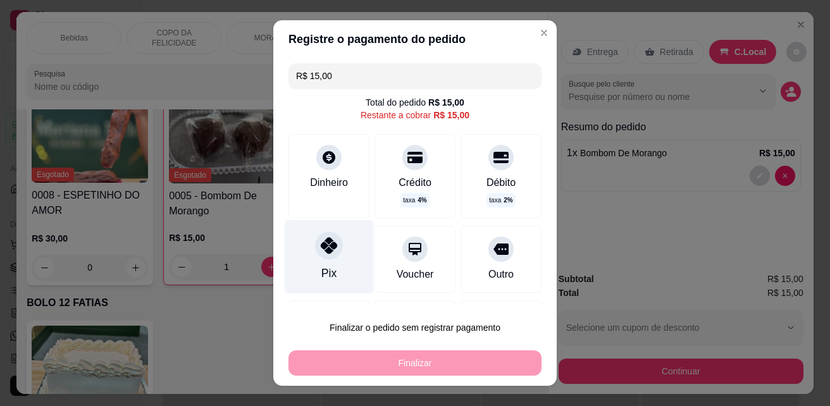
click at [343, 261] on div "Pix" at bounding box center [329, 257] width 89 height 74
type input "R$ 0,00"
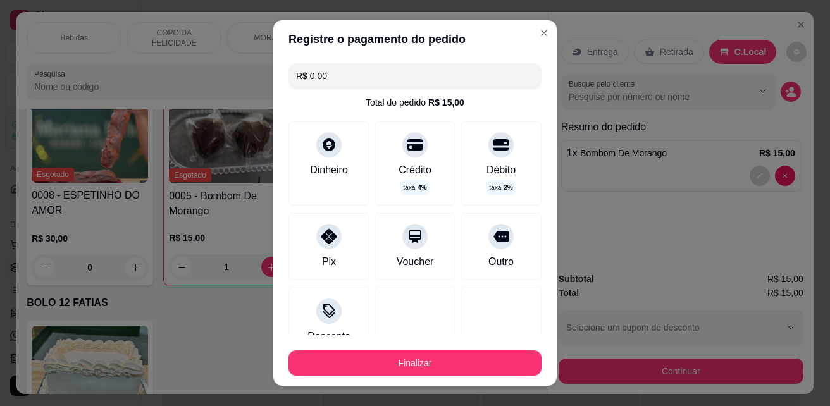
click at [457, 363] on button "Finalizar" at bounding box center [414, 362] width 253 height 25
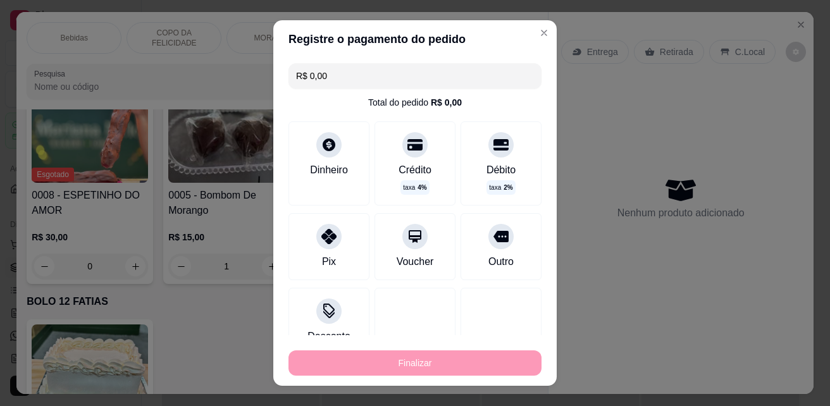
type input "0"
type input "-R$ 15,00"
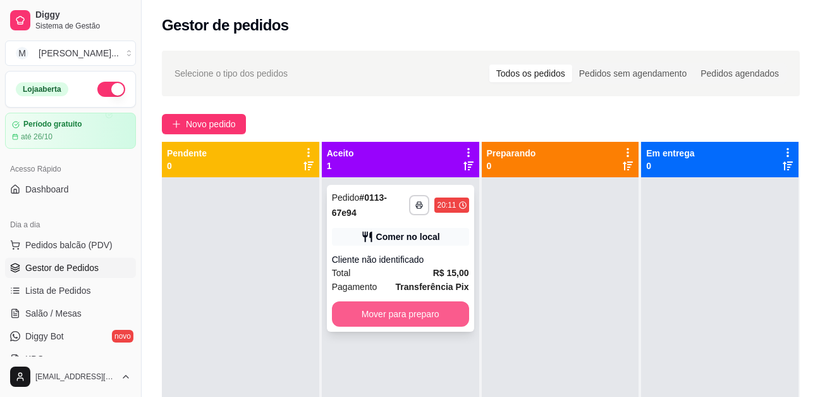
click at [421, 314] on button "Mover para preparo" at bounding box center [400, 313] width 137 height 25
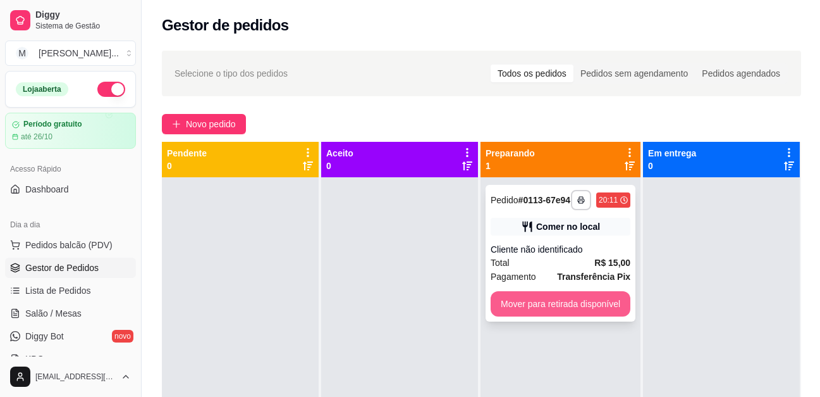
click at [566, 303] on button "Mover para retirada disponível" at bounding box center [561, 303] width 140 height 25
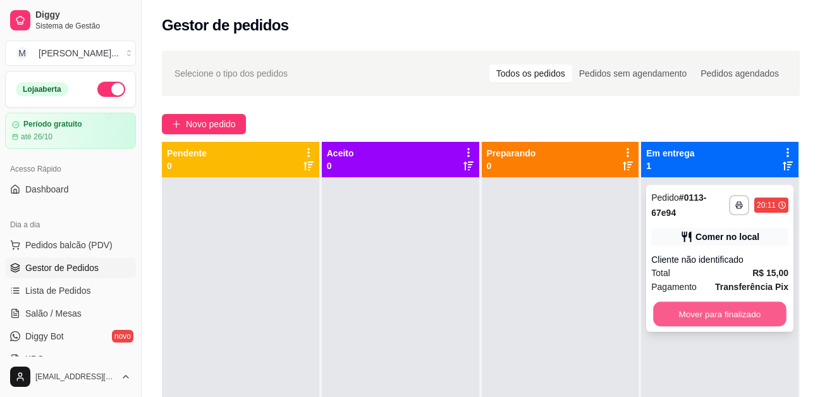
click at [724, 311] on button "Mover para finalizado" at bounding box center [720, 314] width 133 height 25
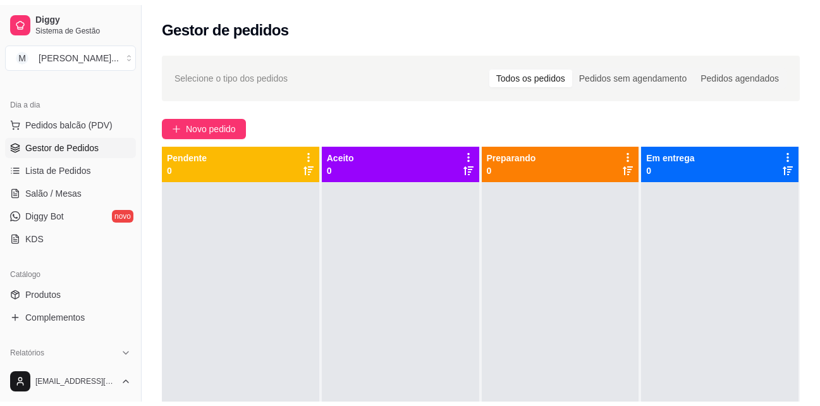
scroll to position [126, 0]
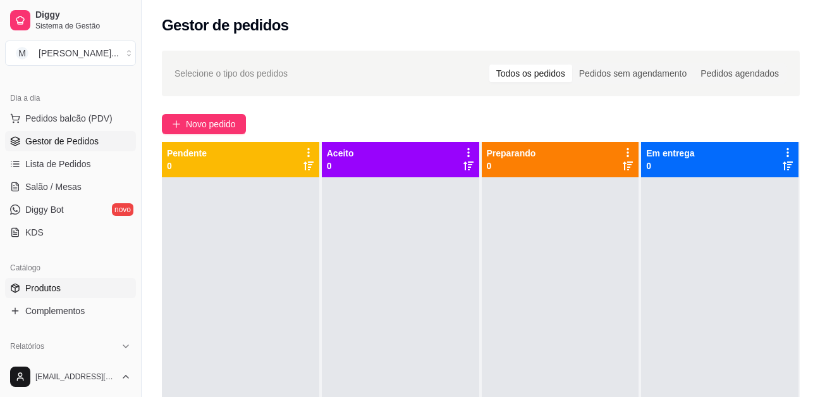
click at [45, 291] on span "Produtos" at bounding box center [42, 287] width 35 height 13
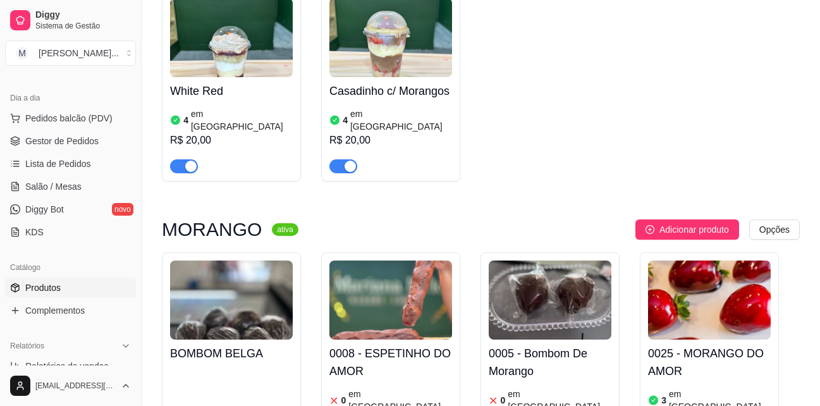
scroll to position [2719, 0]
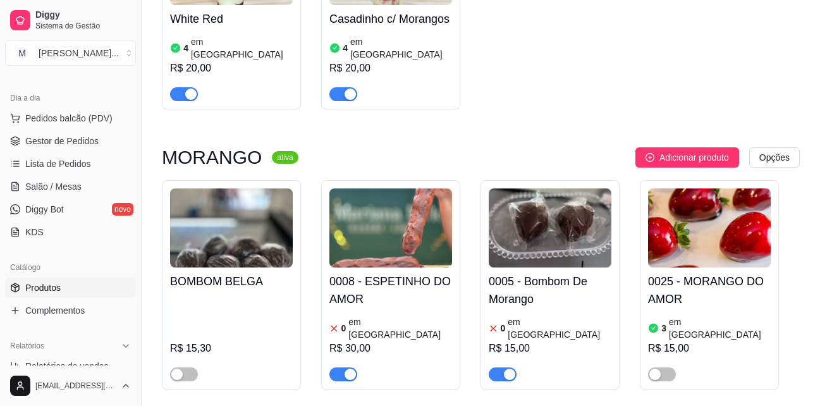
click at [340, 367] on span "button" at bounding box center [343, 374] width 28 height 14
click at [357, 367] on span "button" at bounding box center [343, 374] width 28 height 14
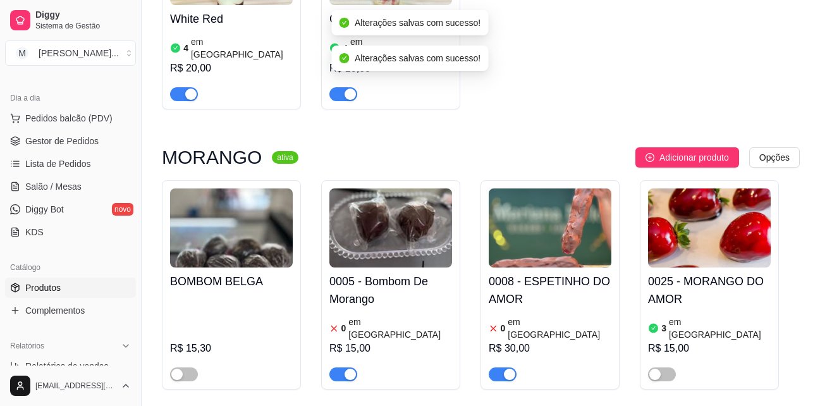
click at [345, 369] on div "button" at bounding box center [350, 374] width 11 height 11
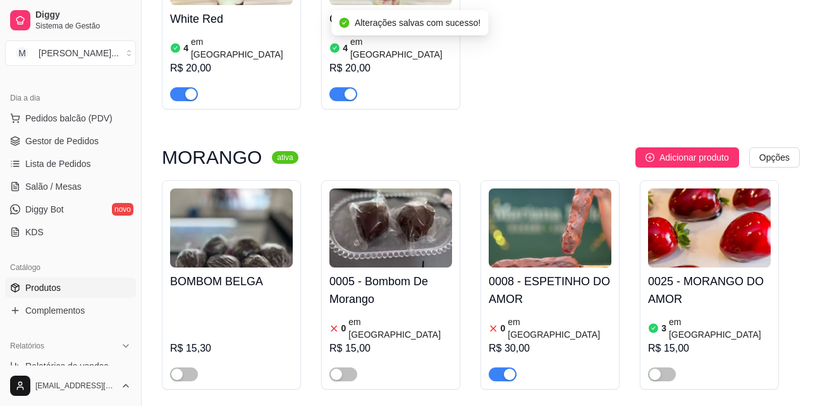
click at [509, 369] on div "button" at bounding box center [509, 374] width 11 height 11
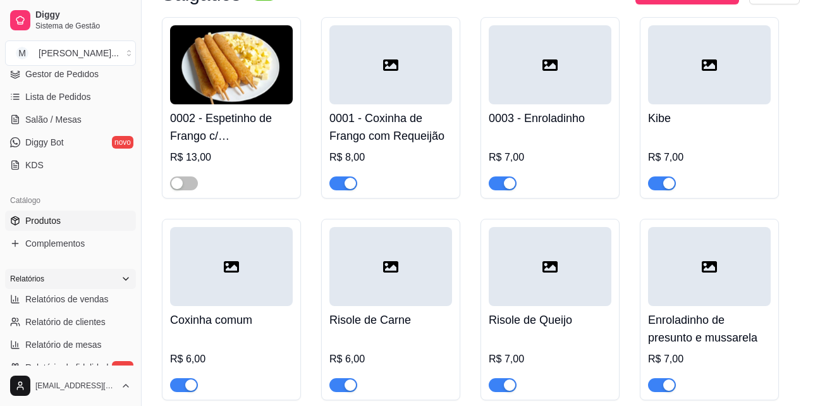
scroll to position [253, 0]
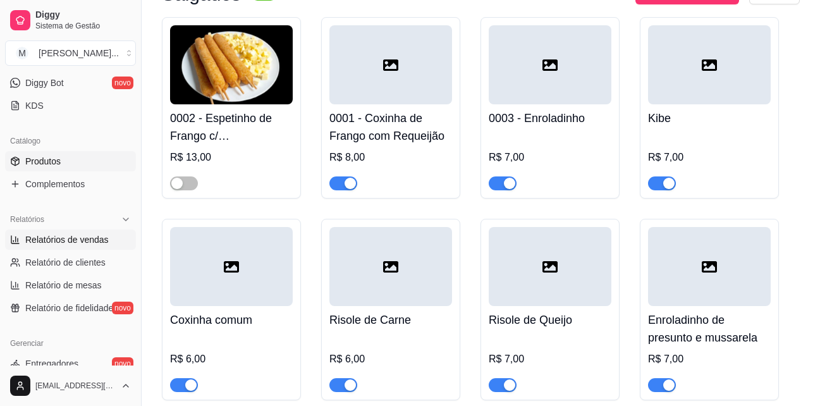
click at [85, 238] on span "Relatórios de vendas" at bounding box center [66, 239] width 83 height 13
select select "ALL"
select select "0"
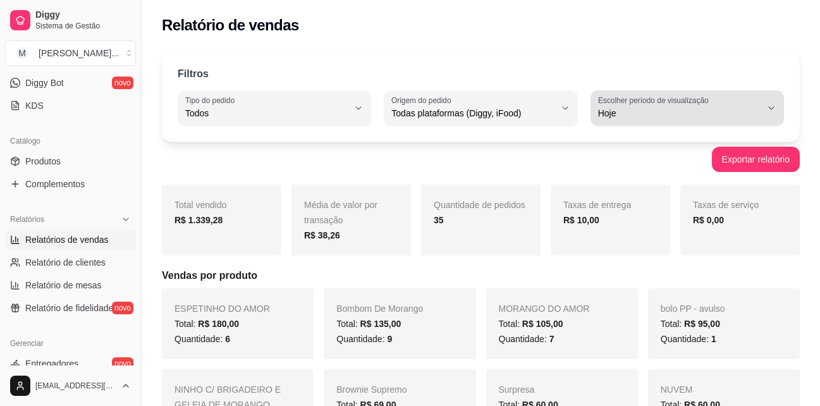
click at [706, 100] on label "Escolher período de visualização" at bounding box center [655, 100] width 114 height 11
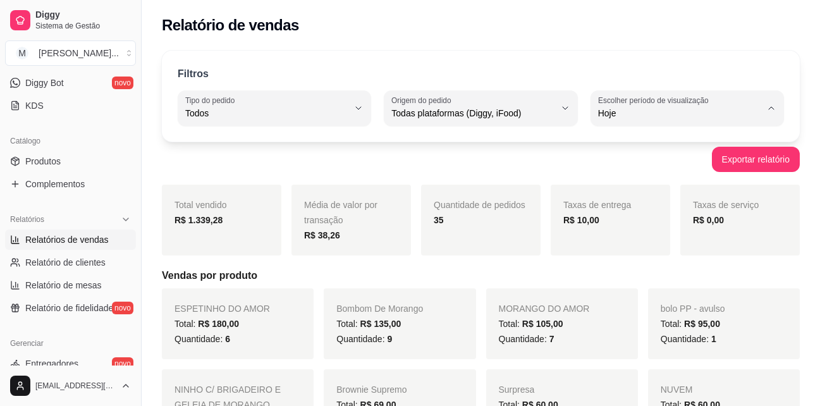
click at [654, 166] on span "Ontem" at bounding box center [681, 164] width 154 height 12
type input "1"
select select "1"
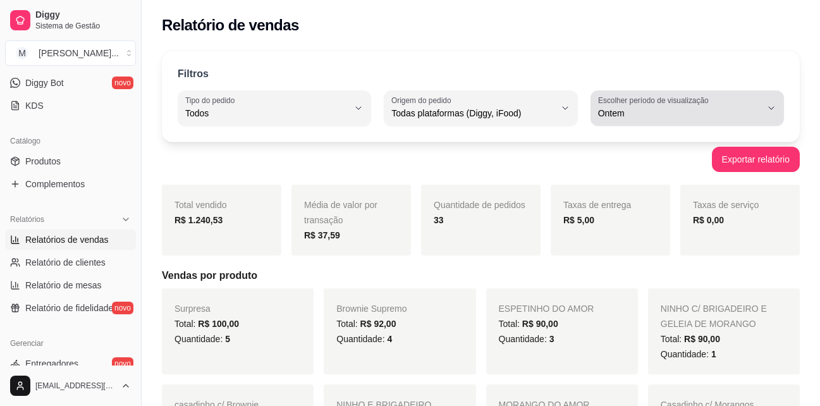
click at [670, 102] on label "Escolher período de visualização" at bounding box center [655, 100] width 114 height 11
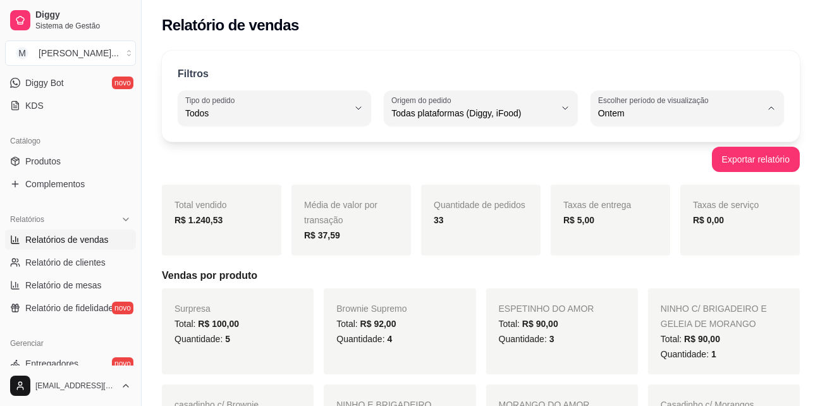
click at [669, 142] on span "Hoje" at bounding box center [681, 143] width 154 height 12
type input "0"
select select "0"
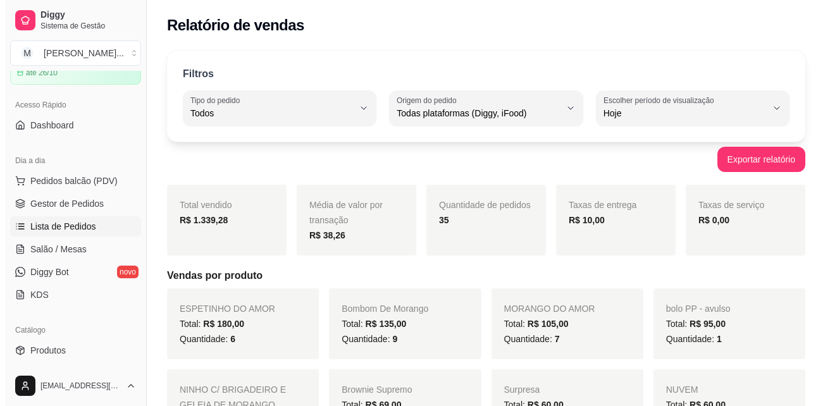
scroll to position [63, 0]
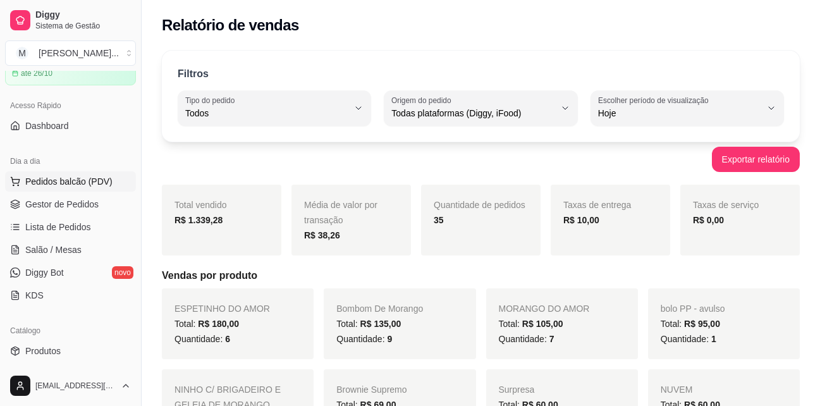
click at [87, 184] on span "Pedidos balcão (PDV)" at bounding box center [68, 181] width 87 height 13
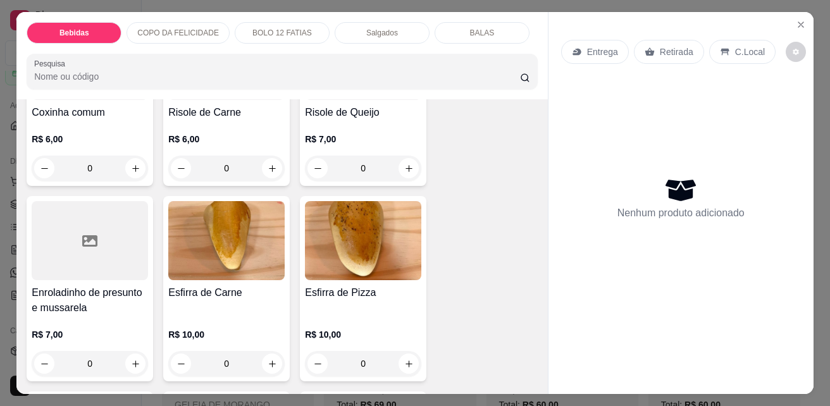
scroll to position [2213, 0]
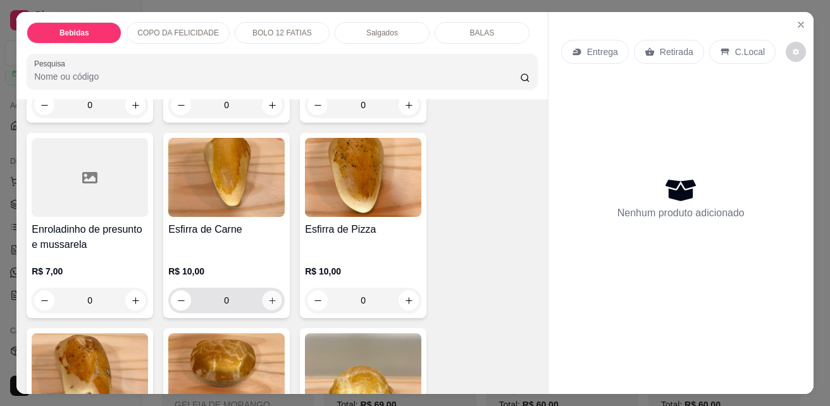
click at [268, 296] on icon "increase-product-quantity" at bounding box center [272, 300] width 9 height 9
type input "1"
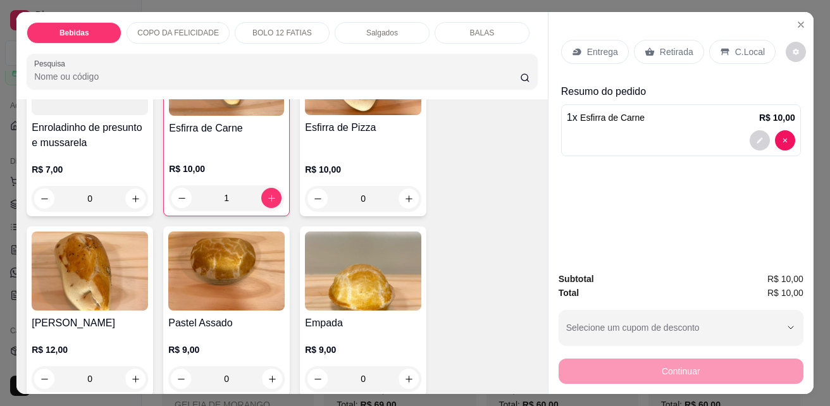
scroll to position [2340, 0]
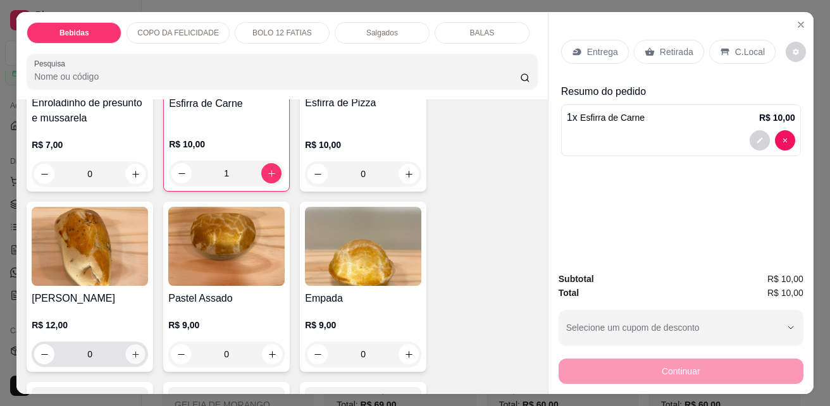
click at [131, 350] on icon "increase-product-quantity" at bounding box center [135, 354] width 9 height 9
type input "1"
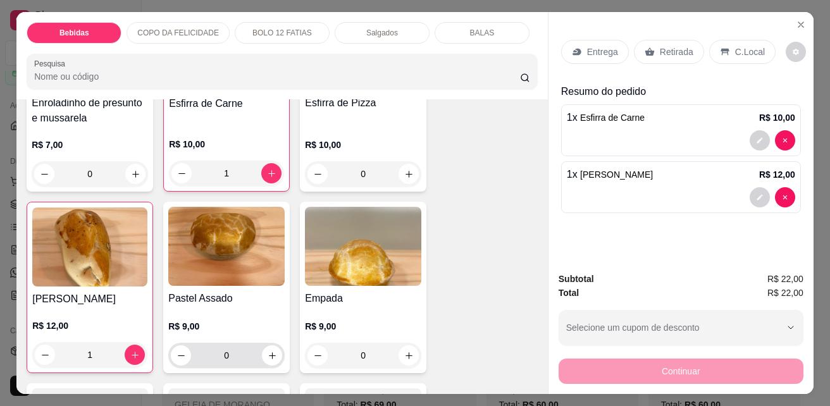
click at [271, 351] on icon "increase-product-quantity" at bounding box center [272, 355] width 9 height 9
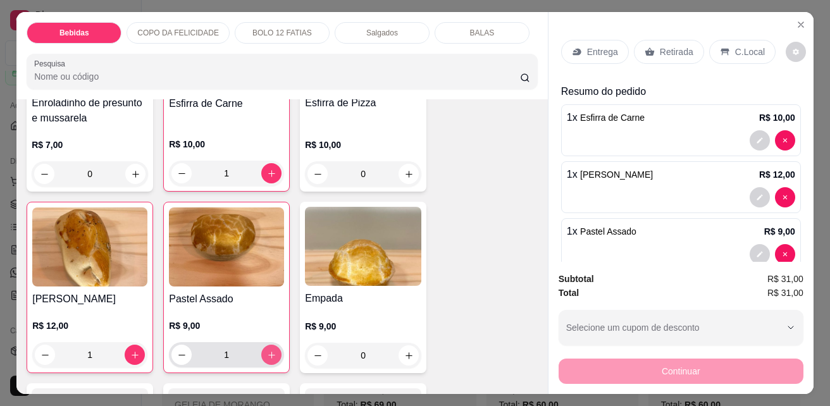
type input "1"
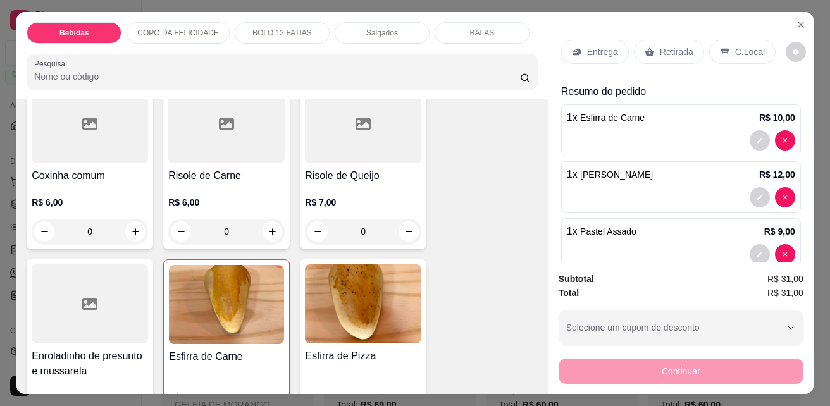
scroll to position [1834, 0]
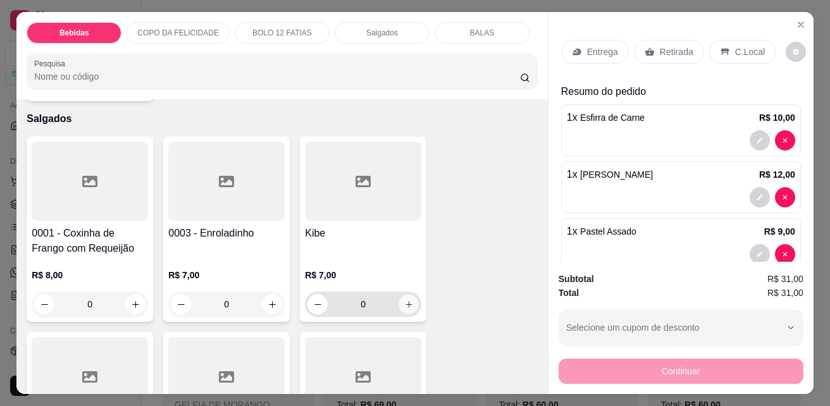
click at [409, 300] on icon "increase-product-quantity" at bounding box center [408, 304] width 9 height 9
click at [409, 293] on button "increase-product-quantity" at bounding box center [408, 303] width 20 height 20
type input "3"
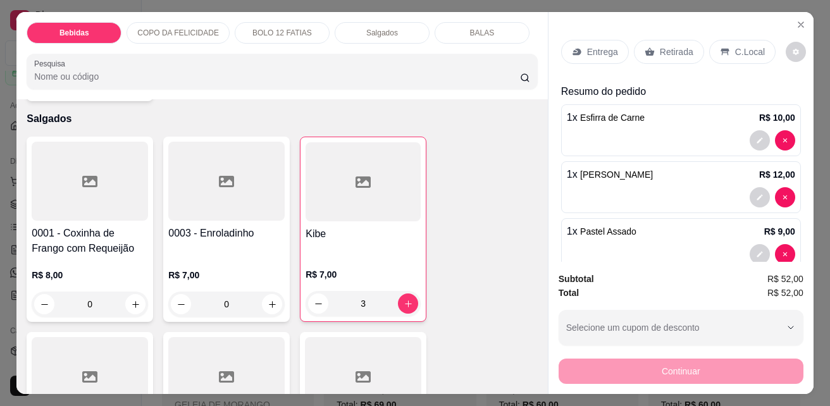
scroll to position [83, 0]
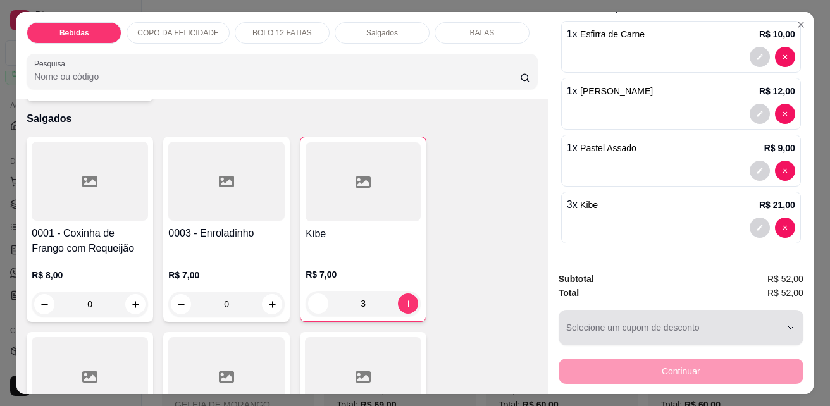
click at [734, 321] on div "button" at bounding box center [673, 327] width 214 height 25
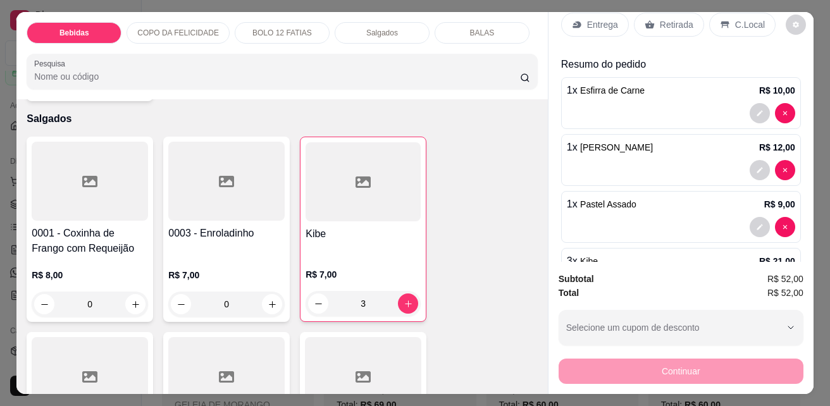
scroll to position [0, 0]
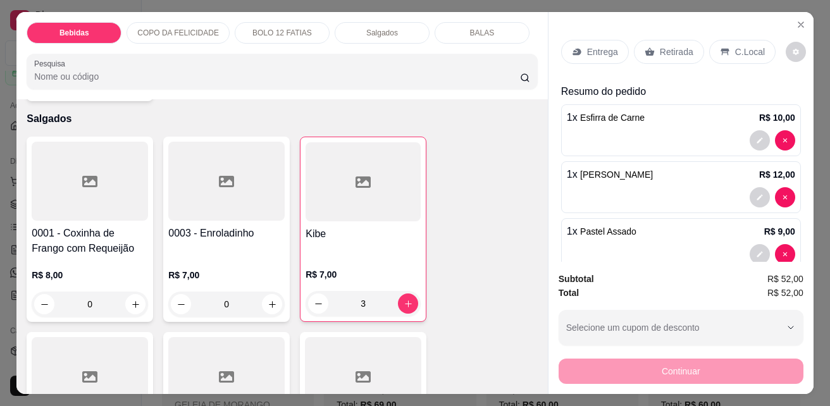
click at [735, 48] on p "C.Local" at bounding box center [750, 52] width 30 height 13
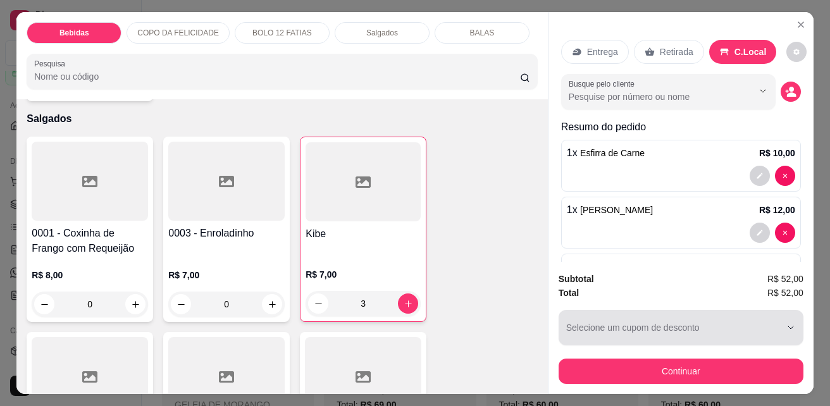
click at [763, 331] on div "button" at bounding box center [673, 327] width 214 height 25
click at [785, 323] on icon "button" at bounding box center [790, 328] width 10 height 10
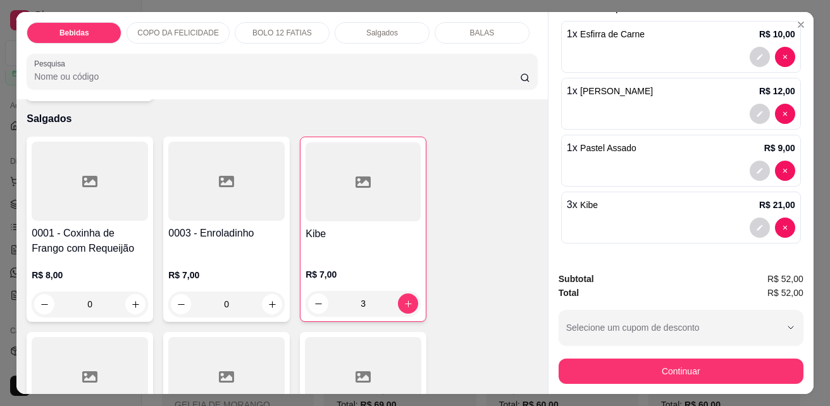
scroll to position [33, 0]
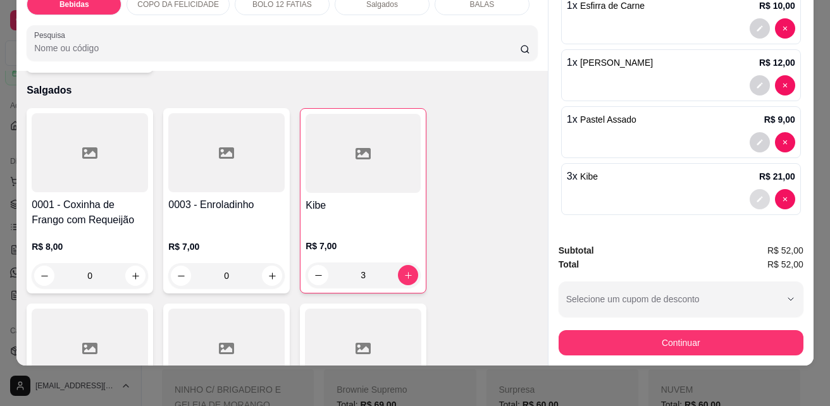
click at [756, 195] on icon "decrease-product-quantity" at bounding box center [760, 199] width 8 height 8
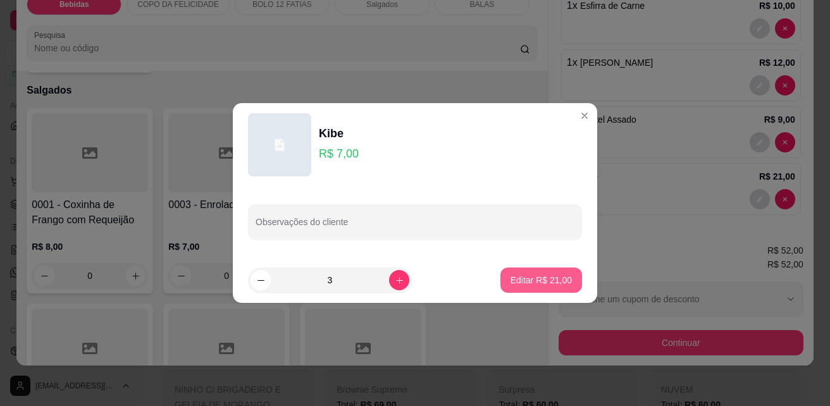
click at [536, 281] on p "Editar R$ 21,00" at bounding box center [540, 280] width 61 height 13
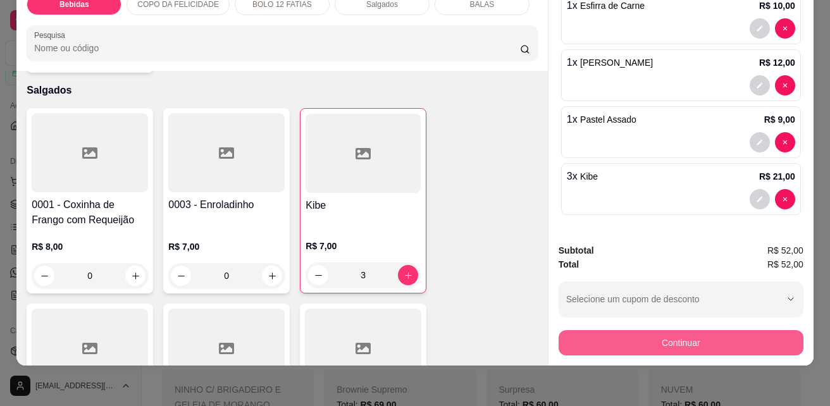
click at [668, 333] on button "Continuar" at bounding box center [680, 342] width 245 height 25
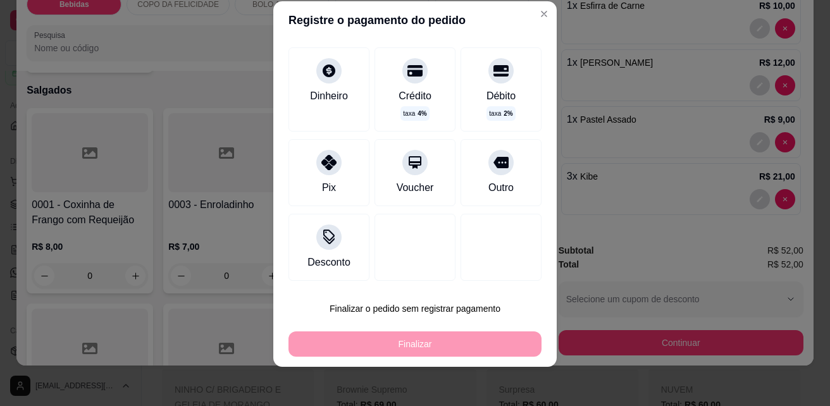
scroll to position [20, 0]
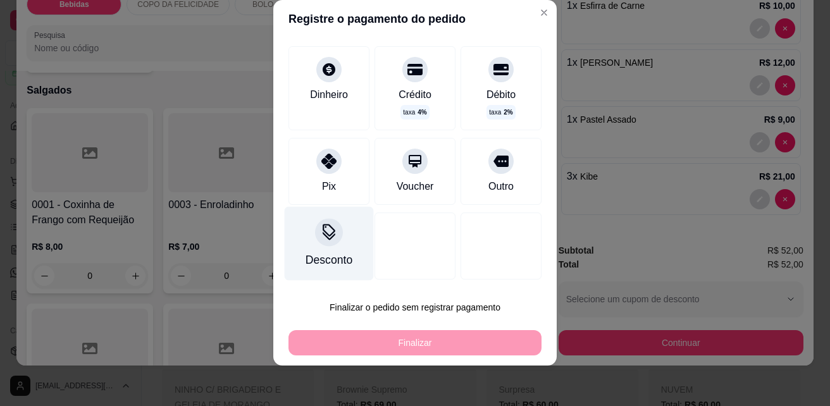
click at [323, 238] on icon at bounding box center [329, 236] width 13 height 8
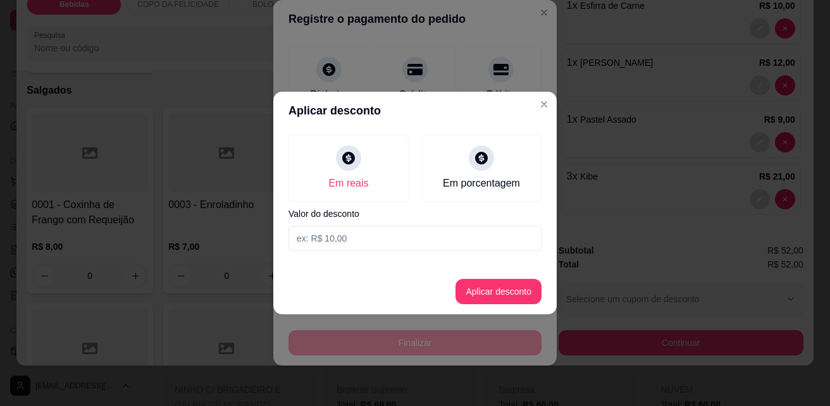
click at [367, 242] on input at bounding box center [414, 238] width 253 height 25
type input "6,00"
click at [491, 299] on button "Aplicar desconto" at bounding box center [498, 291] width 86 height 25
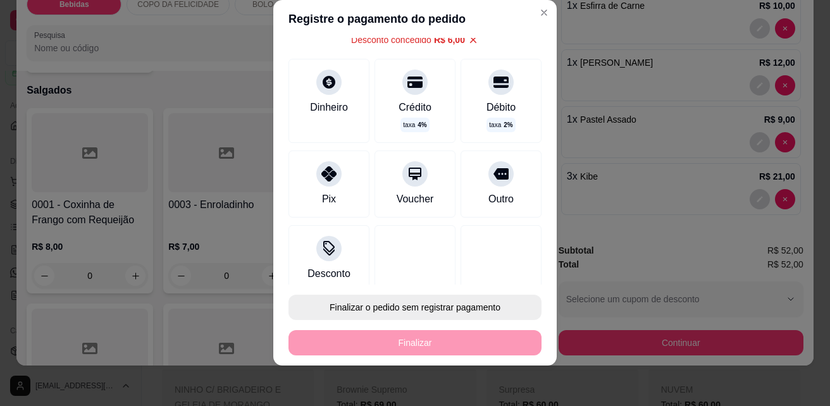
scroll to position [80, 0]
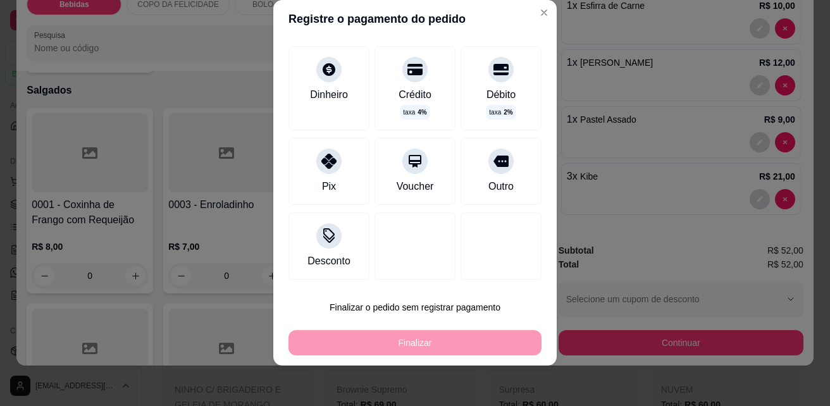
click at [437, 342] on div "Finalizar" at bounding box center [414, 342] width 253 height 25
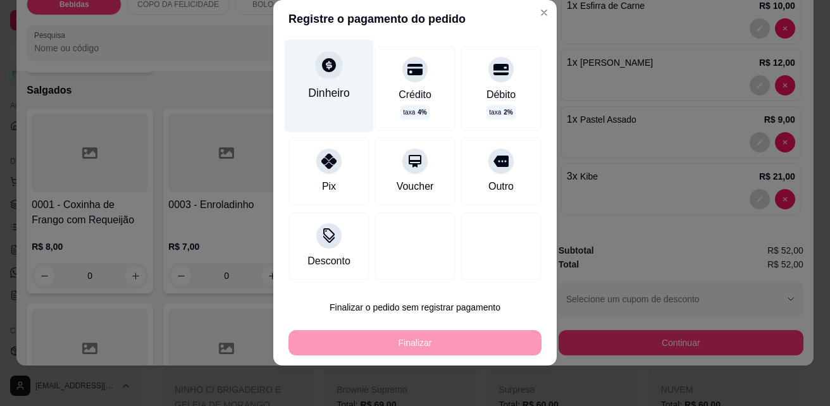
click at [315, 75] on div at bounding box center [329, 65] width 28 height 28
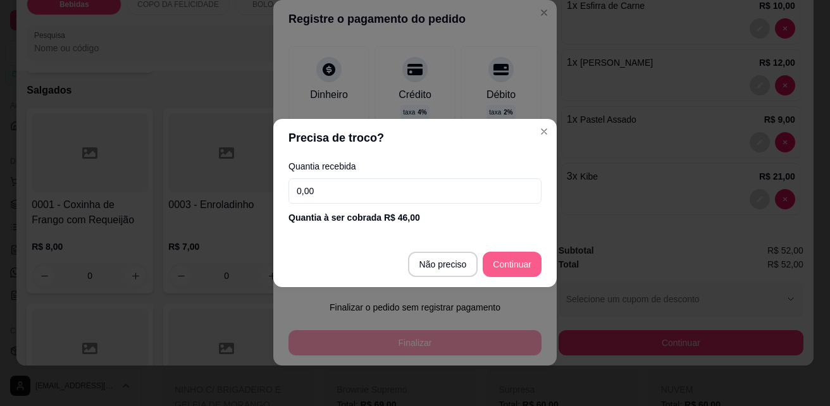
type input "R$ 0,00"
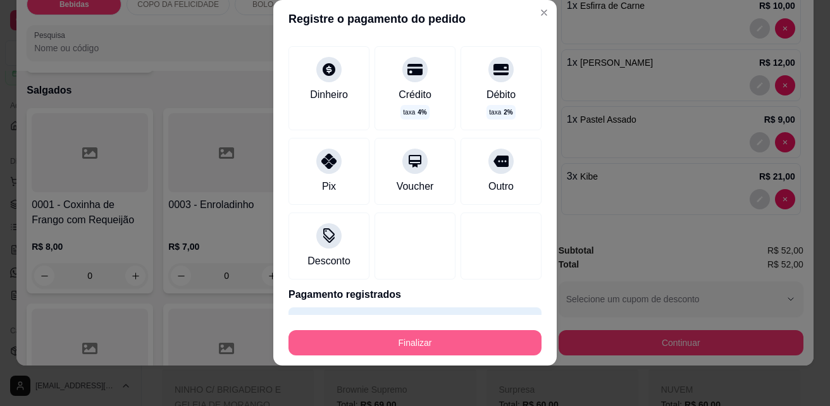
click at [476, 336] on button "Finalizar" at bounding box center [414, 342] width 253 height 25
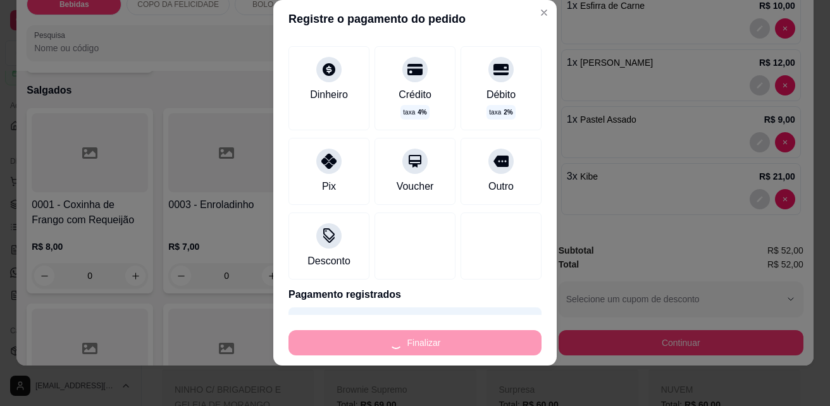
type input "0"
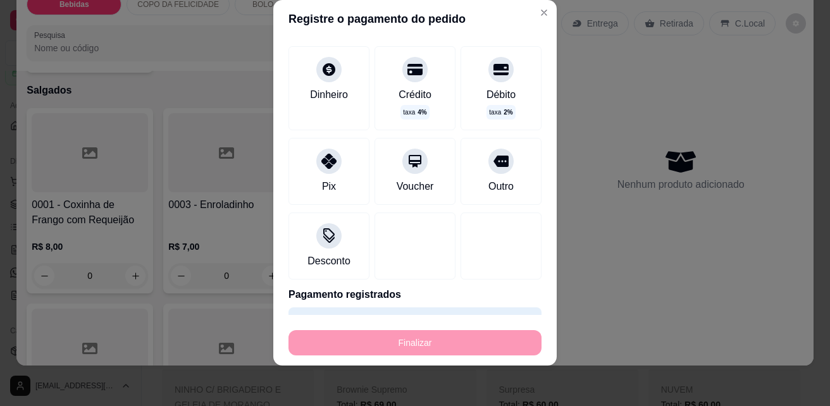
type input "-R$ 52,00"
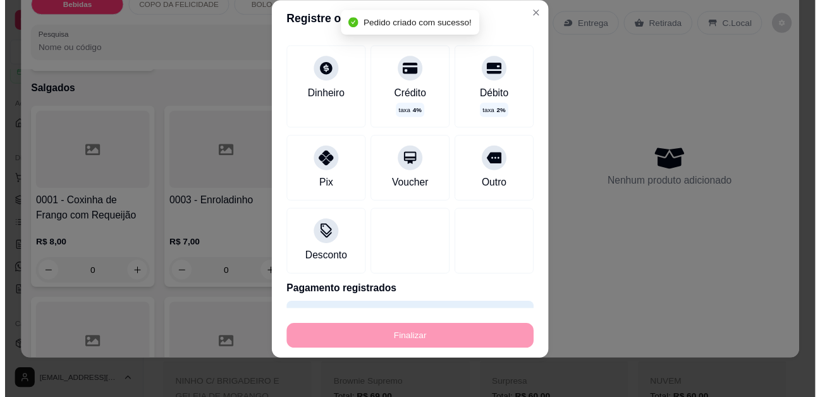
scroll to position [0, 0]
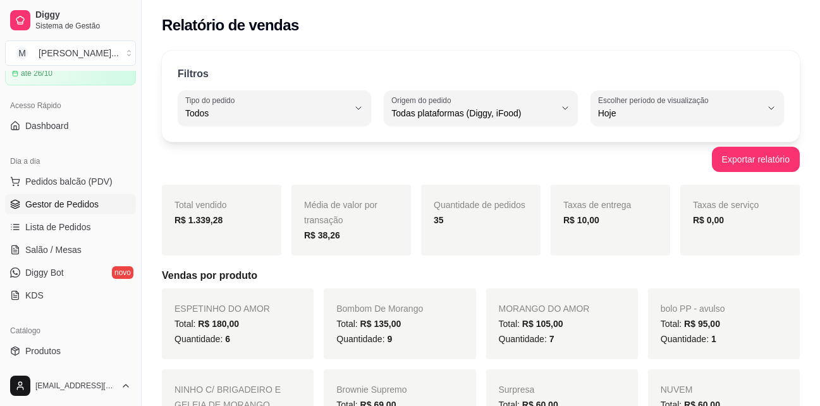
click at [86, 199] on span "Gestor de Pedidos" at bounding box center [61, 204] width 73 height 13
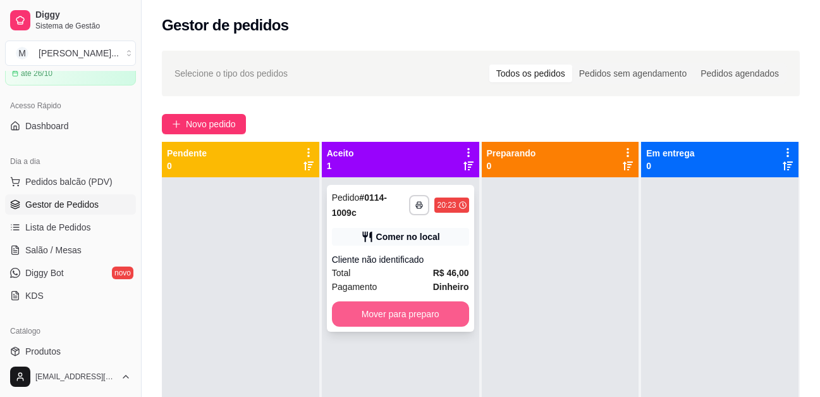
click at [412, 306] on button "Mover para preparo" at bounding box center [400, 313] width 137 height 25
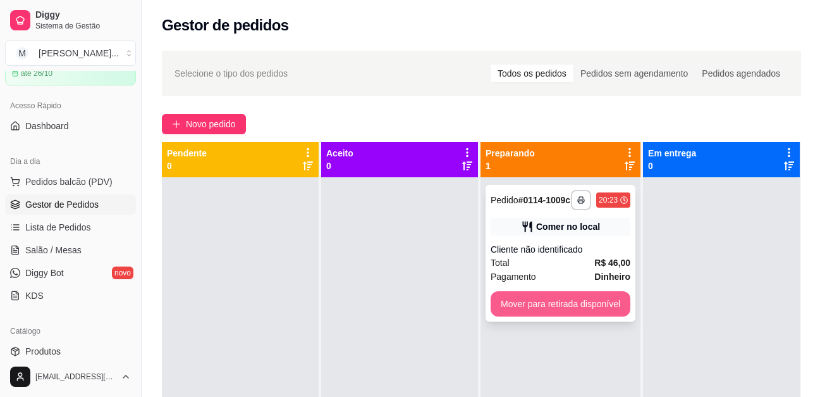
click at [586, 303] on button "Mover para retirada disponível" at bounding box center [561, 303] width 140 height 25
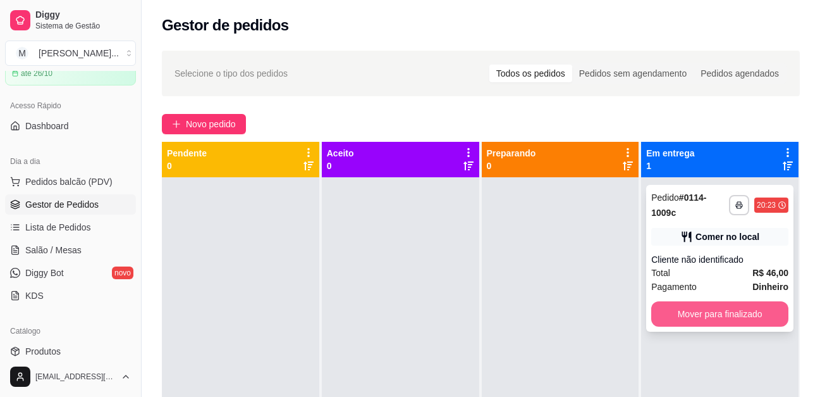
click at [735, 304] on button "Mover para finalizado" at bounding box center [719, 313] width 137 height 25
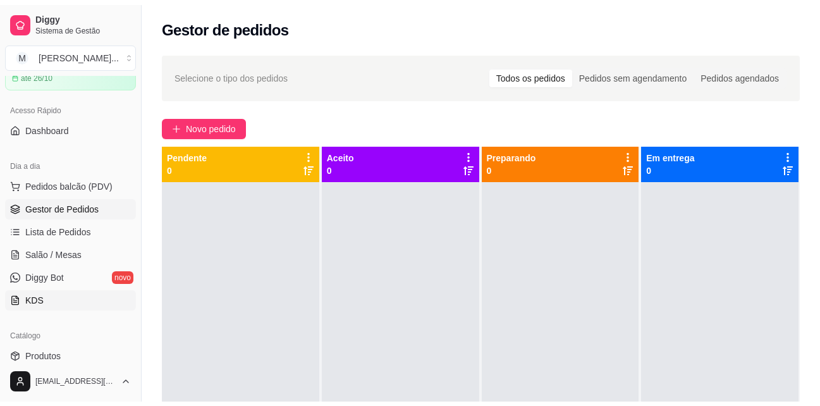
scroll to position [190, 0]
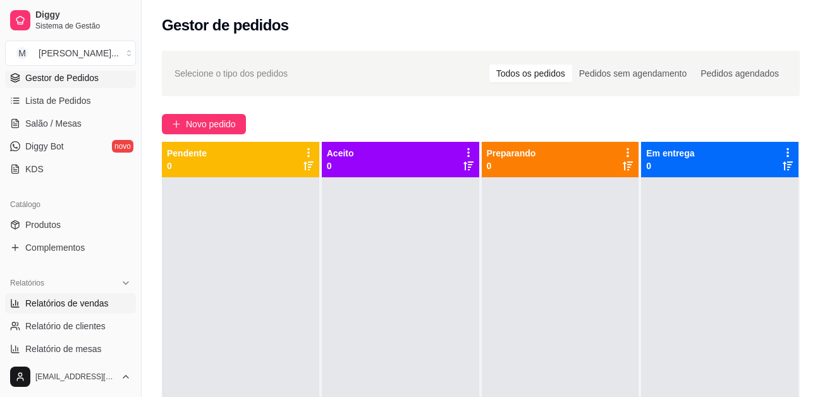
click at [88, 305] on span "Relatórios de vendas" at bounding box center [66, 303] width 83 height 13
select select "ALL"
select select "0"
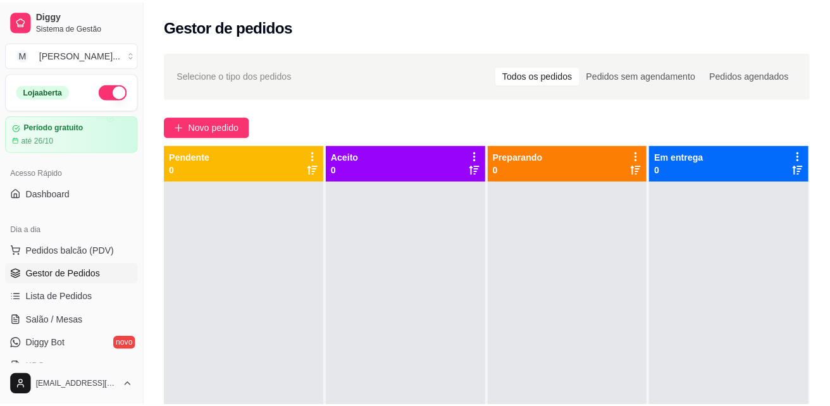
scroll to position [190, 0]
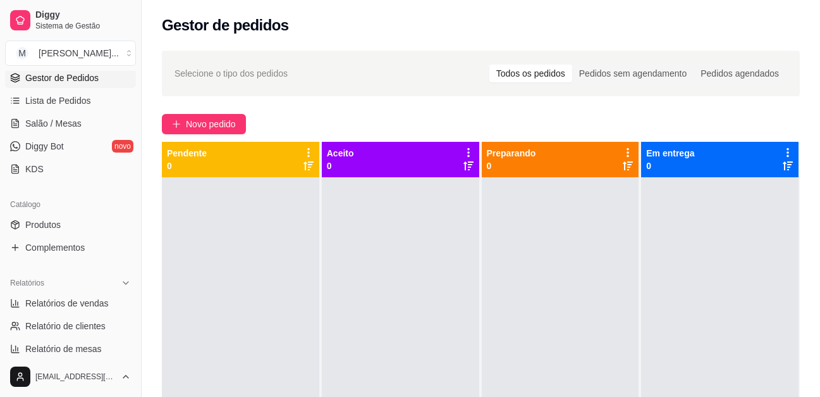
click at [195, 124] on span "Novo pedido" at bounding box center [211, 124] width 50 height 14
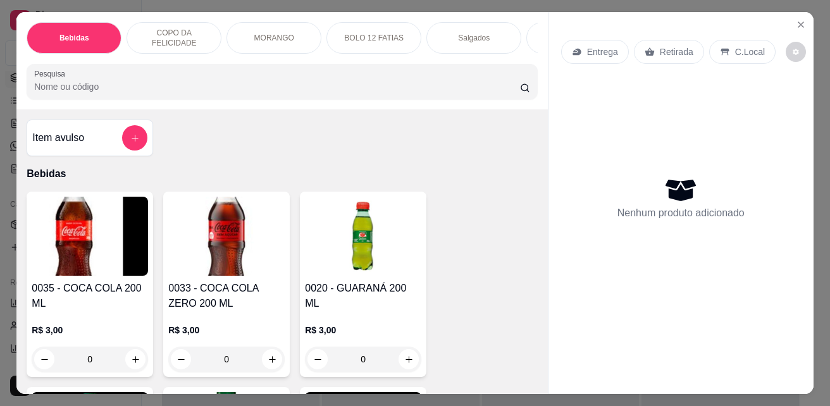
click at [254, 33] on p "MORANGO" at bounding box center [274, 38] width 40 height 10
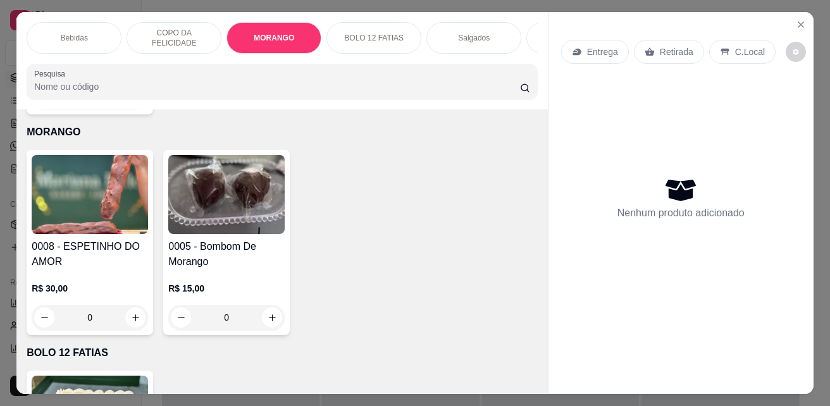
scroll to position [33, 0]
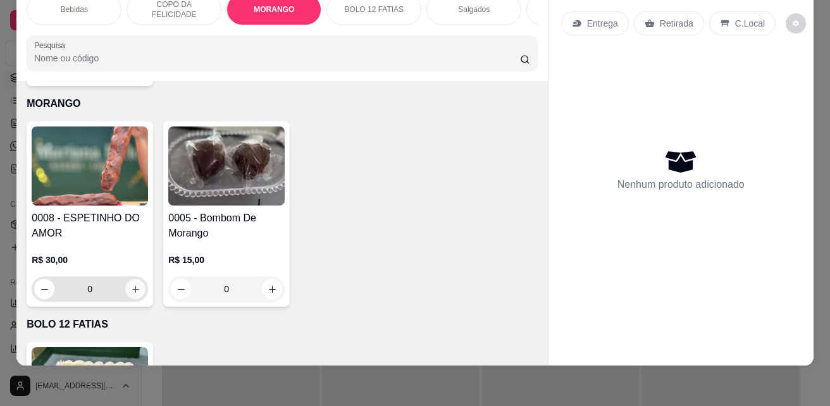
click at [132, 286] on icon "increase-product-quantity" at bounding box center [135, 289] width 7 height 7
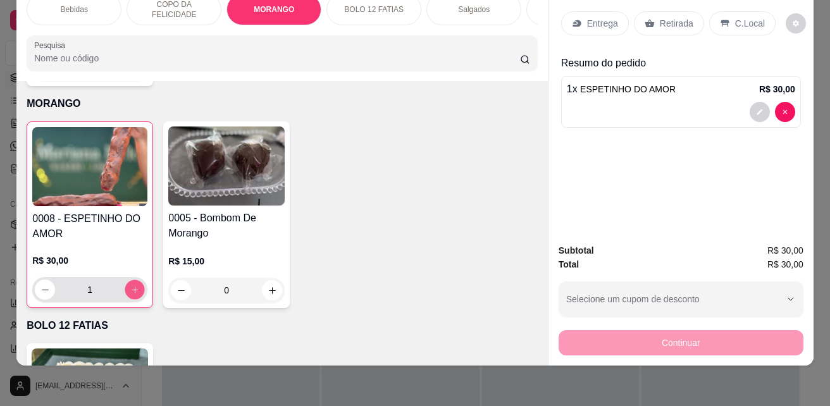
click at [132, 286] on icon "increase-product-quantity" at bounding box center [135, 289] width 6 height 6
type input "2"
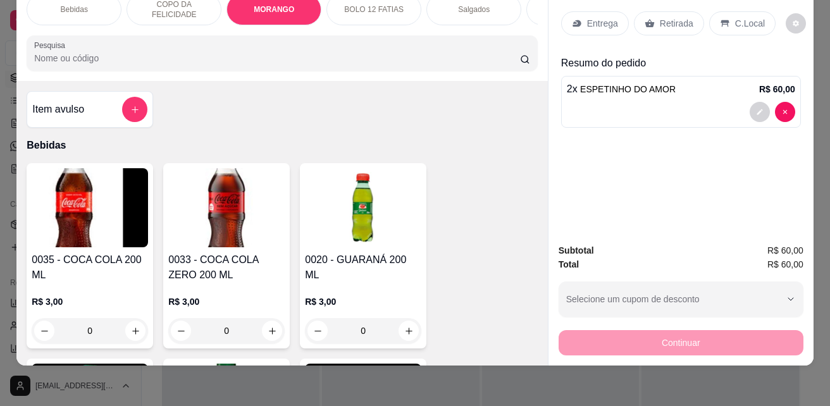
scroll to position [0, 0]
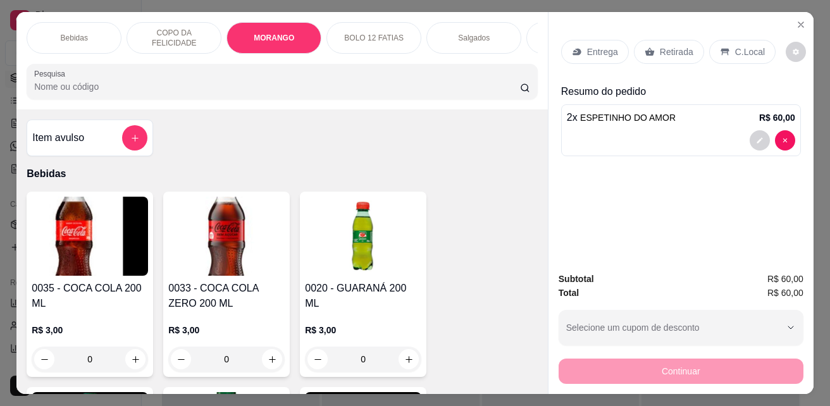
click at [459, 36] on p "Salgados" at bounding box center [474, 38] width 32 height 10
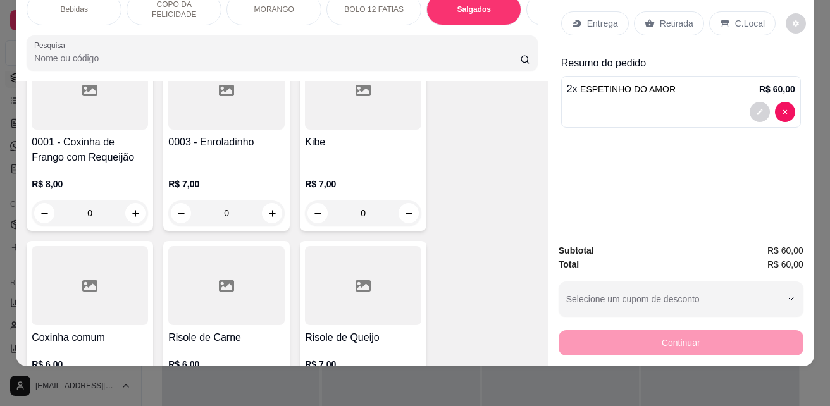
scroll to position [2116, 0]
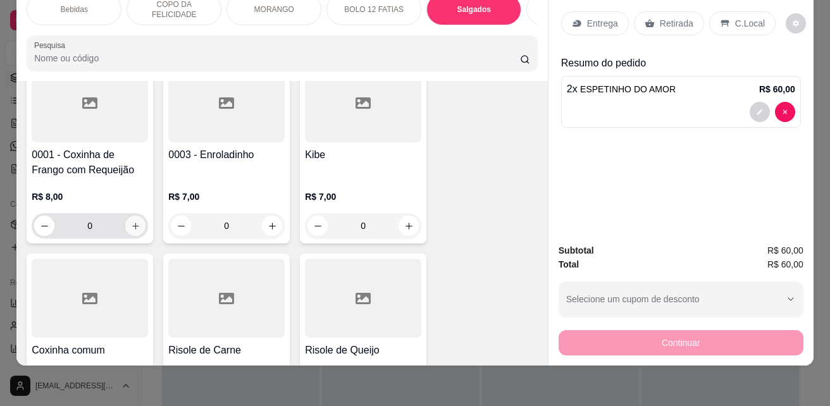
click at [137, 216] on button "increase-product-quantity" at bounding box center [135, 226] width 20 height 20
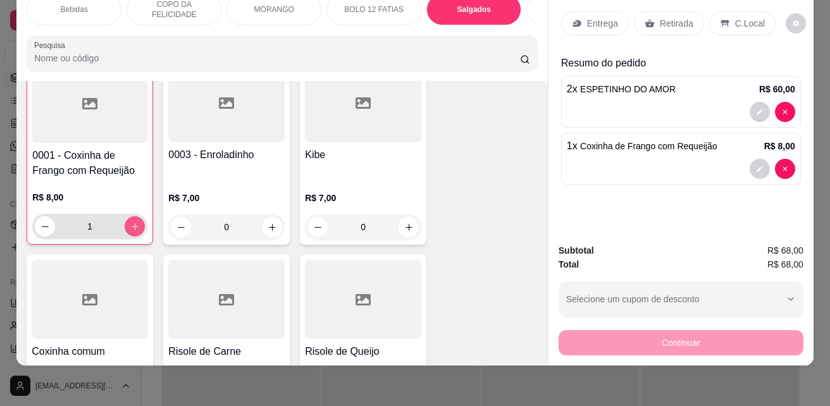
type input "1"
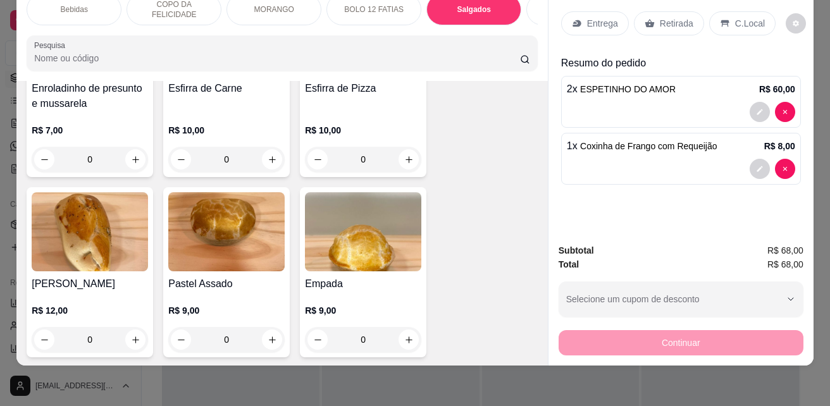
scroll to position [2623, 0]
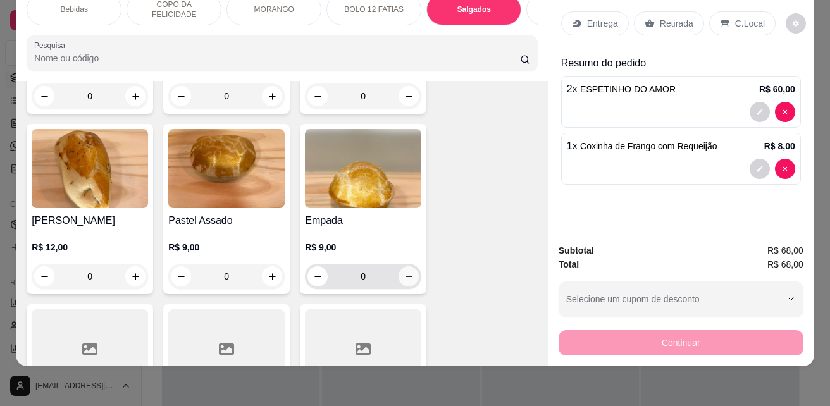
click at [410, 266] on button "increase-product-quantity" at bounding box center [408, 276] width 20 height 20
type input "1"
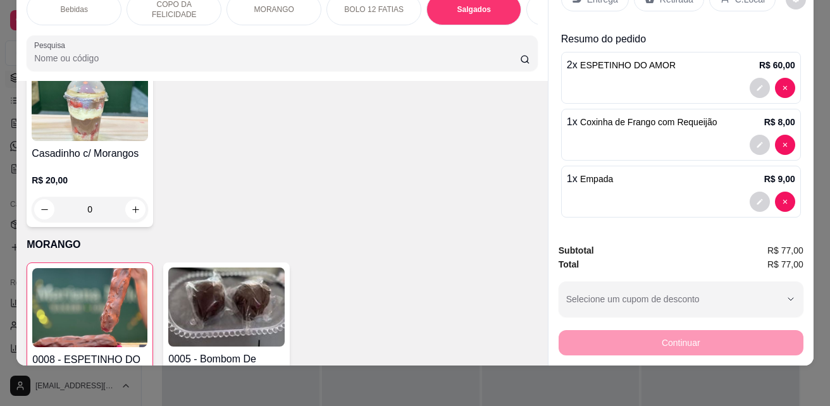
scroll to position [27, 0]
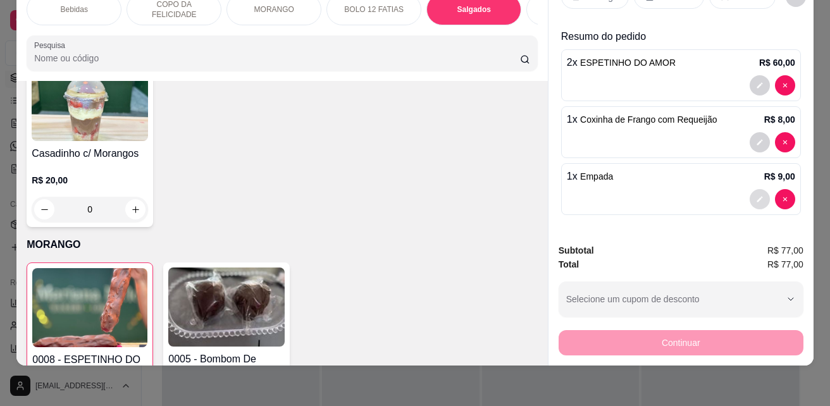
click at [756, 195] on icon "decrease-product-quantity" at bounding box center [760, 199] width 8 height 8
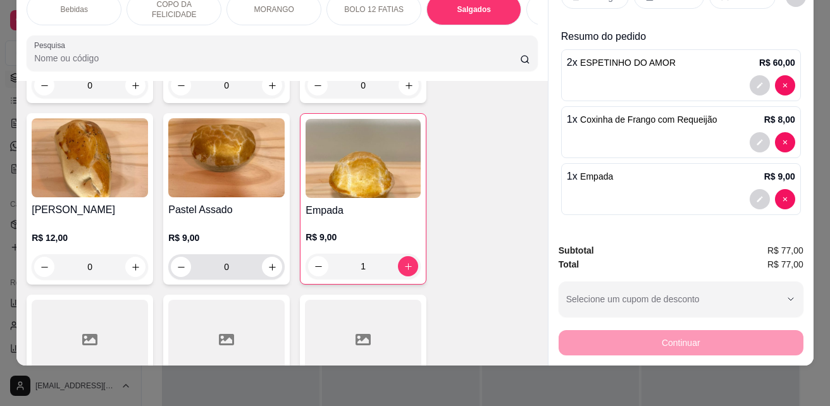
scroll to position [2686, 0]
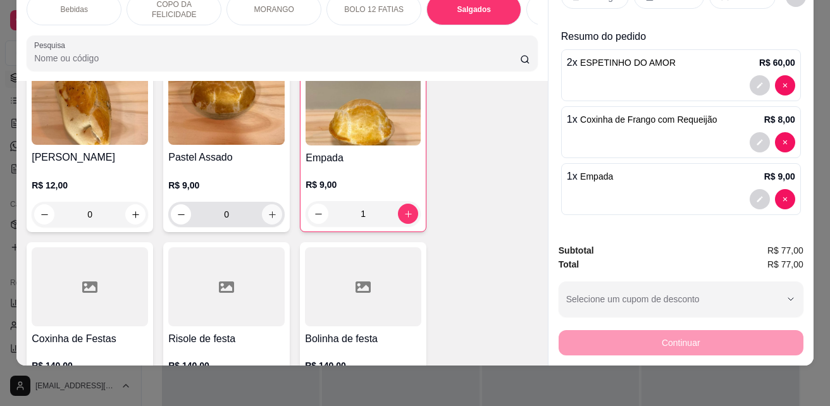
click at [268, 210] on icon "increase-product-quantity" at bounding box center [272, 214] width 9 height 9
click at [267, 209] on icon "increase-product-quantity" at bounding box center [271, 213] width 9 height 9
type input "2"
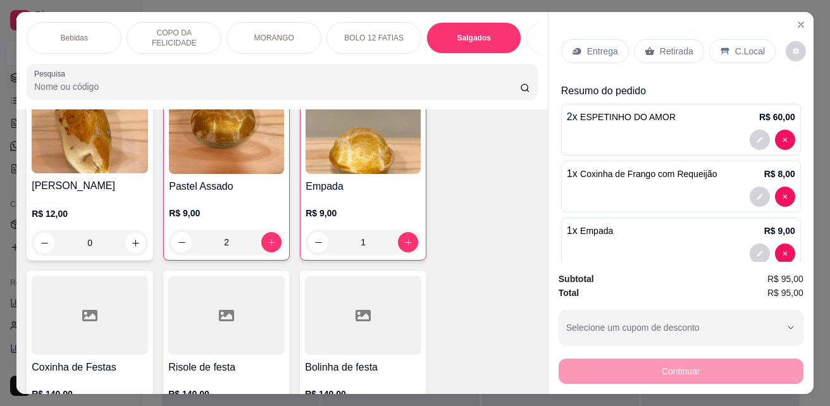
scroll to position [0, 0]
click at [703, 371] on div "Continuar" at bounding box center [680, 369] width 245 height 28
drag, startPoint x: 703, startPoint y: 370, endPoint x: 761, endPoint y: 285, distance: 102.4
click at [735, 46] on p "C.Local" at bounding box center [750, 52] width 30 height 13
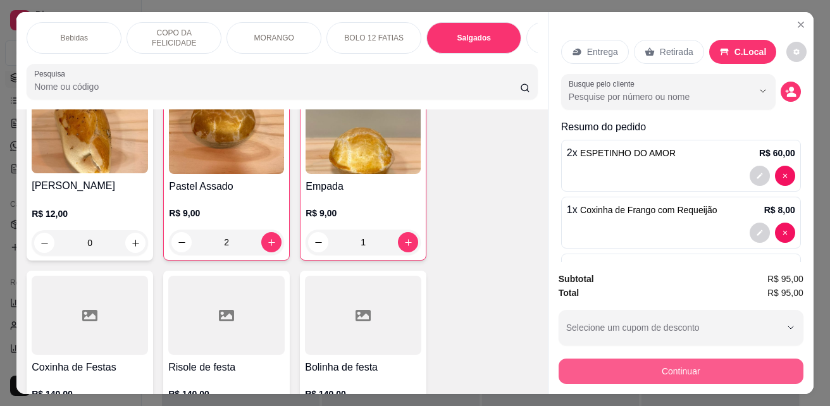
click at [706, 361] on button "Continuar" at bounding box center [680, 371] width 245 height 25
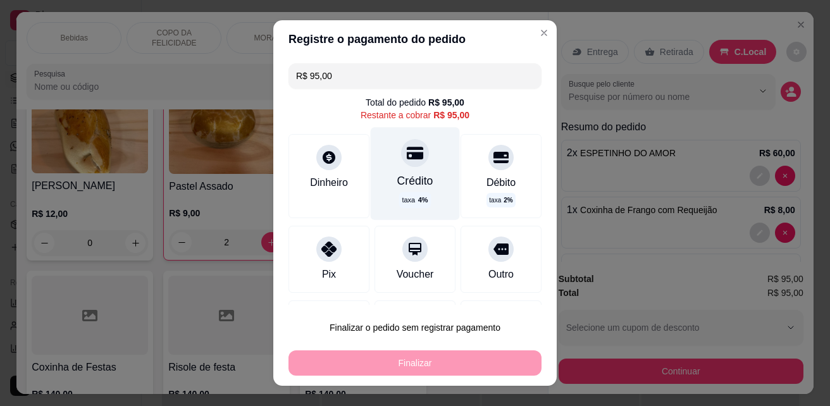
click at [395, 190] on div "Crédito taxa 4 %" at bounding box center [415, 173] width 89 height 92
type input "R$ 0,00"
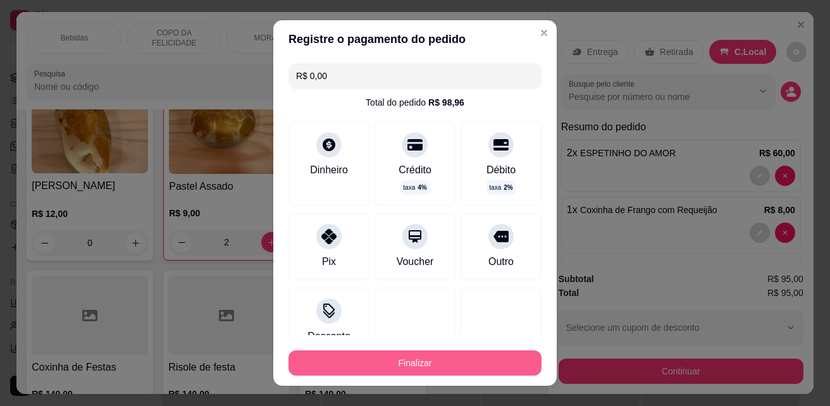
click at [426, 364] on button "Finalizar" at bounding box center [414, 362] width 253 height 25
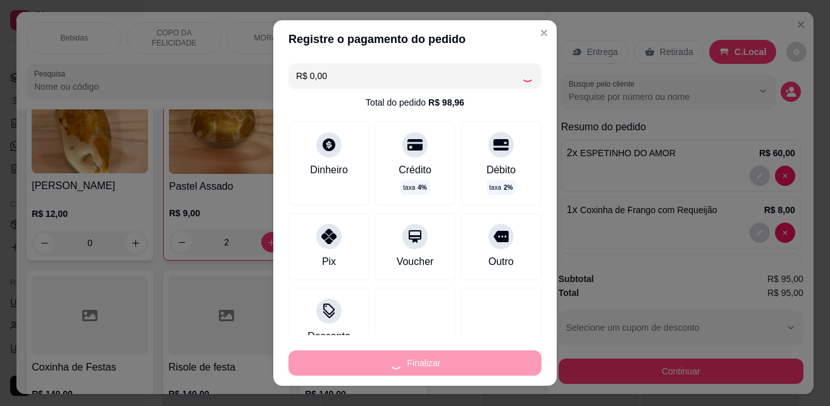
type input "0"
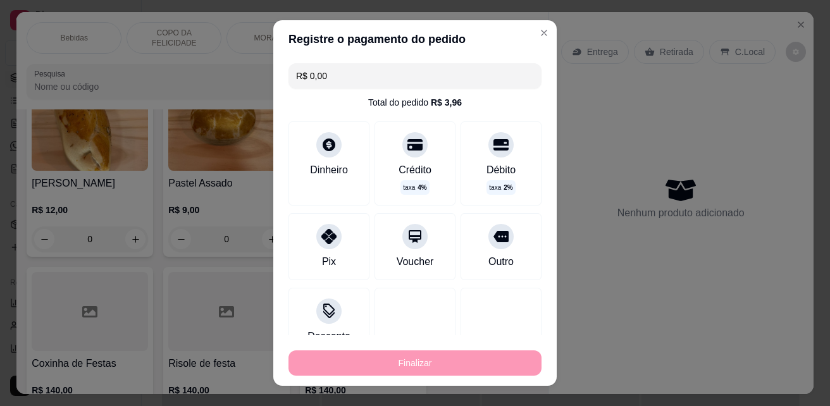
type input "-R$ 95,00"
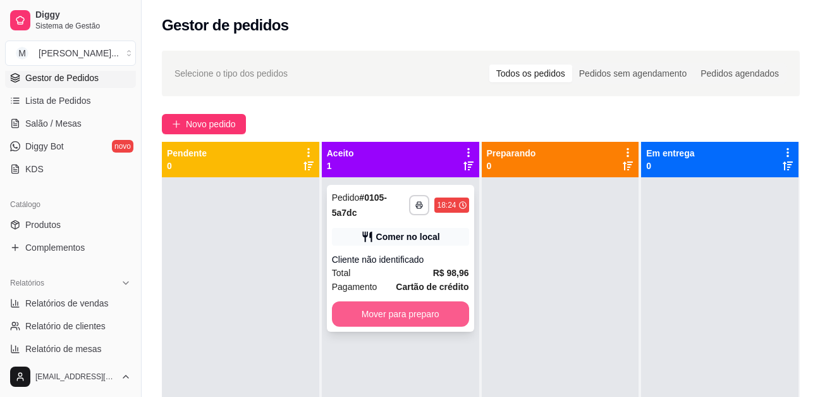
click at [432, 319] on button "Mover para preparo" at bounding box center [400, 313] width 137 height 25
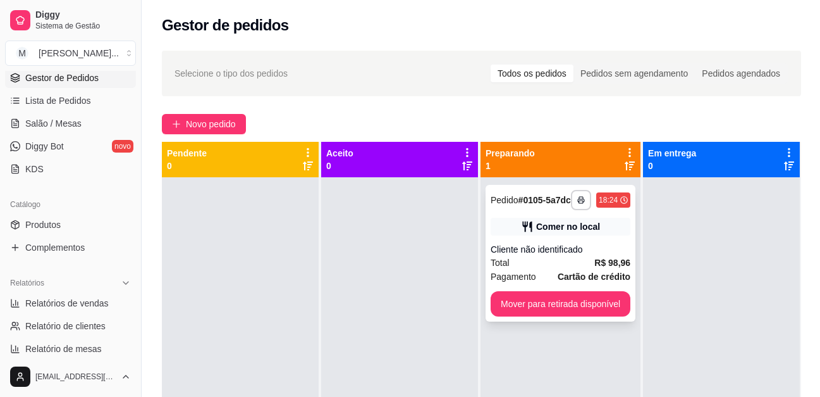
click at [529, 199] on strong "# 0105-5a7dc" at bounding box center [545, 200] width 52 height 10
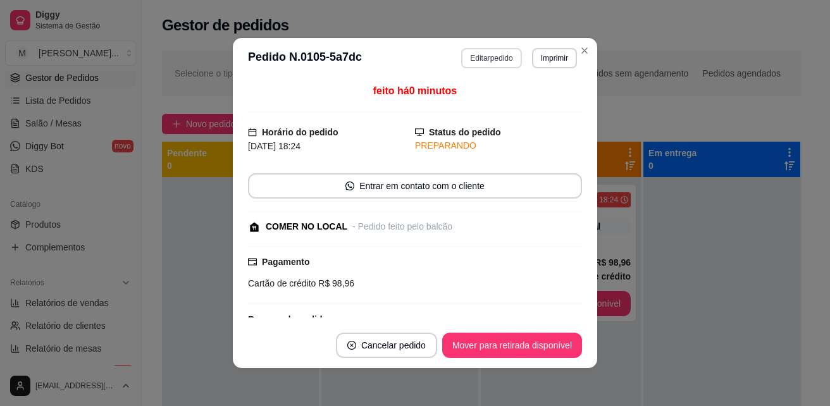
click at [500, 59] on button "Editar pedido" at bounding box center [491, 58] width 60 height 20
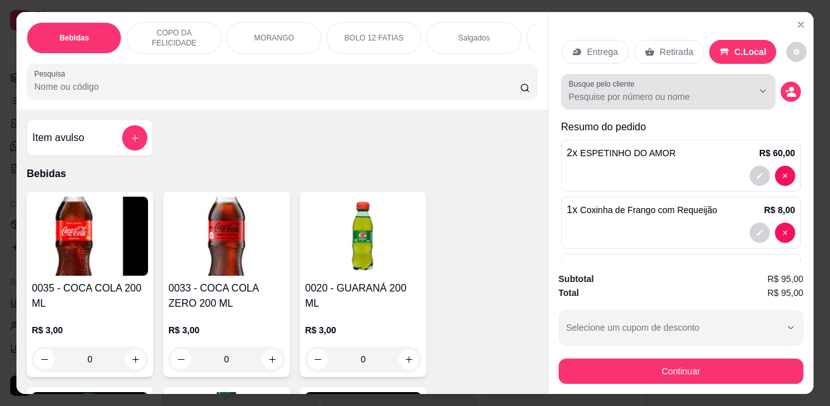
click at [785, 86] on icon "decrease-product-quantity" at bounding box center [790, 91] width 11 height 11
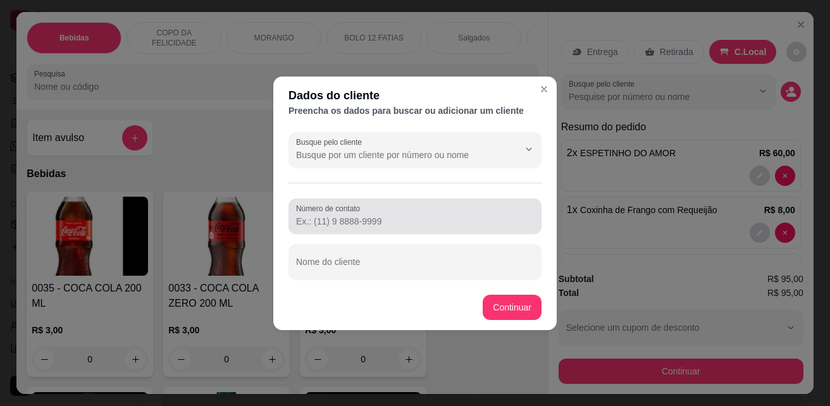
click at [357, 218] on input "Número de contato" at bounding box center [415, 221] width 238 height 13
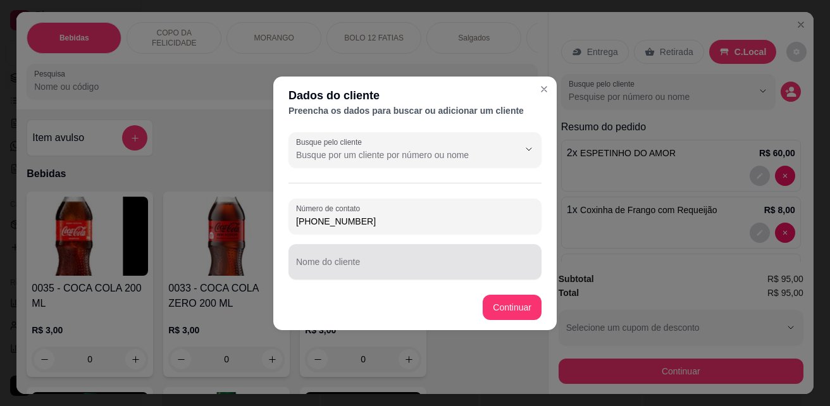
type input "(33) 98835-0373"
click at [362, 266] on input "Nome do cliente" at bounding box center [415, 267] width 238 height 13
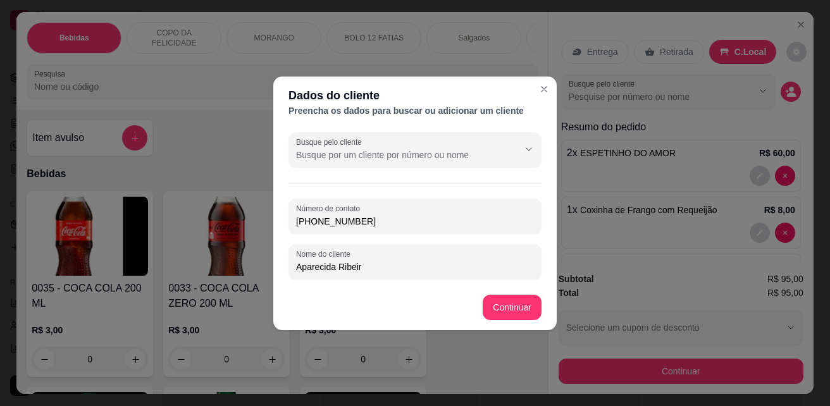
type input "[PERSON_NAME]"
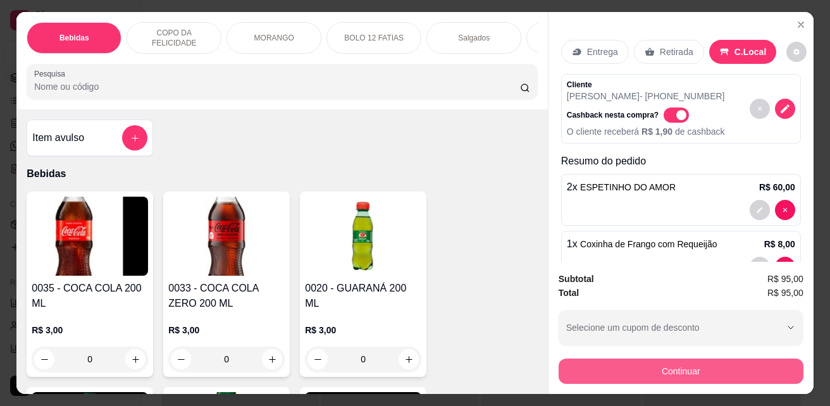
click at [721, 362] on button "Continuar" at bounding box center [680, 371] width 245 height 25
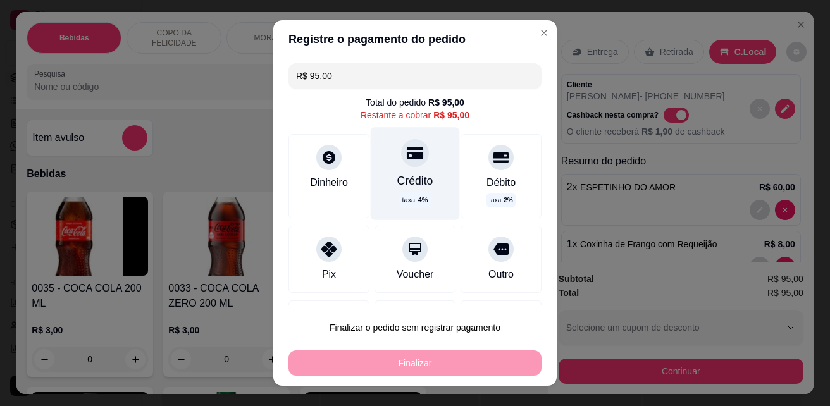
click at [411, 173] on div "Crédito" at bounding box center [415, 181] width 36 height 16
type input "R$ 0,00"
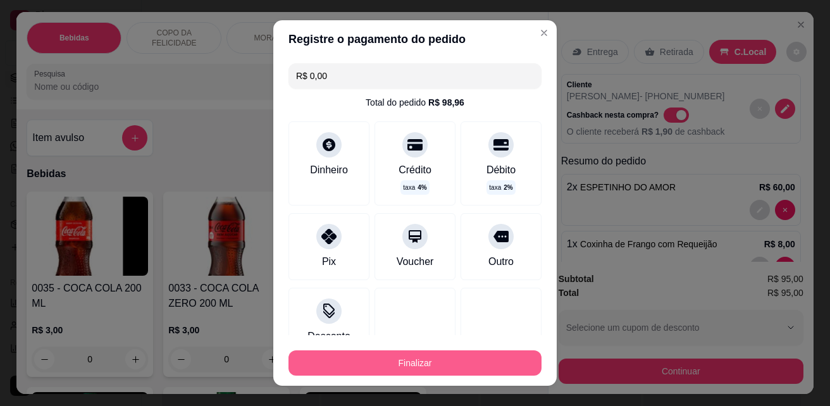
click at [427, 362] on button "Finalizar" at bounding box center [414, 362] width 253 height 25
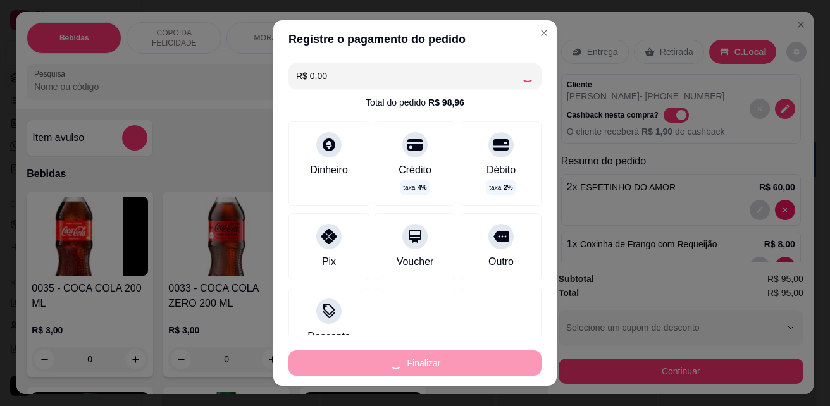
type input "0"
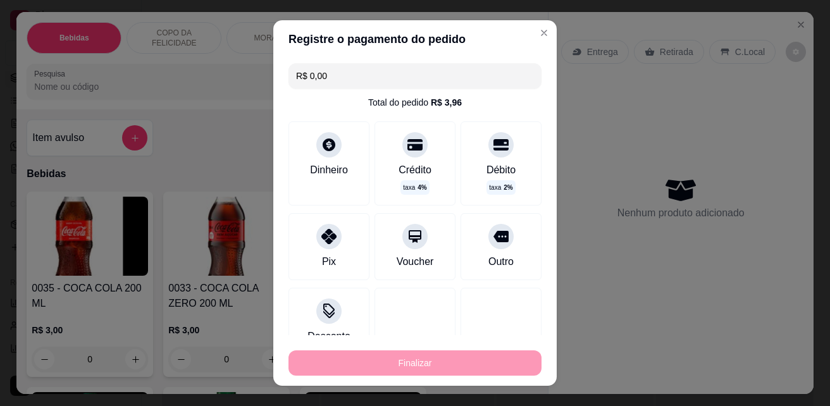
type input "-R$ 95,00"
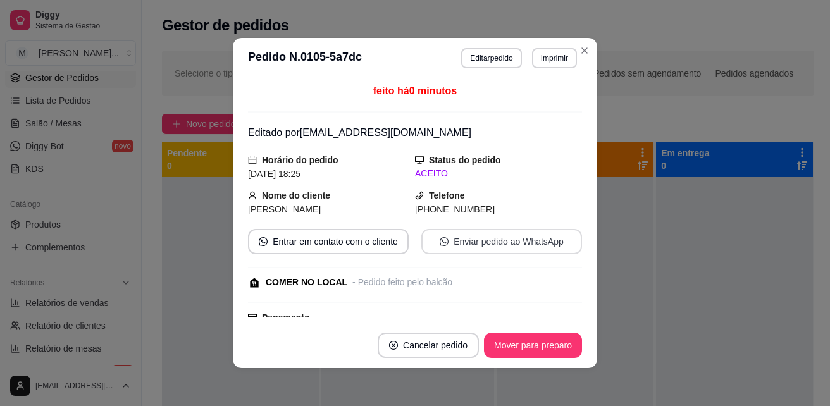
click at [514, 240] on button "Enviar pedido ao WhatsApp" at bounding box center [501, 241] width 161 height 25
click at [538, 352] on button "Mover para preparo" at bounding box center [532, 345] width 95 height 25
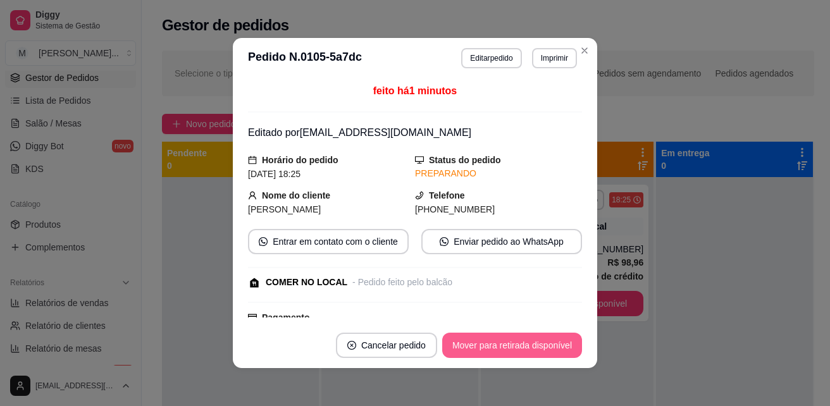
click at [517, 343] on button "Mover para retirada disponível" at bounding box center [512, 345] width 140 height 25
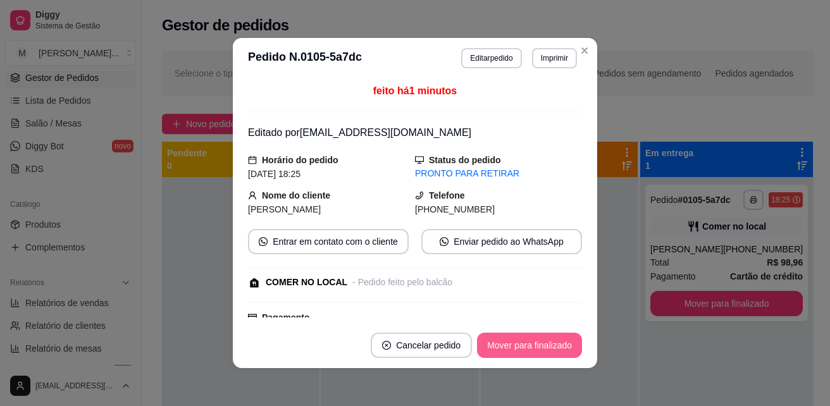
click at [555, 347] on button "Mover para finalizado" at bounding box center [529, 345] width 105 height 25
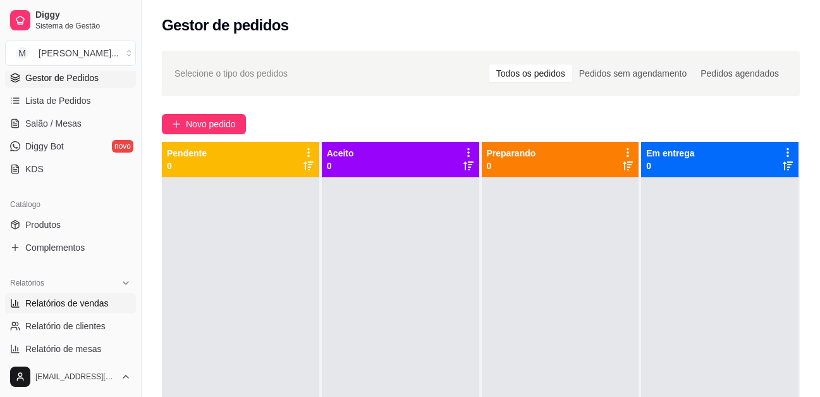
click at [72, 301] on span "Relatórios de vendas" at bounding box center [66, 303] width 83 height 13
select select "ALL"
select select "0"
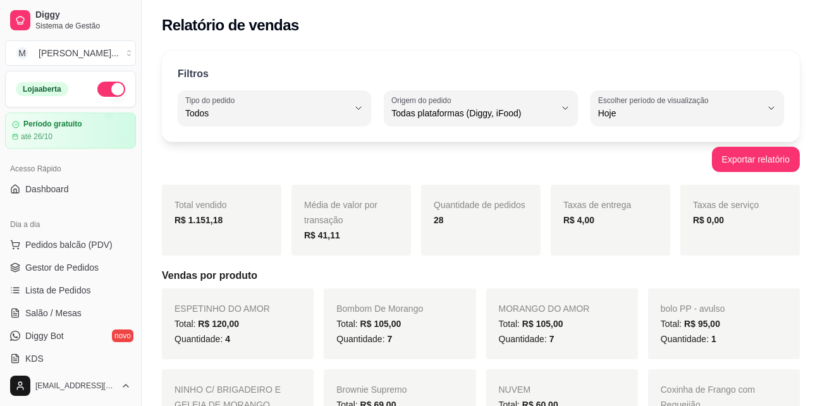
select select "ALL"
select select "0"
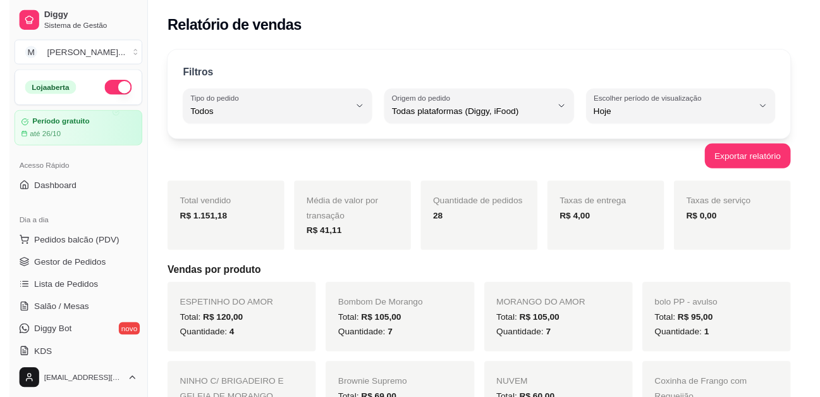
scroll to position [190, 0]
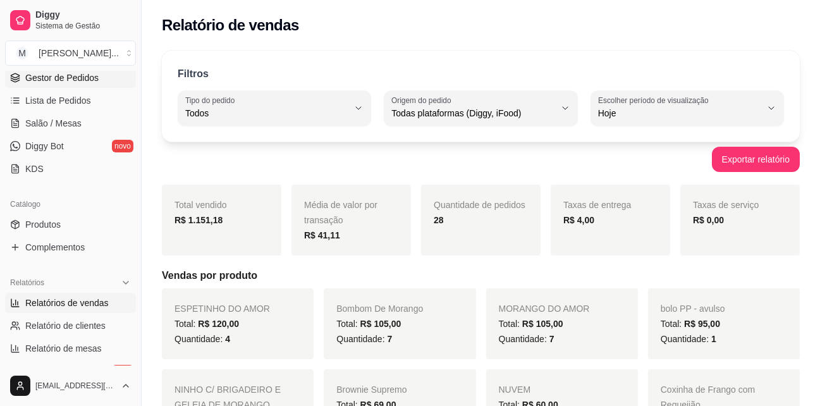
click at [75, 73] on span "Gestor de Pedidos" at bounding box center [61, 77] width 73 height 13
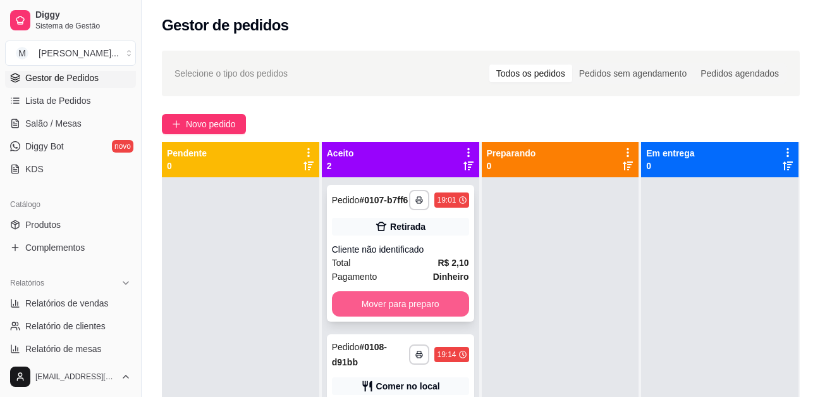
click at [419, 304] on button "Mover para preparo" at bounding box center [400, 303] width 137 height 25
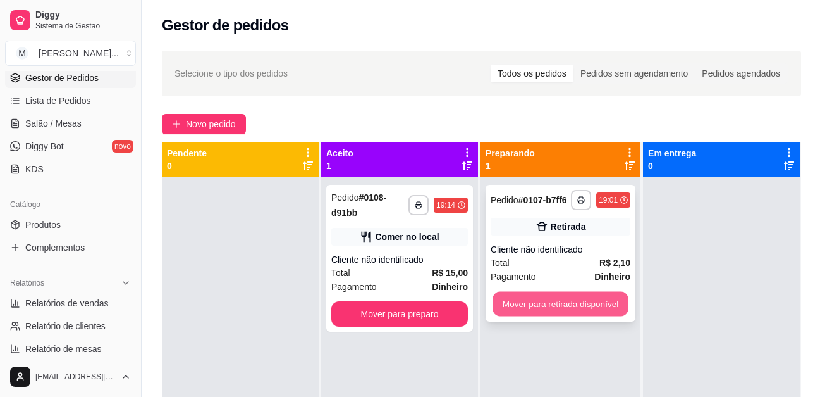
click at [562, 309] on button "Mover para retirada disponível" at bounding box center [560, 304] width 135 height 25
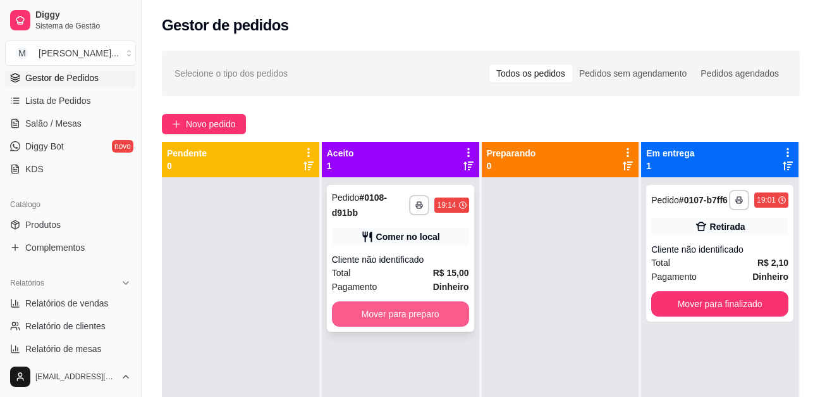
click at [448, 313] on button "Mover para preparo" at bounding box center [400, 313] width 137 height 25
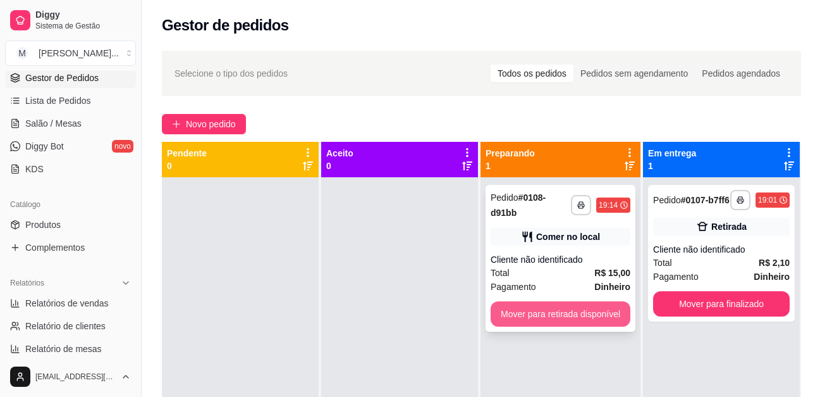
click at [567, 315] on button "Mover para retirada disponível" at bounding box center [561, 313] width 140 height 25
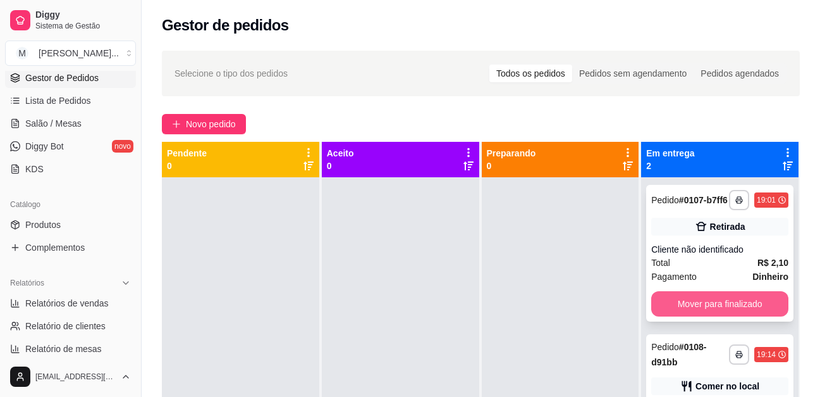
click at [711, 307] on button "Mover para finalizado" at bounding box center [719, 303] width 137 height 25
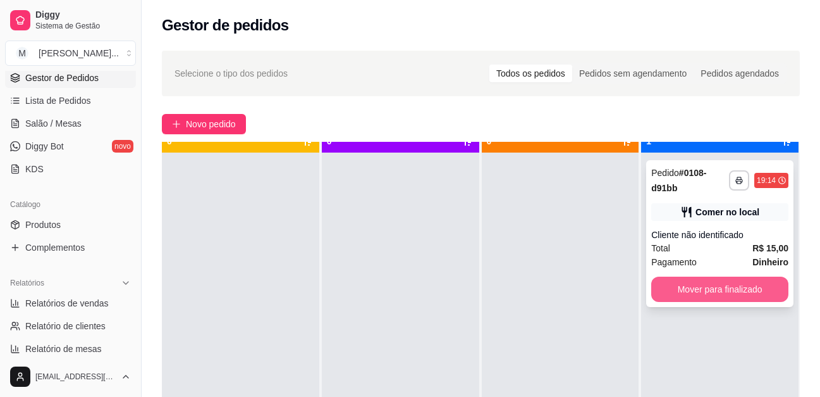
scroll to position [35, 0]
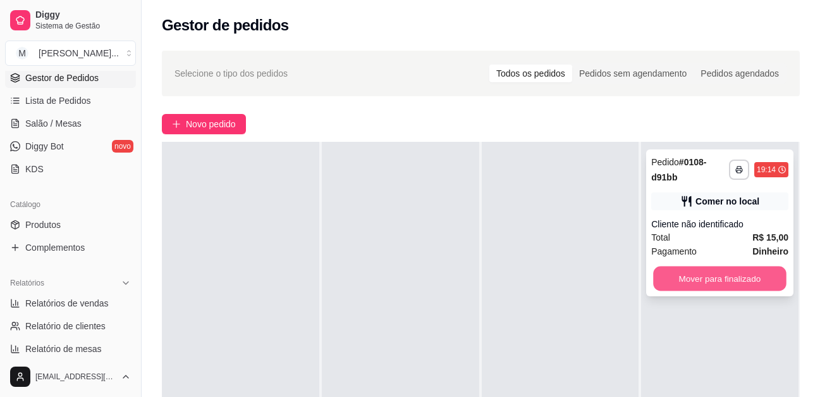
click at [718, 273] on button "Mover para finalizado" at bounding box center [720, 278] width 133 height 25
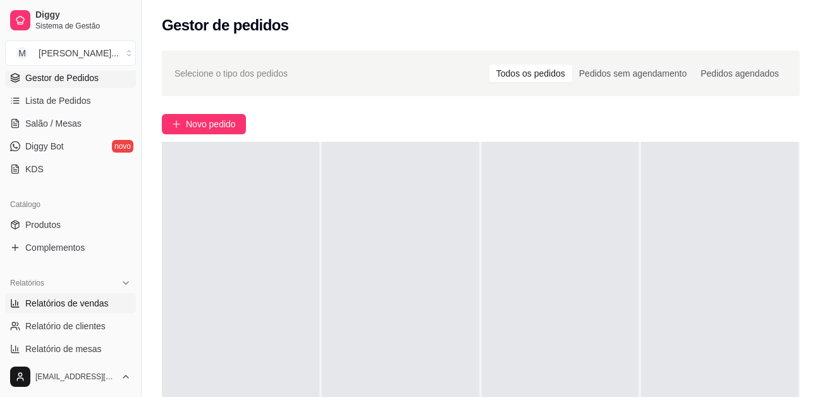
click at [59, 305] on span "Relatórios de vendas" at bounding box center [66, 303] width 83 height 13
select select "ALL"
select select "0"
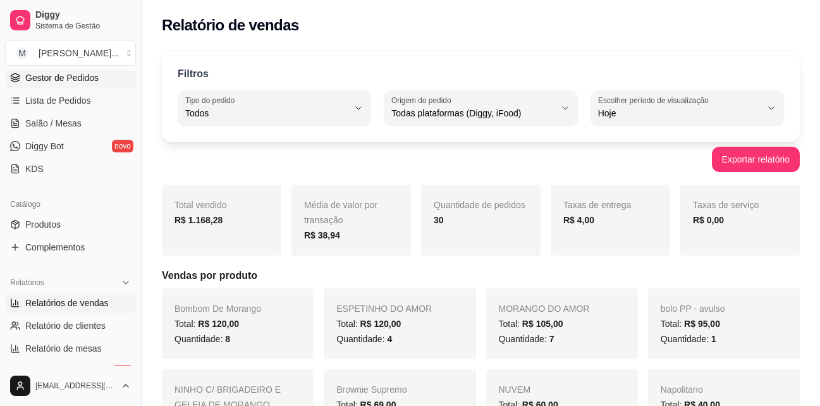
click at [50, 77] on span "Gestor de Pedidos" at bounding box center [61, 77] width 73 height 13
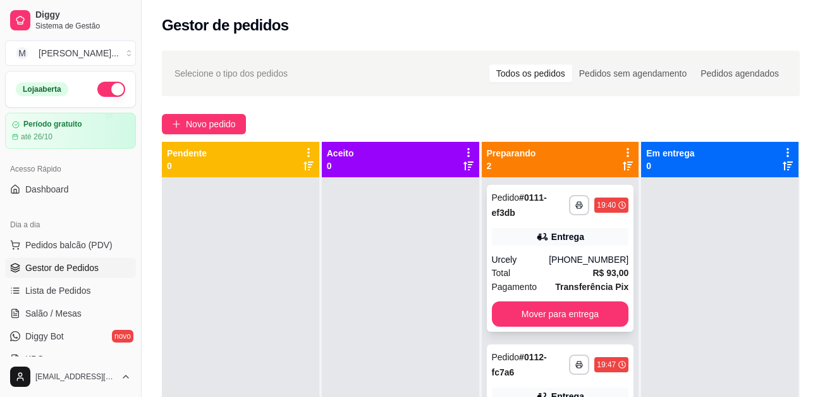
scroll to position [190, 0]
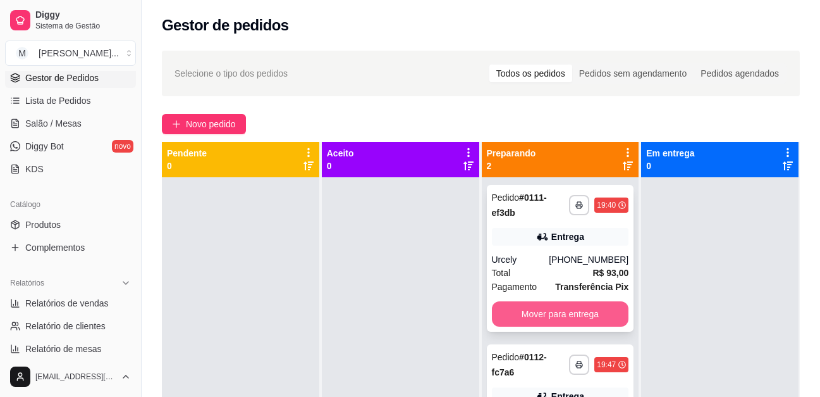
click at [541, 304] on button "Mover para entrega" at bounding box center [560, 313] width 137 height 25
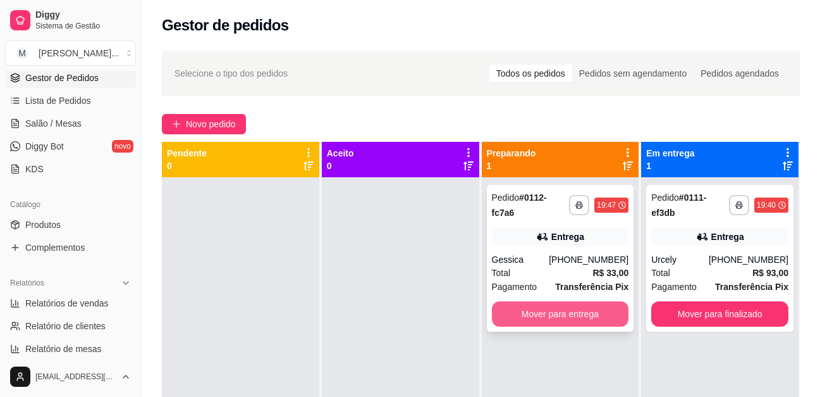
click at [569, 304] on button "Mover para entrega" at bounding box center [560, 313] width 137 height 25
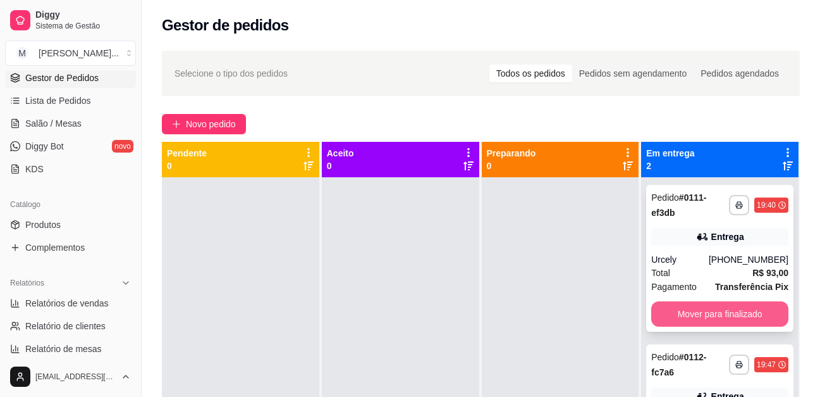
click at [739, 304] on button "Mover para finalizado" at bounding box center [719, 313] width 137 height 25
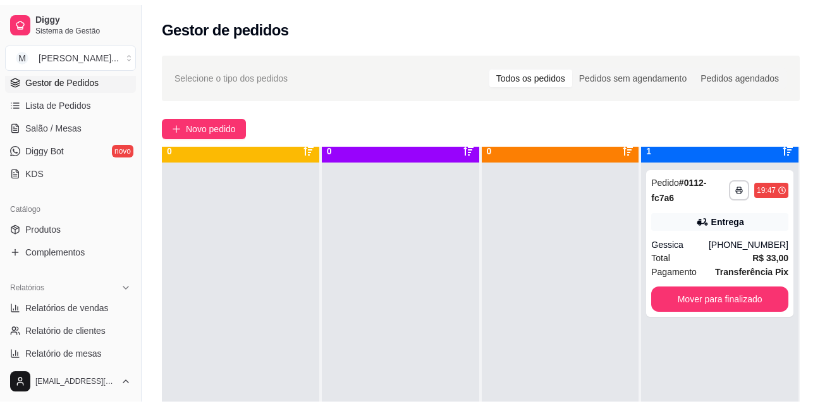
scroll to position [35, 0]
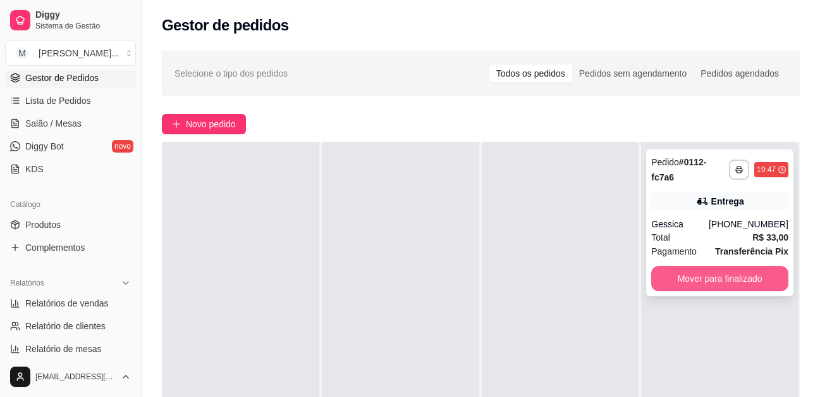
click at [756, 266] on button "Mover para finalizado" at bounding box center [719, 278] width 137 height 25
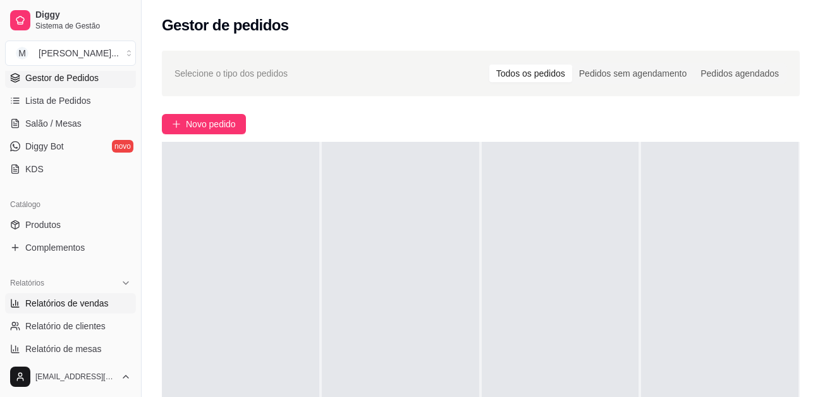
click at [55, 305] on span "Relatórios de vendas" at bounding box center [66, 303] width 83 height 13
select select "ALL"
select select "0"
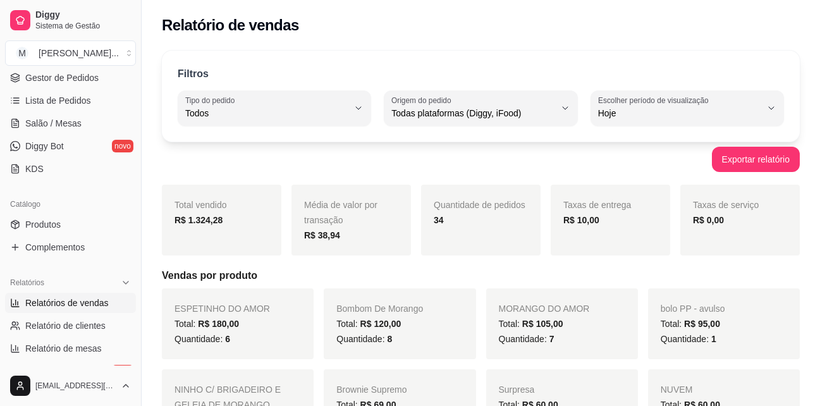
drag, startPoint x: 808, startPoint y: 154, endPoint x: 629, endPoint y: 37, distance: 214.4
click at [629, 37] on div "Relatório de vendas" at bounding box center [481, 21] width 679 height 43
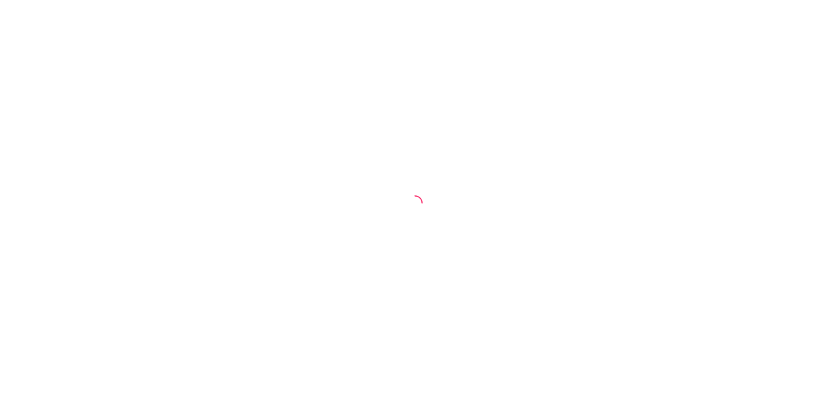
select select "ALL"
select select "0"
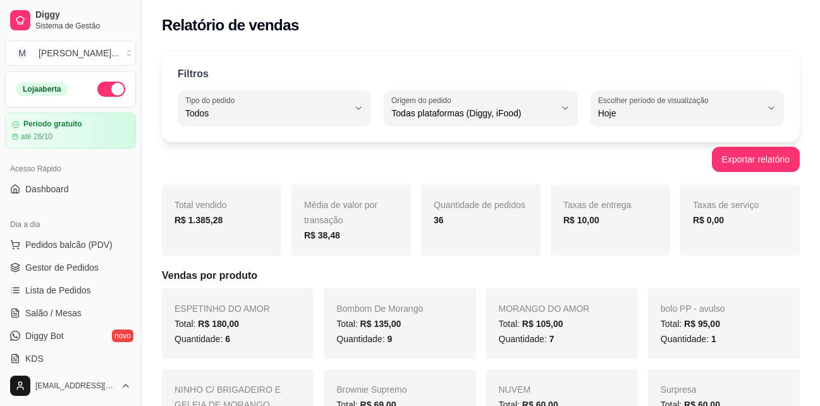
click at [250, 32] on h2 "Relatório de vendas" at bounding box center [230, 25] width 137 height 20
click at [51, 243] on span "Pedidos balcão (PDV)" at bounding box center [68, 244] width 87 height 13
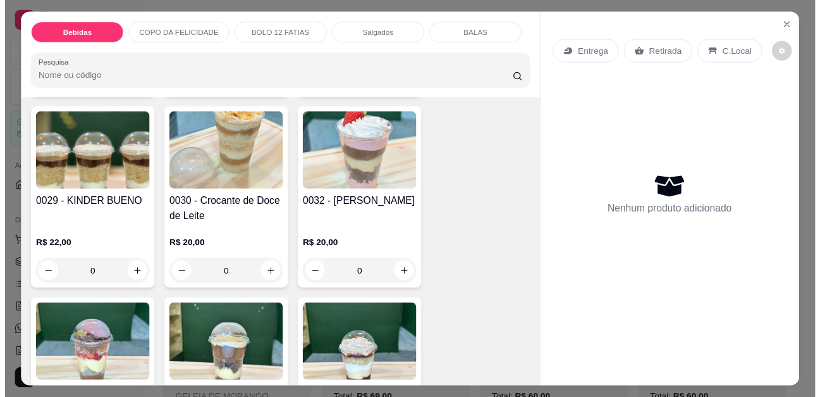
scroll to position [1328, 0]
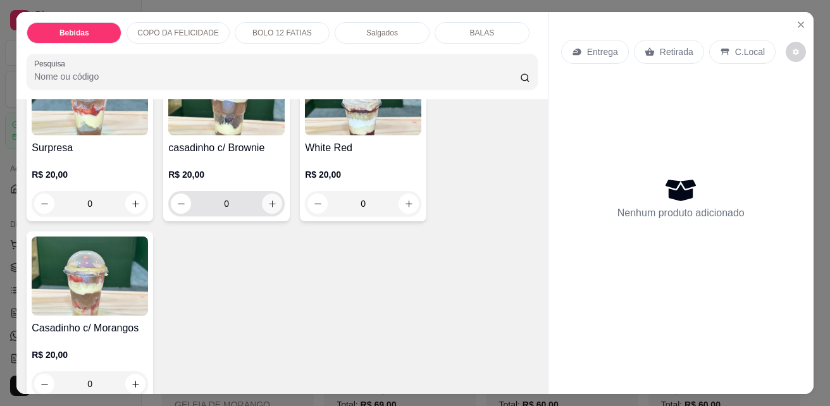
click at [268, 199] on icon "increase-product-quantity" at bounding box center [272, 203] width 9 height 9
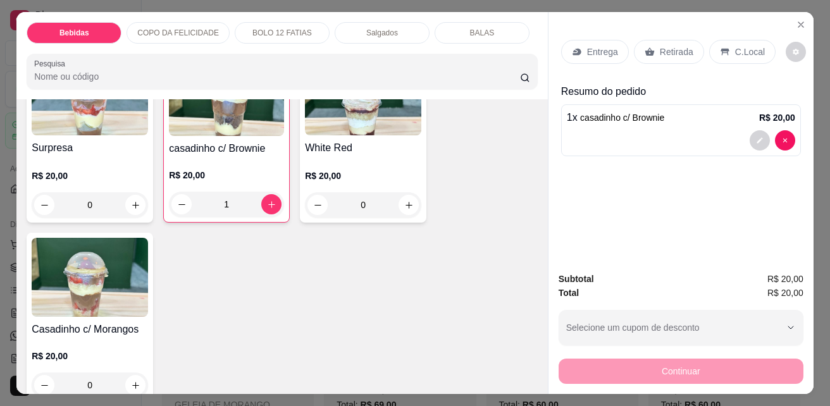
type input "1"
click at [133, 382] on icon "increase-product-quantity" at bounding box center [135, 385] width 7 height 7
type input "1"
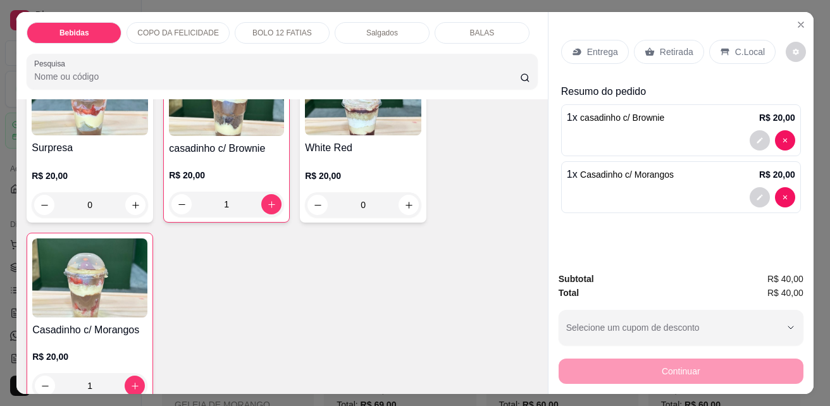
click at [735, 46] on p "C.Local" at bounding box center [750, 52] width 30 height 13
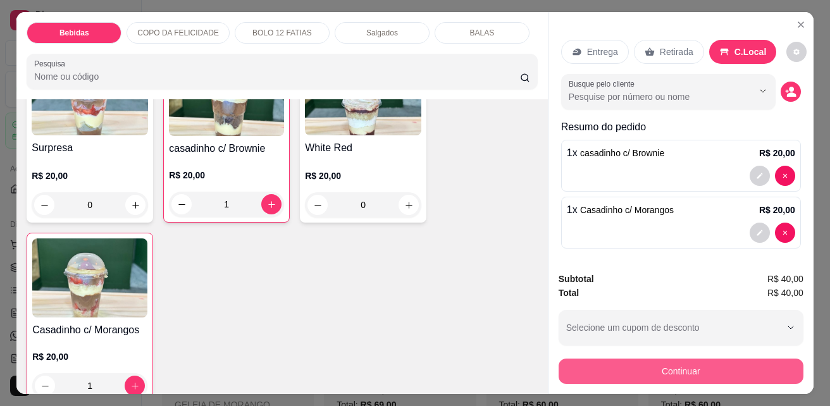
click at [699, 371] on button "Continuar" at bounding box center [680, 371] width 245 height 25
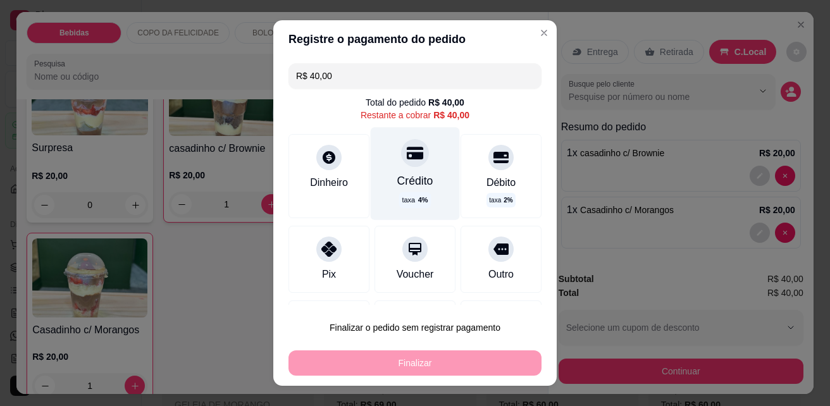
click at [396, 169] on div "Crédito taxa 4 %" at bounding box center [415, 173] width 89 height 92
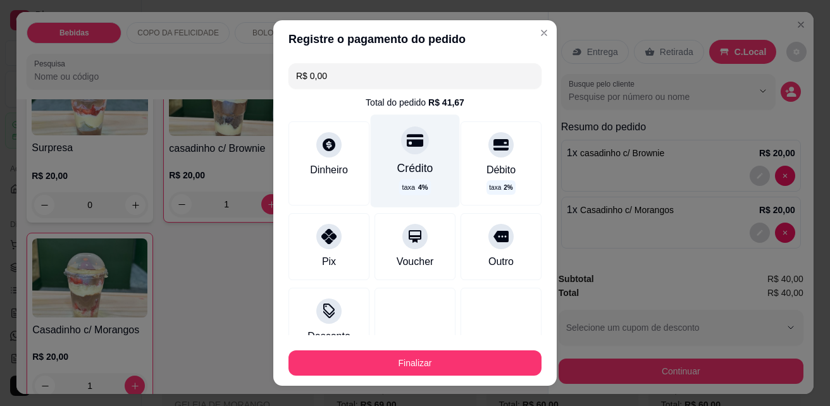
type input "R$ 0,00"
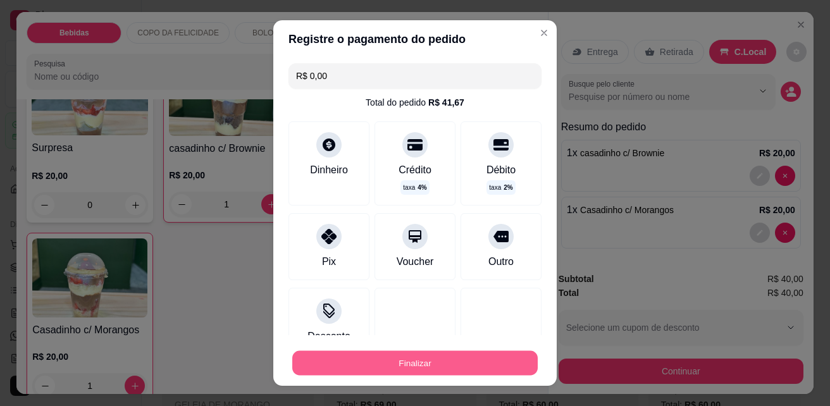
click at [447, 364] on button "Finalizar" at bounding box center [414, 363] width 245 height 25
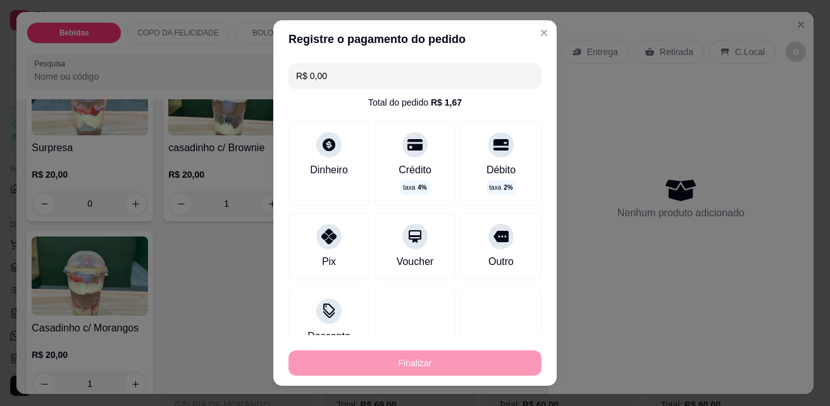
type input "0"
type input "-R$ 40,00"
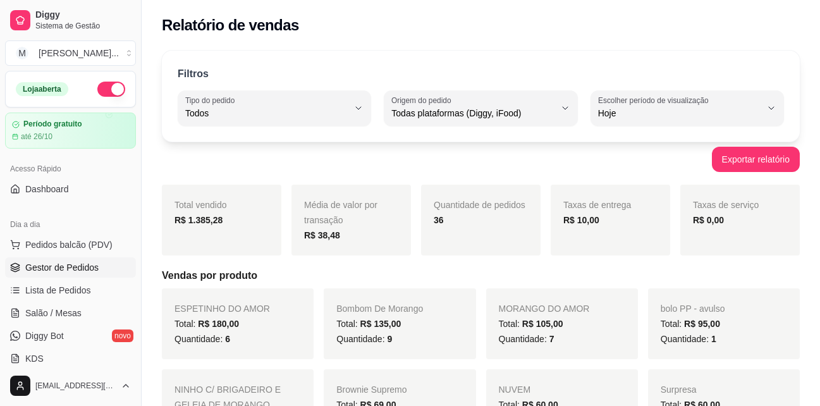
click at [80, 264] on span "Gestor de Pedidos" at bounding box center [61, 267] width 73 height 13
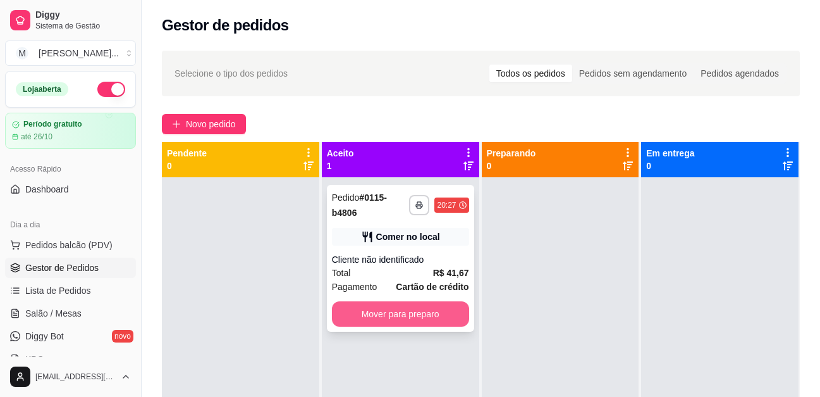
click at [398, 302] on button "Mover para preparo" at bounding box center [400, 313] width 137 height 25
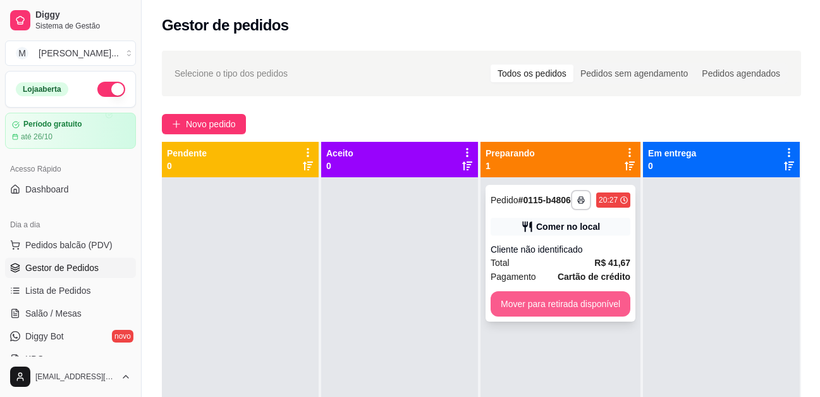
click at [524, 297] on button "Mover para retirada disponível" at bounding box center [561, 303] width 140 height 25
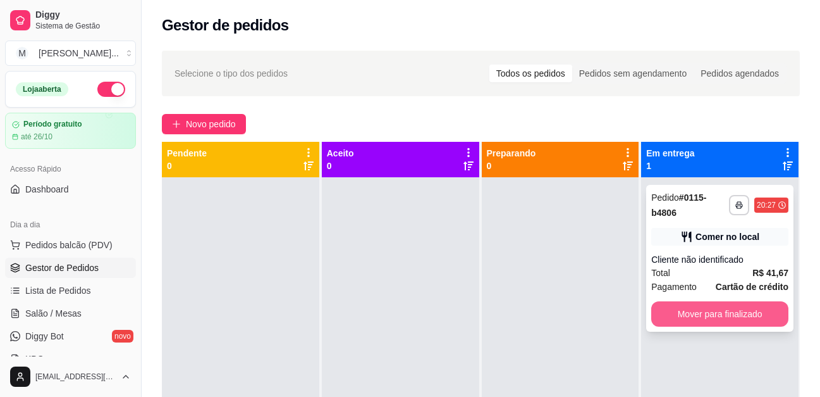
click at [746, 316] on button "Mover para finalizado" at bounding box center [719, 313] width 137 height 25
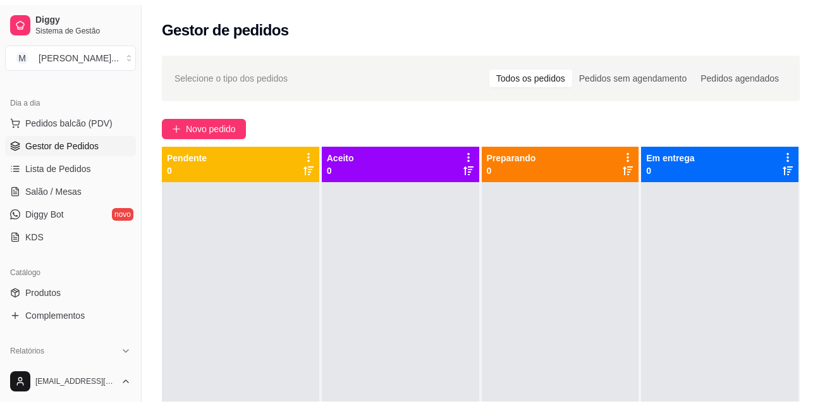
scroll to position [190, 0]
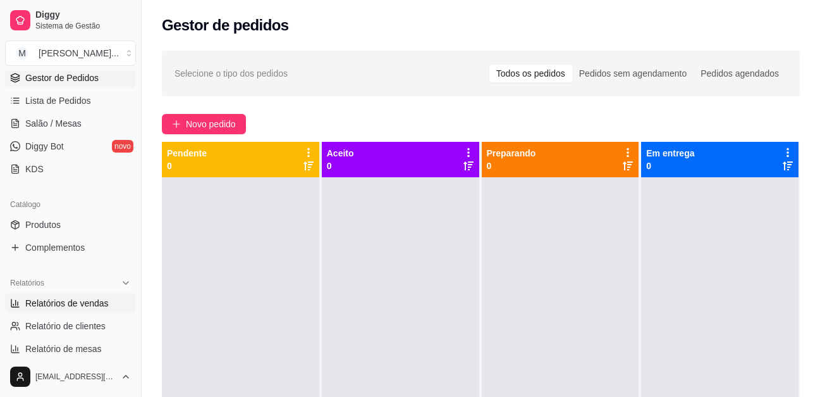
click at [71, 306] on span "Relatórios de vendas" at bounding box center [66, 303] width 83 height 13
select select "ALL"
select select "0"
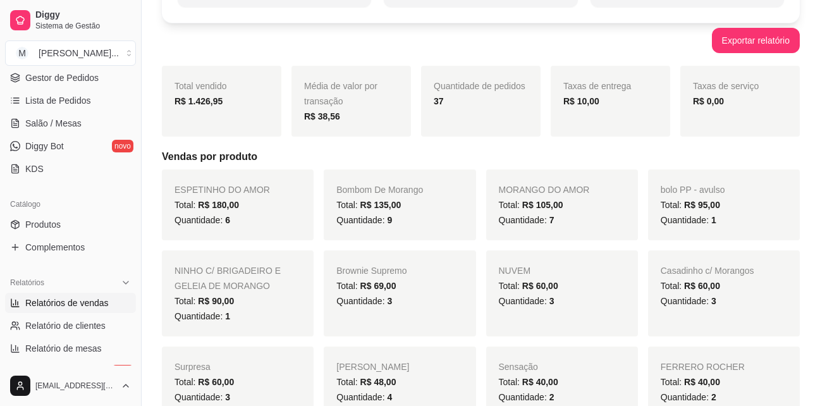
scroll to position [126, 0]
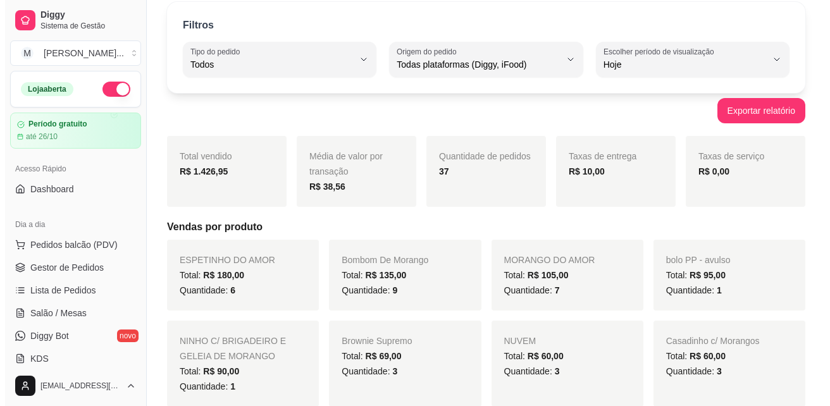
scroll to position [0, 0]
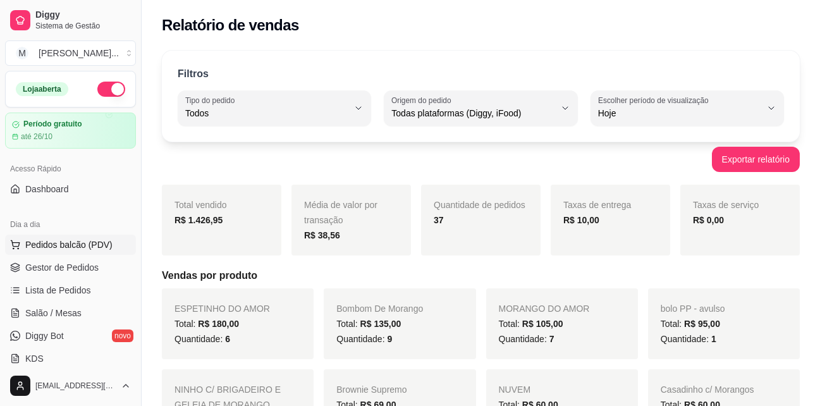
click at [47, 249] on span "Pedidos balcão (PDV)" at bounding box center [68, 244] width 87 height 13
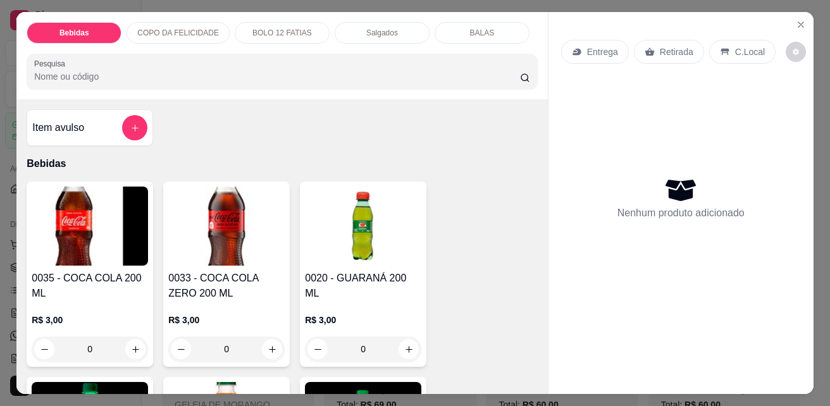
click at [741, 49] on p "C.Local" at bounding box center [750, 52] width 30 height 13
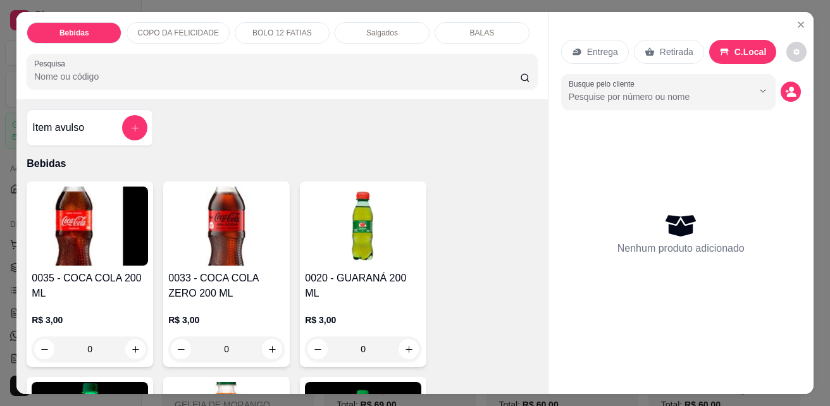
click at [180, 28] on p "COPO DA FELICIDADE" at bounding box center [178, 33] width 82 height 10
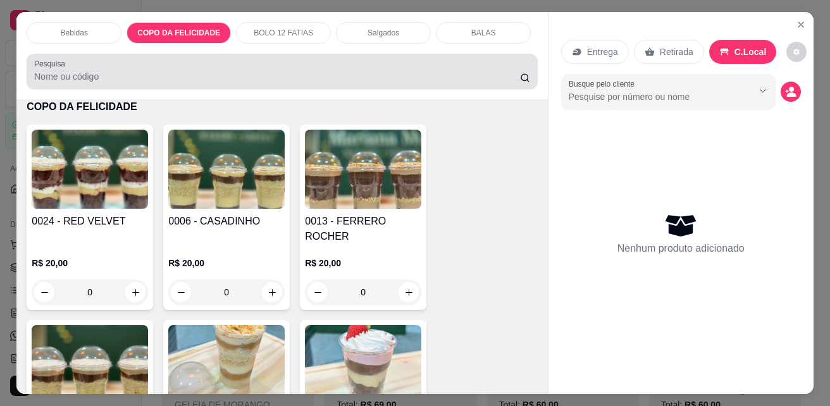
scroll to position [33, 0]
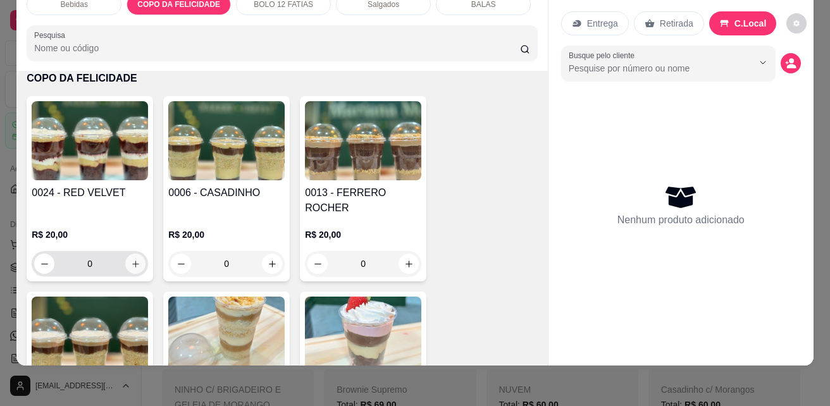
click at [132, 261] on icon "increase-product-quantity" at bounding box center [135, 264] width 7 height 7
type input "1"
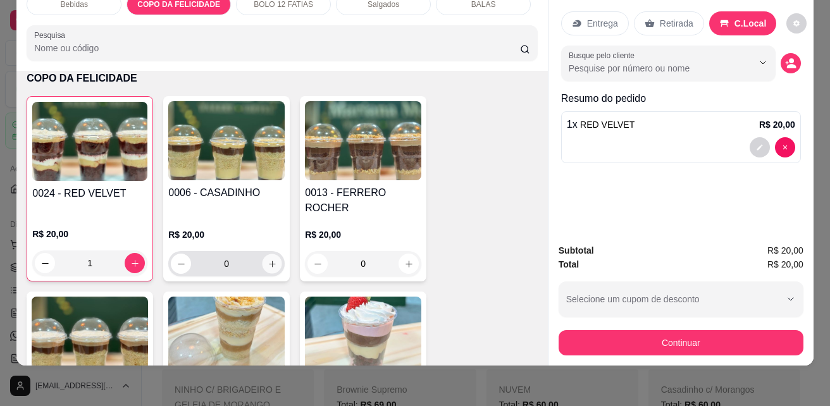
click at [270, 259] on icon "increase-product-quantity" at bounding box center [272, 263] width 9 height 9
type input "1"
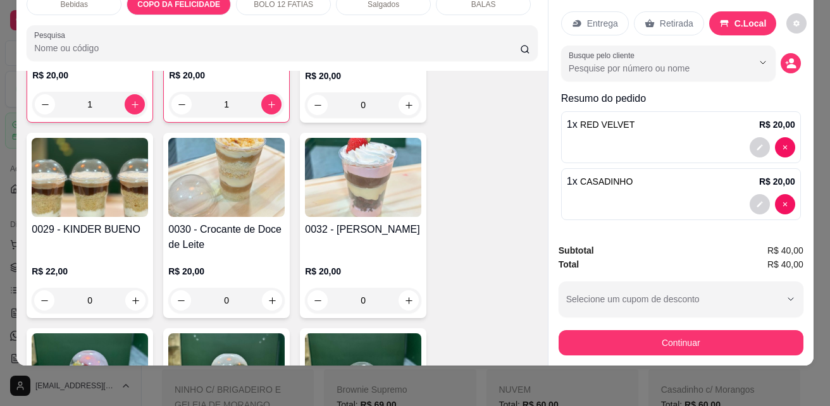
scroll to position [1054, 0]
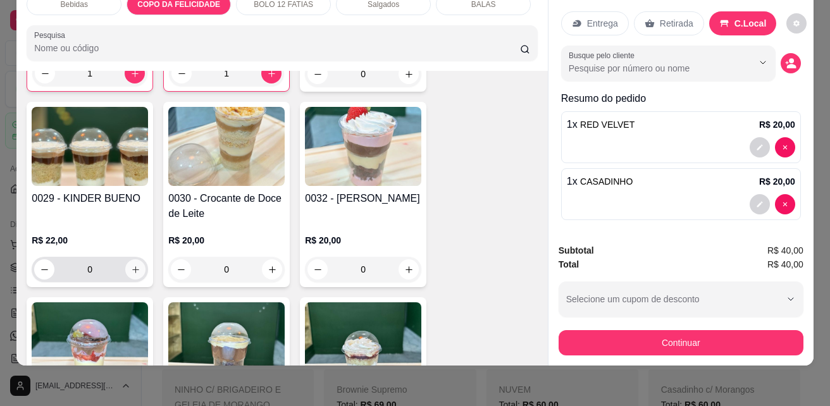
click at [131, 265] on icon "increase-product-quantity" at bounding box center [135, 269] width 9 height 9
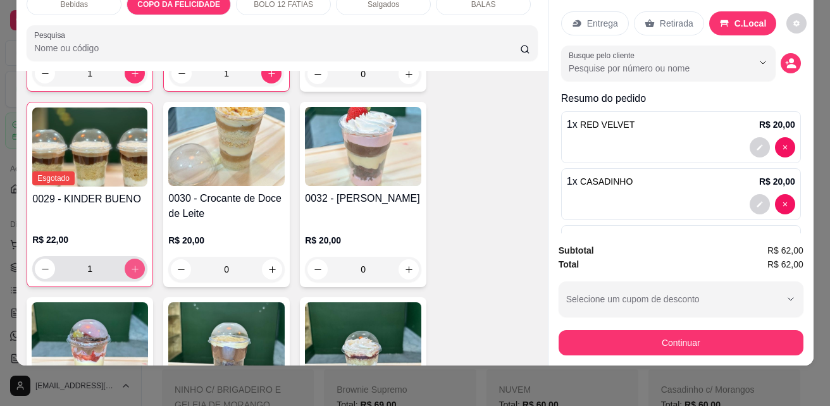
type input "1"
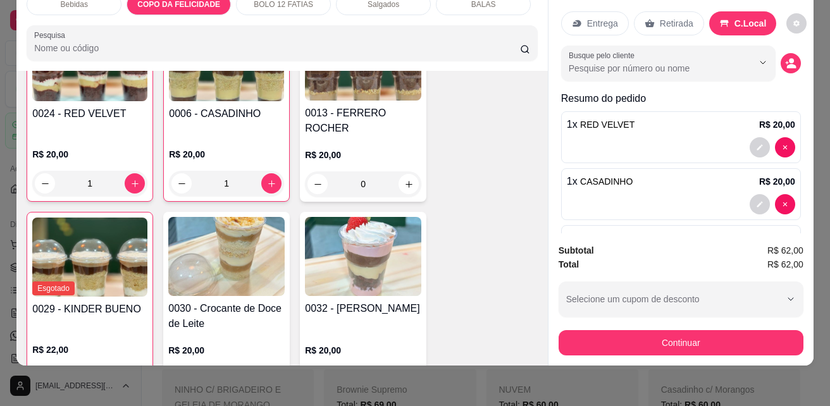
scroll to position [864, 0]
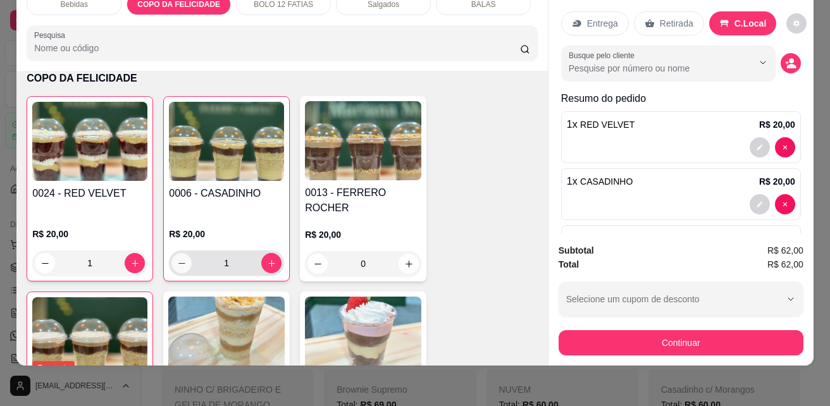
click at [178, 259] on icon "decrease-product-quantity" at bounding box center [181, 263] width 9 height 9
type input "0"
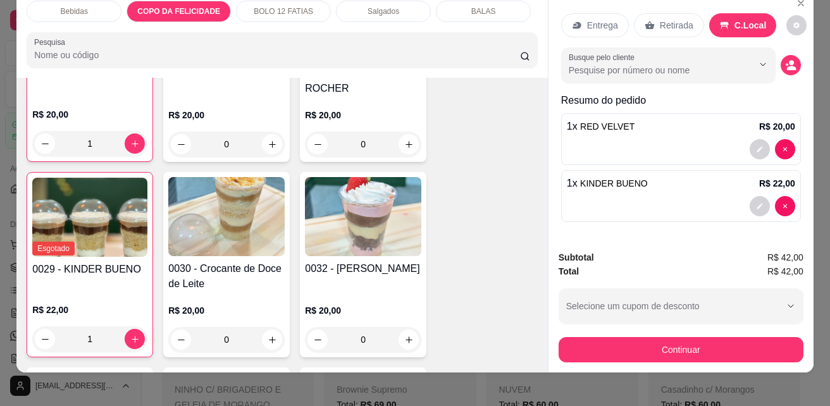
scroll to position [33, 0]
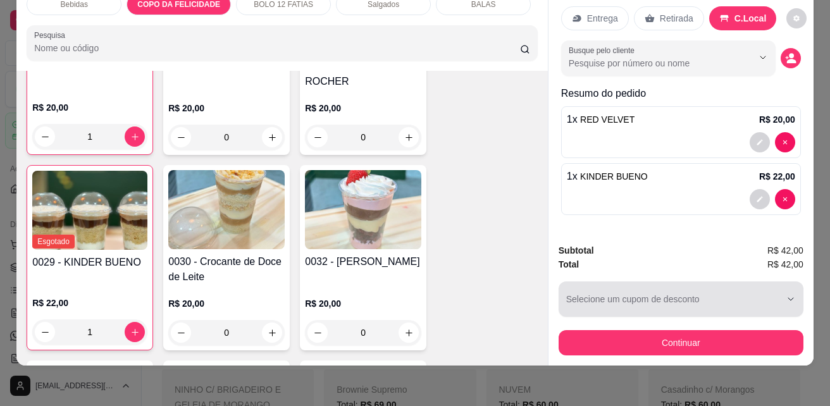
click at [638, 286] on div "button" at bounding box center [673, 298] width 214 height 25
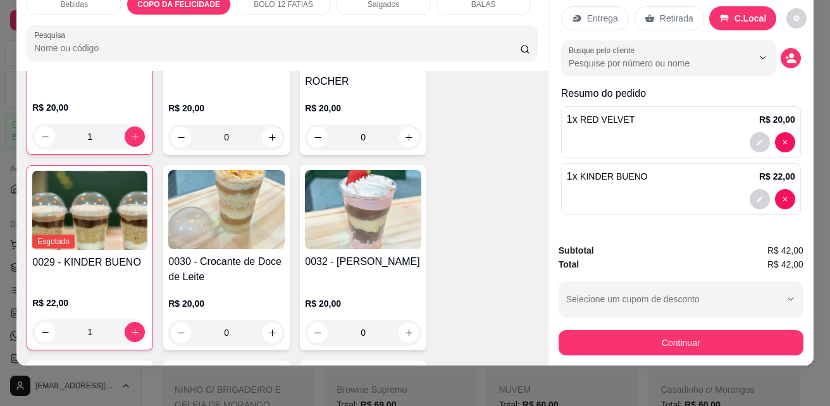
scroll to position [0, 0]
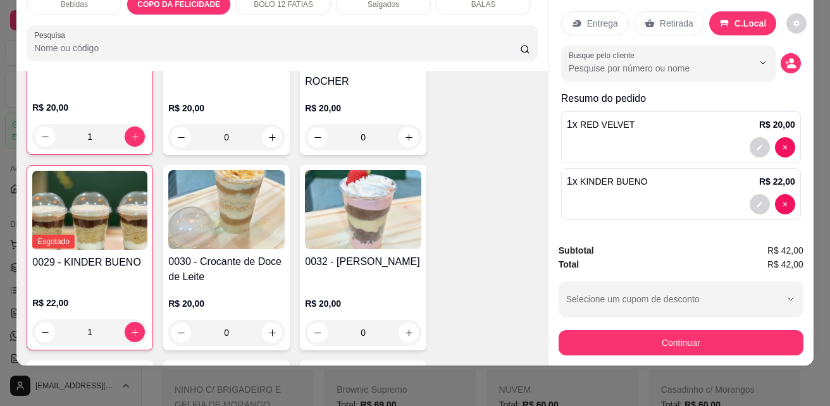
click at [675, 17] on p "Retirada" at bounding box center [677, 23] width 34 height 13
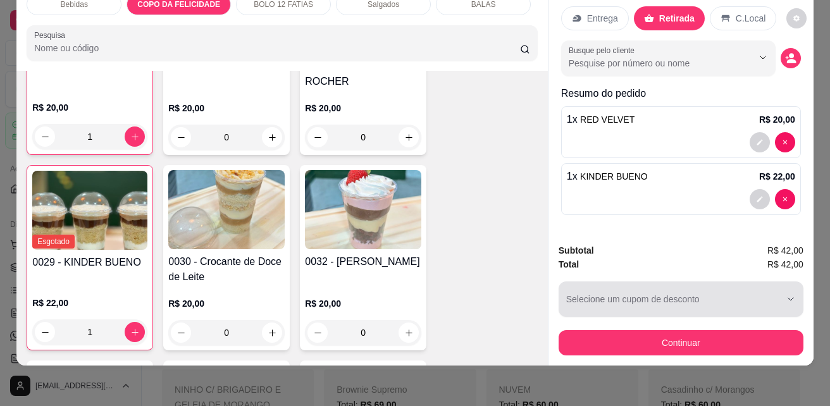
click at [631, 286] on div "button" at bounding box center [673, 298] width 214 height 25
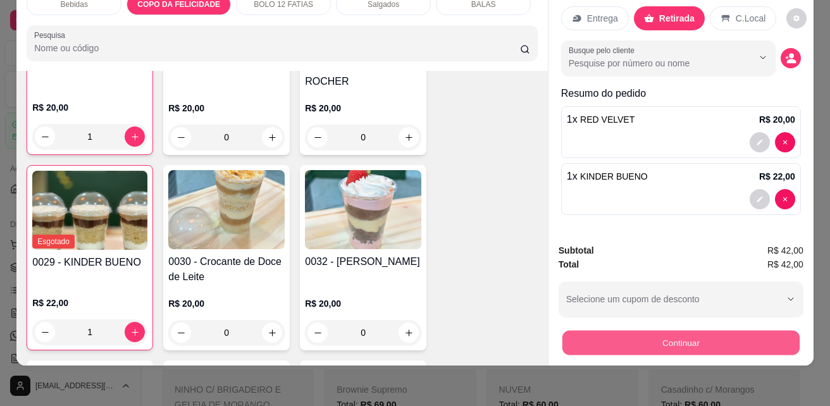
click at [676, 333] on button "Continuar" at bounding box center [680, 342] width 237 height 25
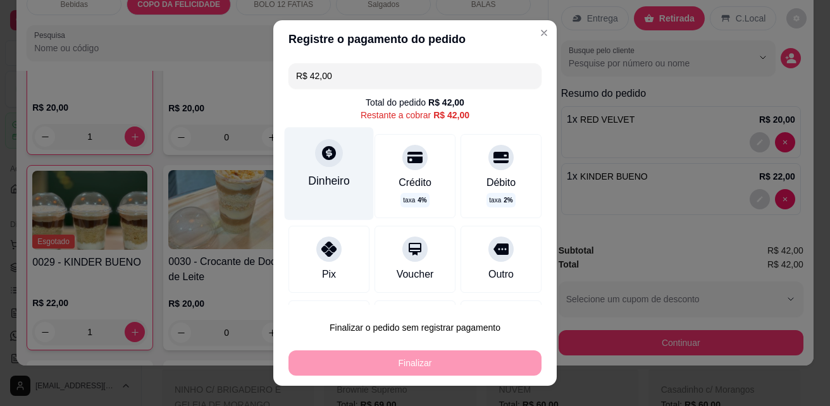
click at [316, 177] on div "Dinheiro" at bounding box center [329, 181] width 42 height 16
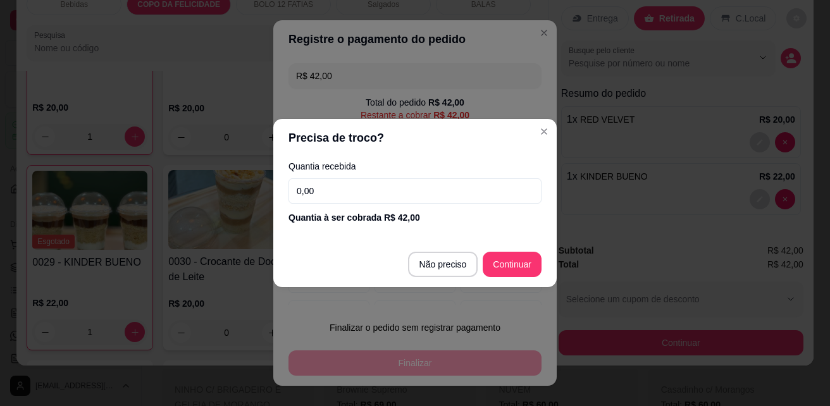
click at [337, 193] on input "0,00" at bounding box center [414, 190] width 253 height 25
type input "20,00"
type input "R$ 0,00"
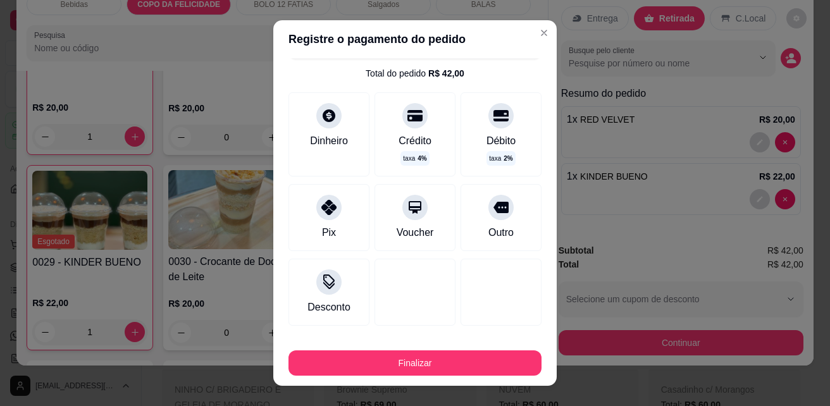
scroll to position [0, 0]
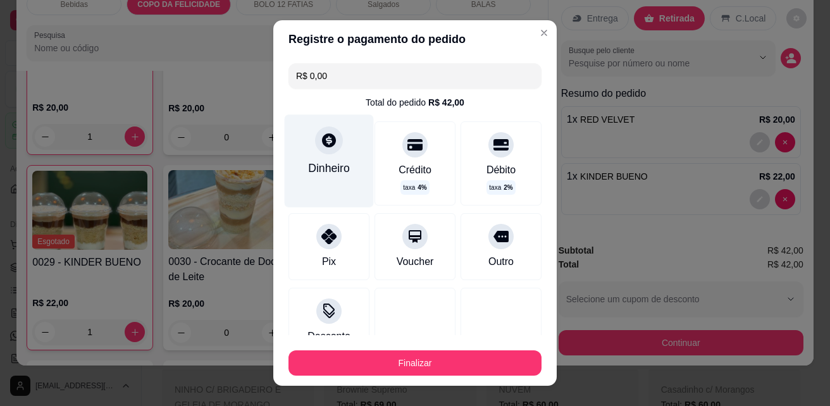
click at [336, 175] on div "Dinheiro" at bounding box center [329, 168] width 42 height 16
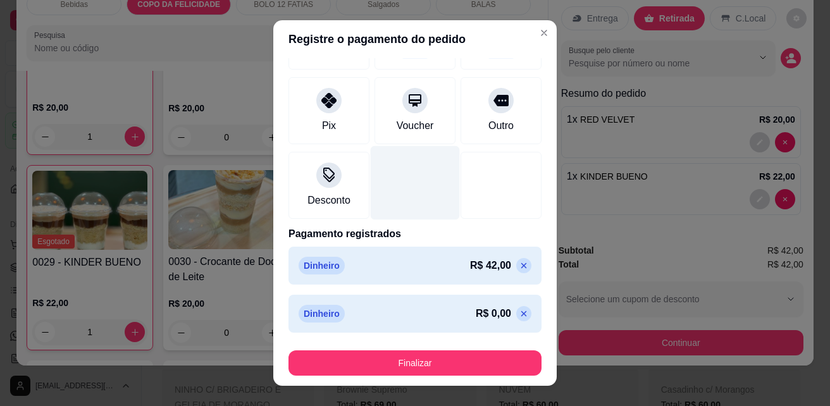
scroll to position [138, 0]
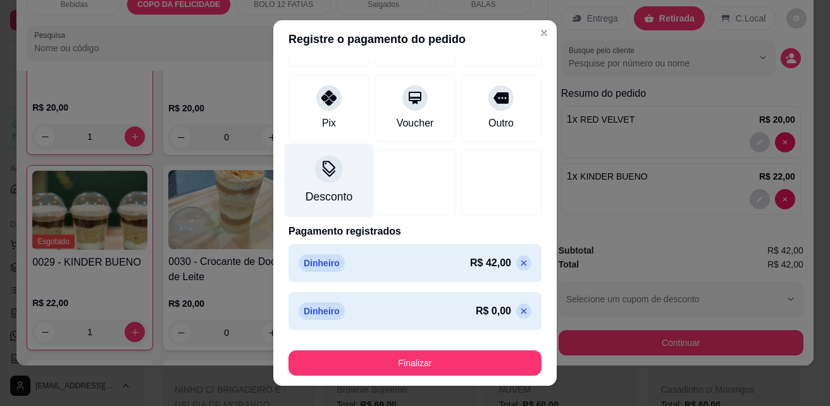
click at [325, 176] on icon at bounding box center [329, 169] width 16 height 16
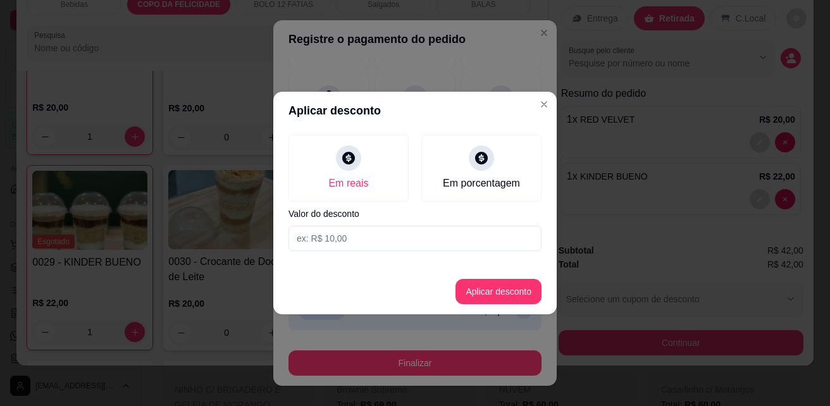
click at [364, 239] on input at bounding box center [414, 238] width 253 height 25
type input "2,00"
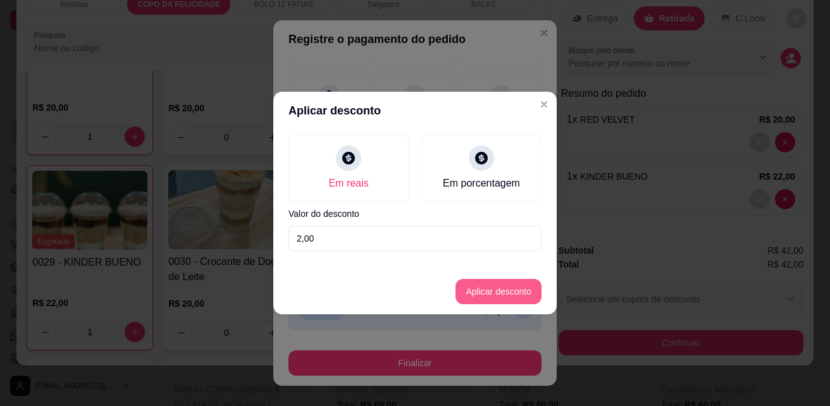
click at [520, 290] on button "Aplicar desconto" at bounding box center [498, 291] width 86 height 25
type input "-R$ 2,00"
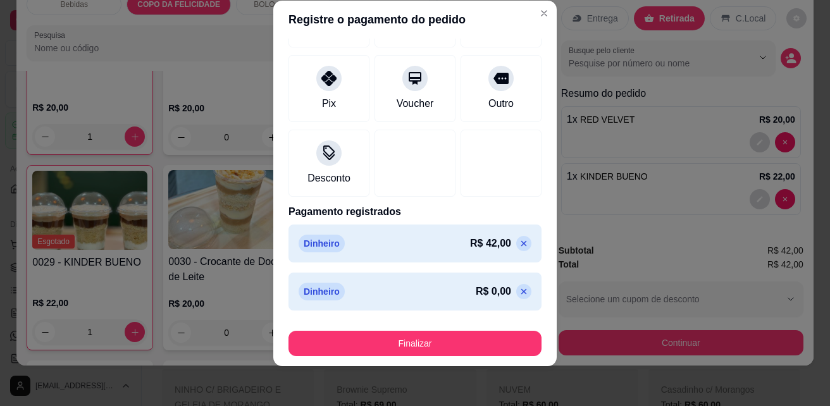
scroll to position [20, 0]
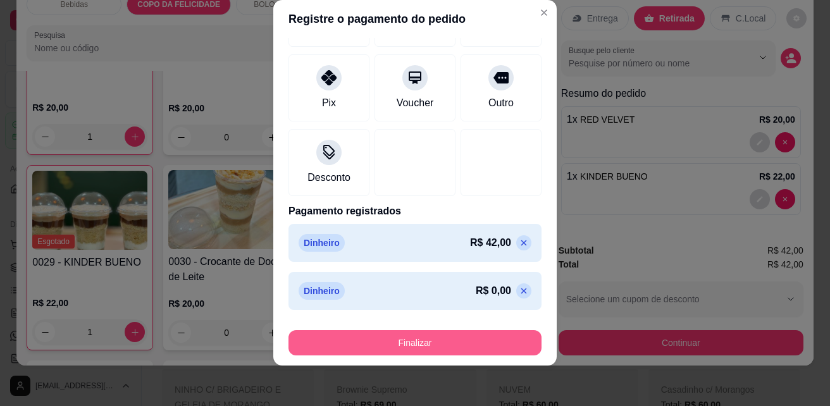
click at [429, 341] on button "Finalizar" at bounding box center [414, 342] width 253 height 25
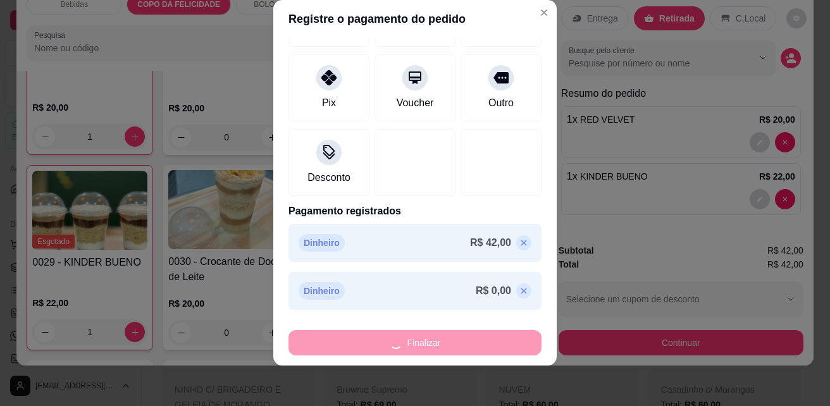
type input "0"
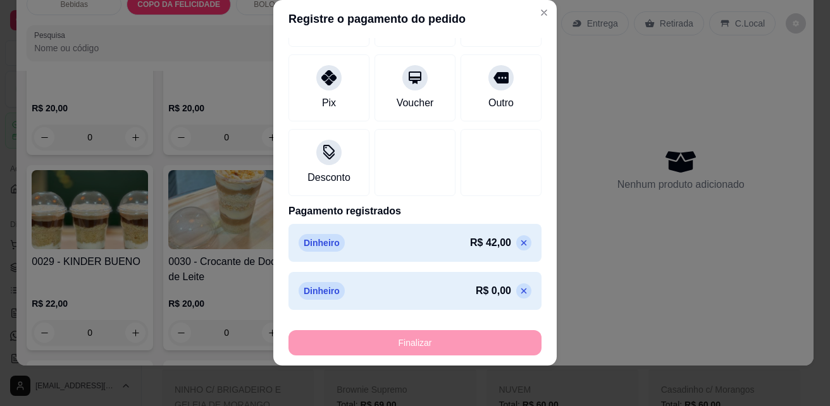
type input "-R$ 44,00"
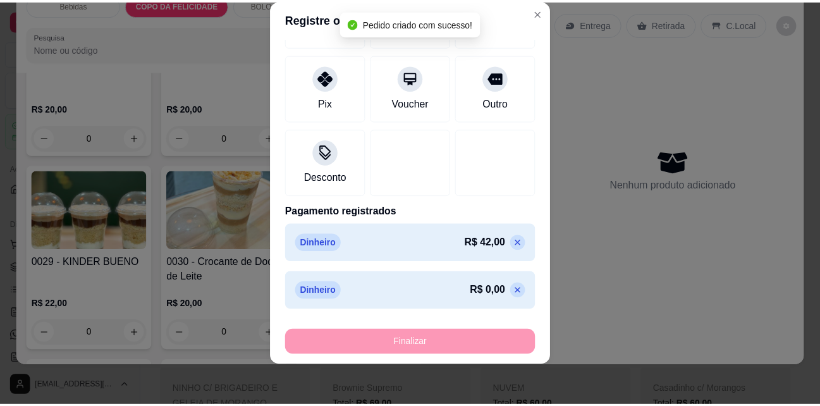
scroll to position [990, 0]
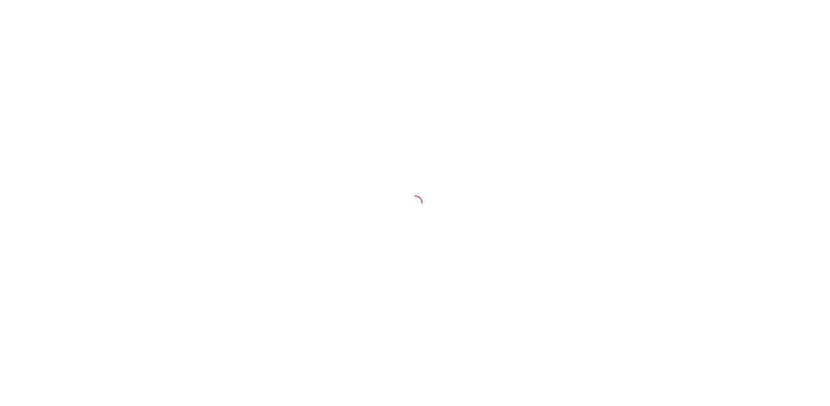
select select "ALL"
select select "0"
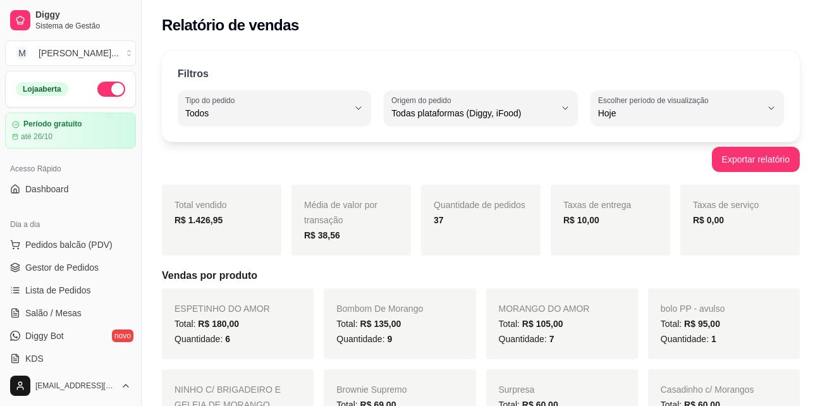
click at [333, 248] on div "Média de valor por transação R$ 38,56" at bounding box center [352, 220] width 120 height 71
select select "ALL"
select select "0"
click at [90, 270] on span "Gestor de Pedidos" at bounding box center [61, 267] width 73 height 13
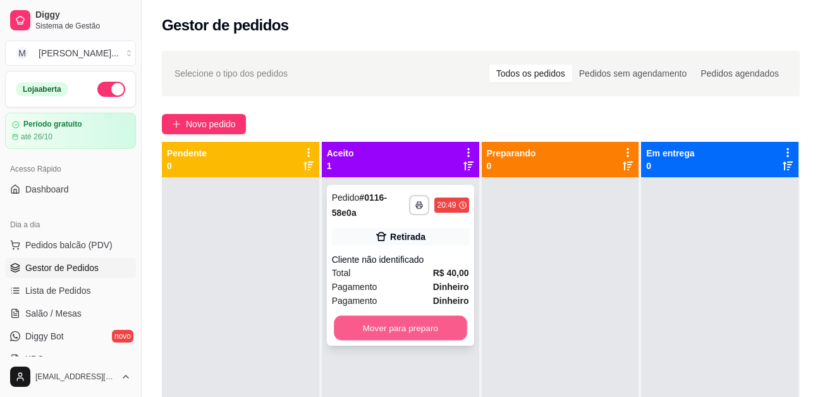
click at [426, 328] on button "Mover para preparo" at bounding box center [400, 328] width 133 height 25
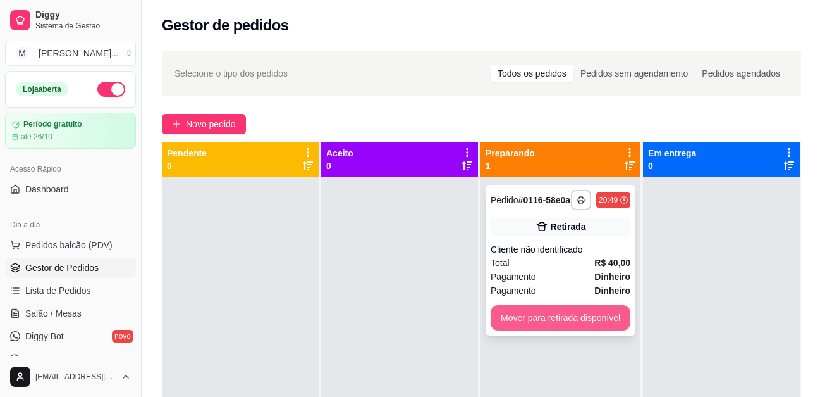
click at [562, 321] on button "Mover para retirada disponível" at bounding box center [561, 317] width 140 height 25
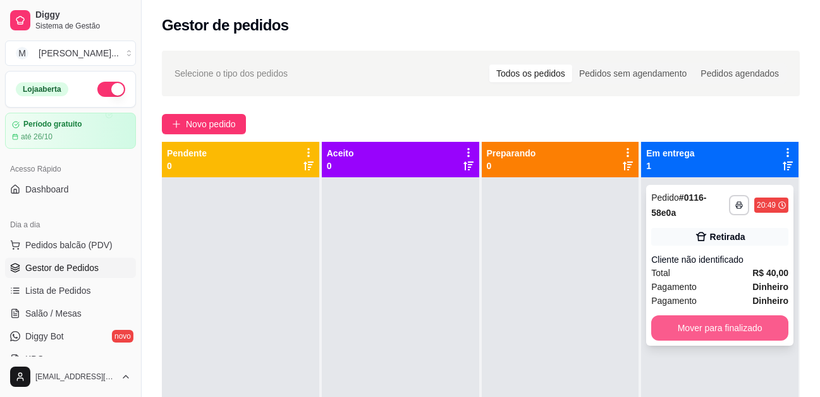
click at [713, 317] on button "Mover para finalizado" at bounding box center [719, 327] width 137 height 25
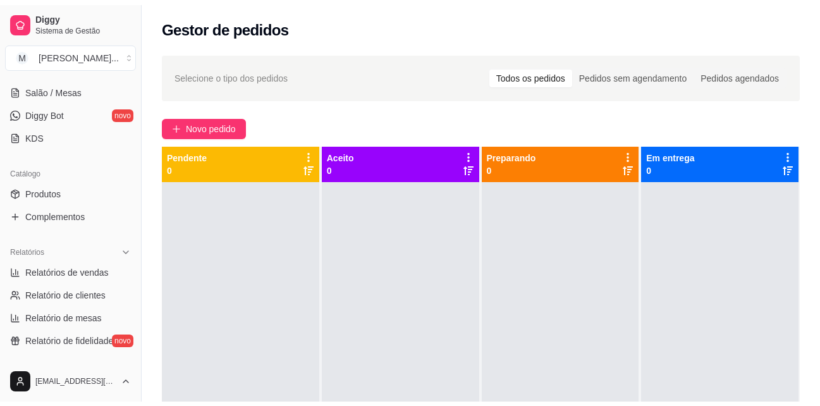
scroll to position [253, 0]
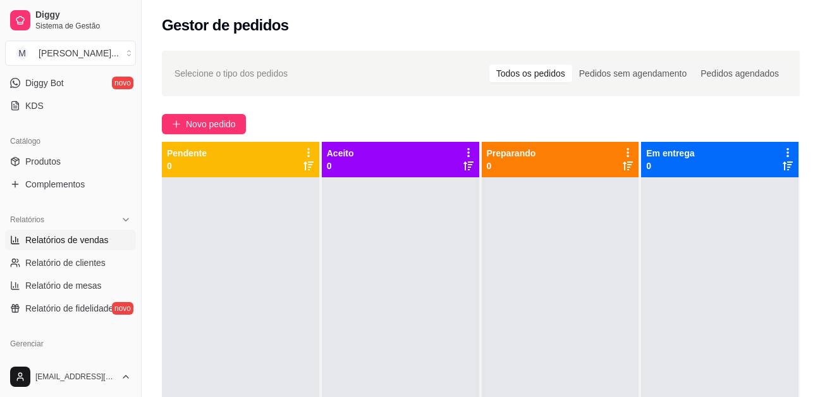
click at [70, 243] on span "Relatórios de vendas" at bounding box center [66, 239] width 83 height 13
select select "ALL"
select select "0"
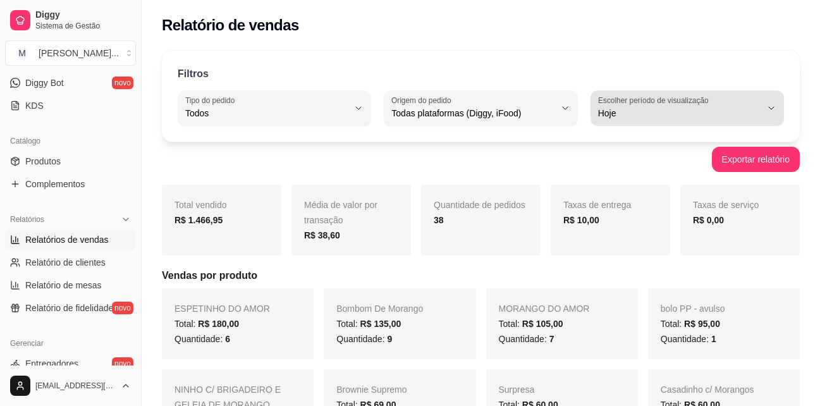
click at [641, 117] on span "Hoje" at bounding box center [679, 113] width 163 height 13
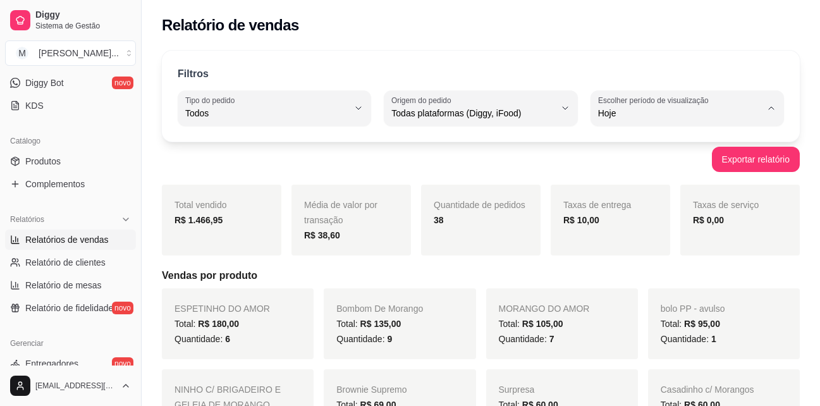
click at [656, 164] on span "Ontem" at bounding box center [681, 164] width 154 height 12
type input "1"
select select "1"
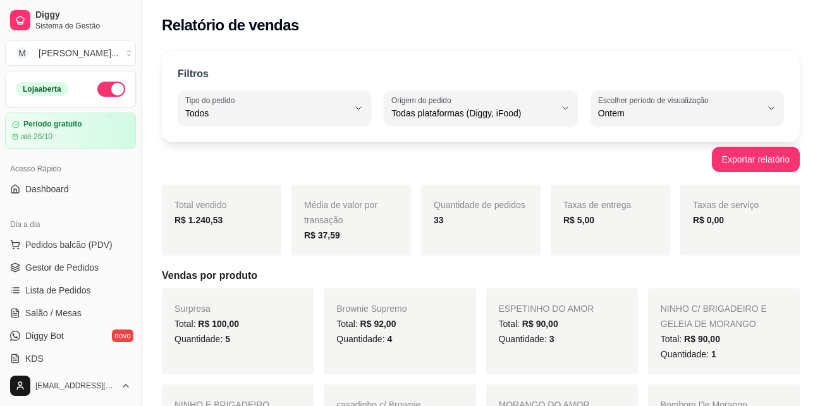
click at [111, 89] on button "button" at bounding box center [111, 89] width 28 height 15
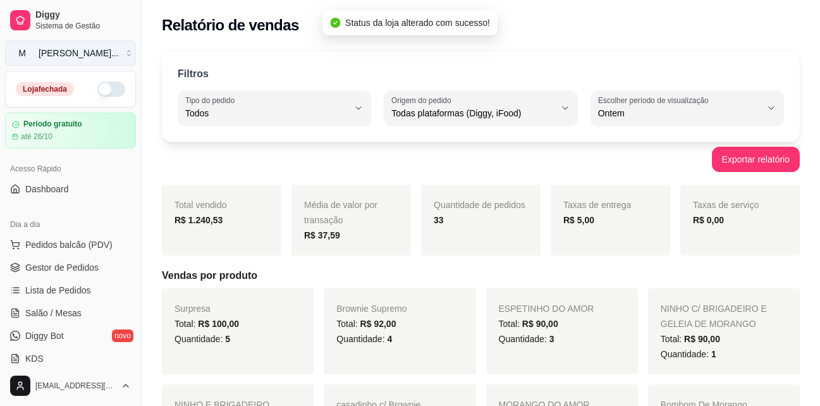
click at [87, 54] on div "[PERSON_NAME] ..." at bounding box center [79, 53] width 80 height 13
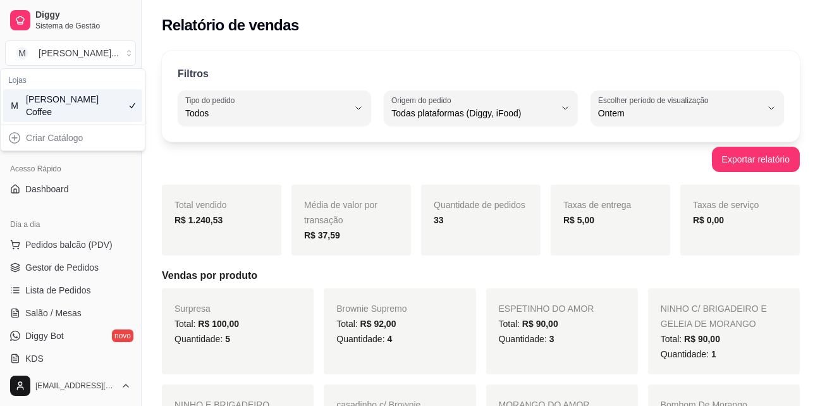
click at [274, 55] on div "Filtros ALL Tipo do pedido Todos Entrega Retirada Mesa Consumo local Tipo do pe…" at bounding box center [481, 96] width 638 height 91
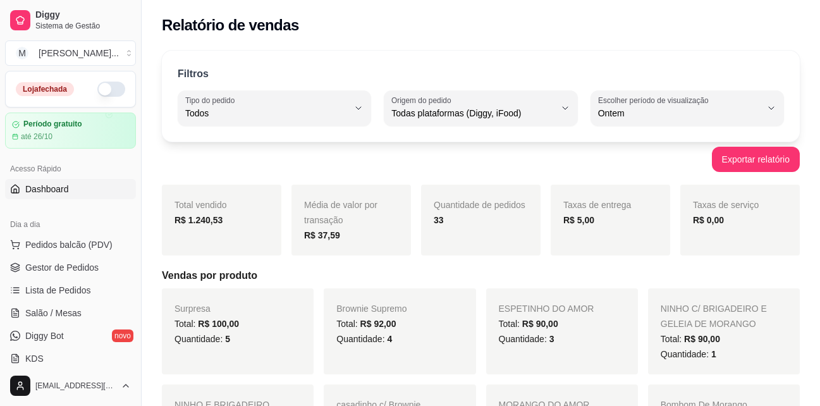
click at [86, 194] on link "Dashboard" at bounding box center [70, 189] width 131 height 20
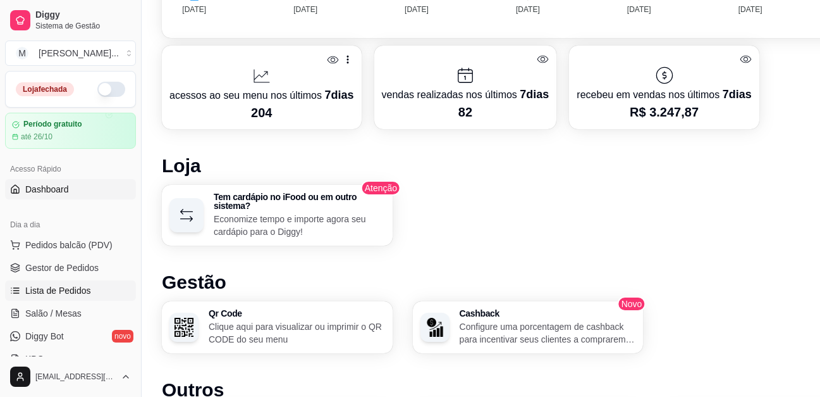
scroll to position [422, 0]
